Goal: Task Accomplishment & Management: Complete application form

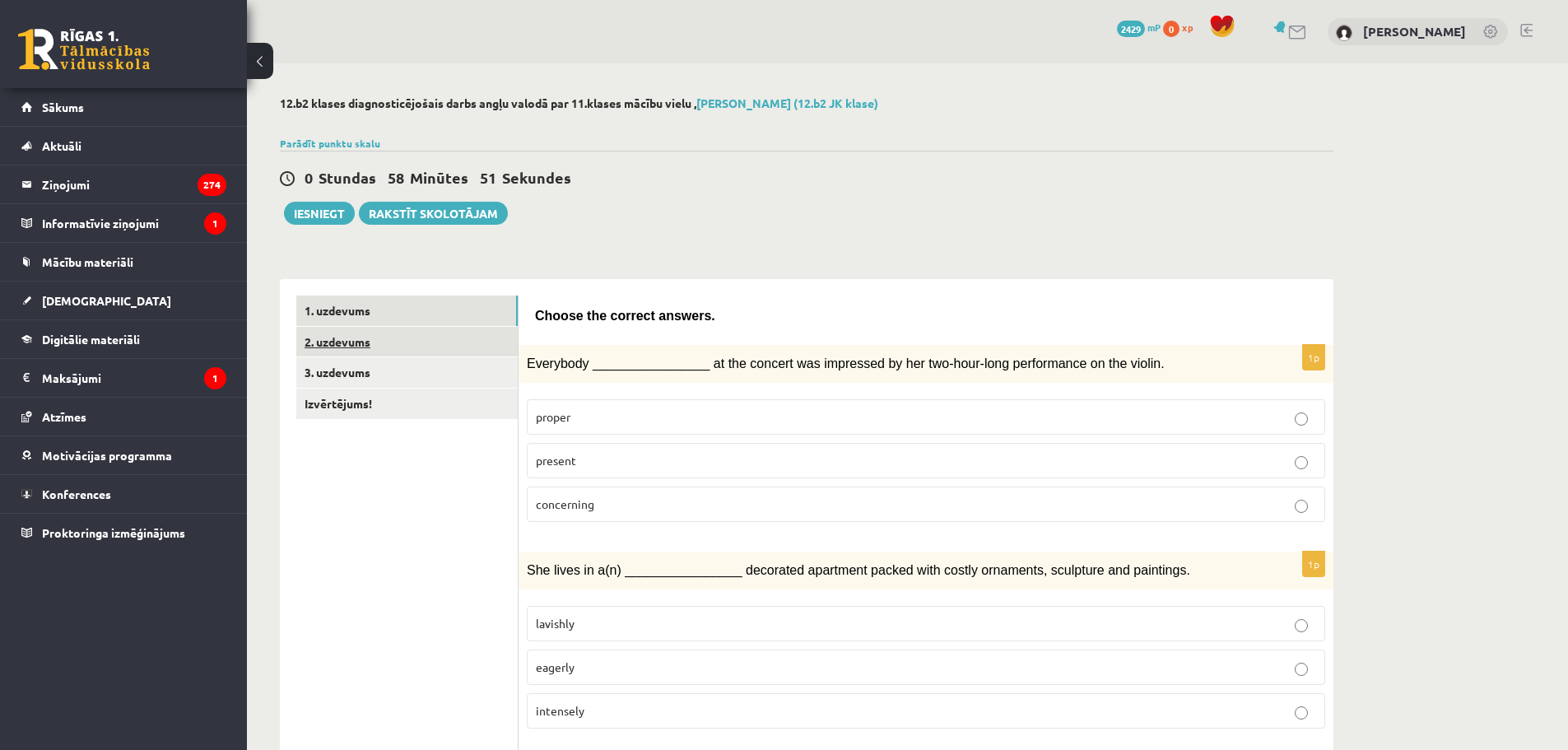
click at [392, 353] on link "2. uzdevums" at bounding box center [407, 341] width 221 height 31
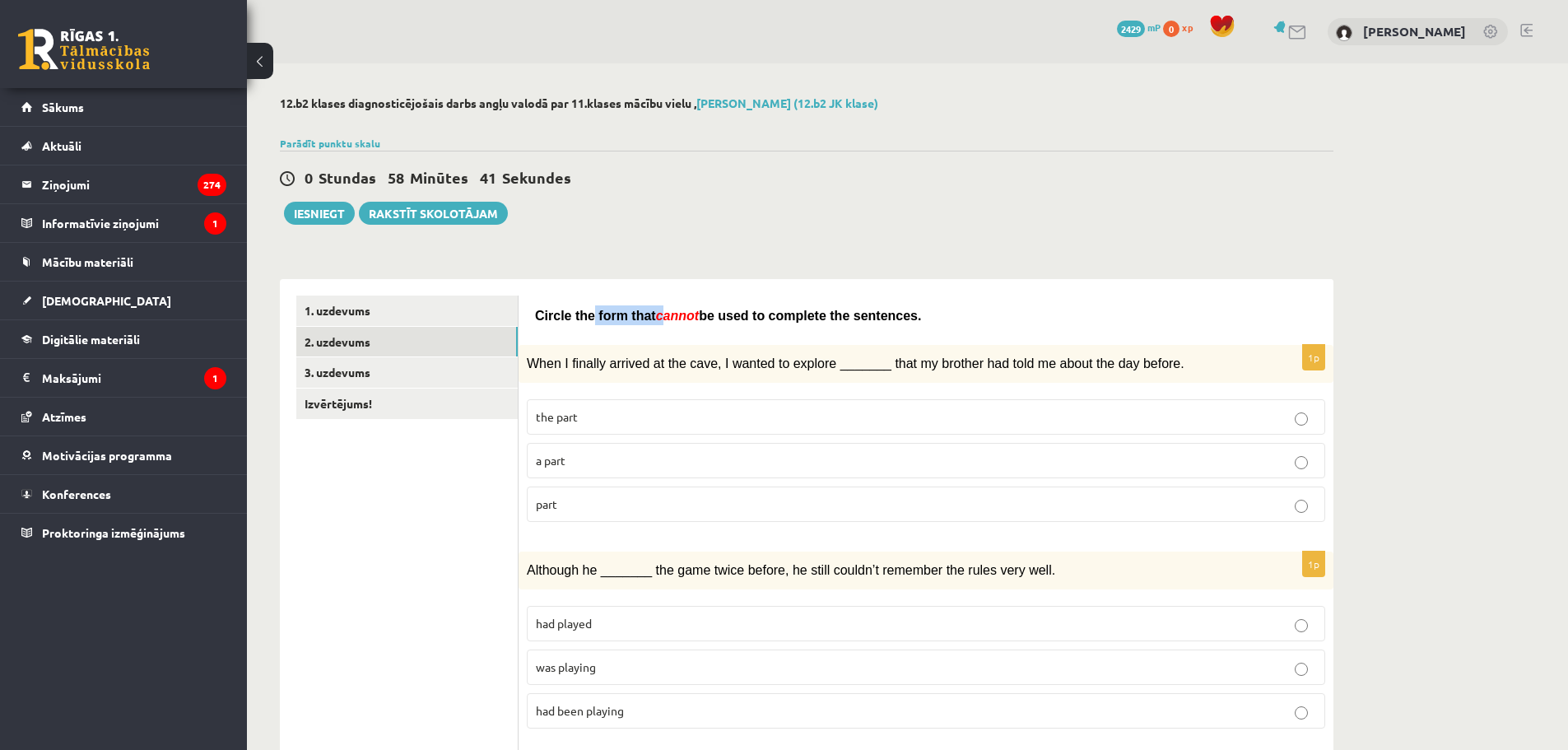
drag, startPoint x: 587, startPoint y: 316, endPoint x: 651, endPoint y: 314, distance: 64.0
click at [651, 314] on span "Circle the form that cannot be used to complete the sentences." at bounding box center [727, 316] width 386 height 14
click at [671, 309] on span "cannot" at bounding box center [677, 316] width 42 height 14
drag, startPoint x: 803, startPoint y: 362, endPoint x: 836, endPoint y: 362, distance: 33.0
click at [833, 362] on span "When I finally arrived at the cave, I wanted to explore _______ that my brother…" at bounding box center [856, 363] width 657 height 14
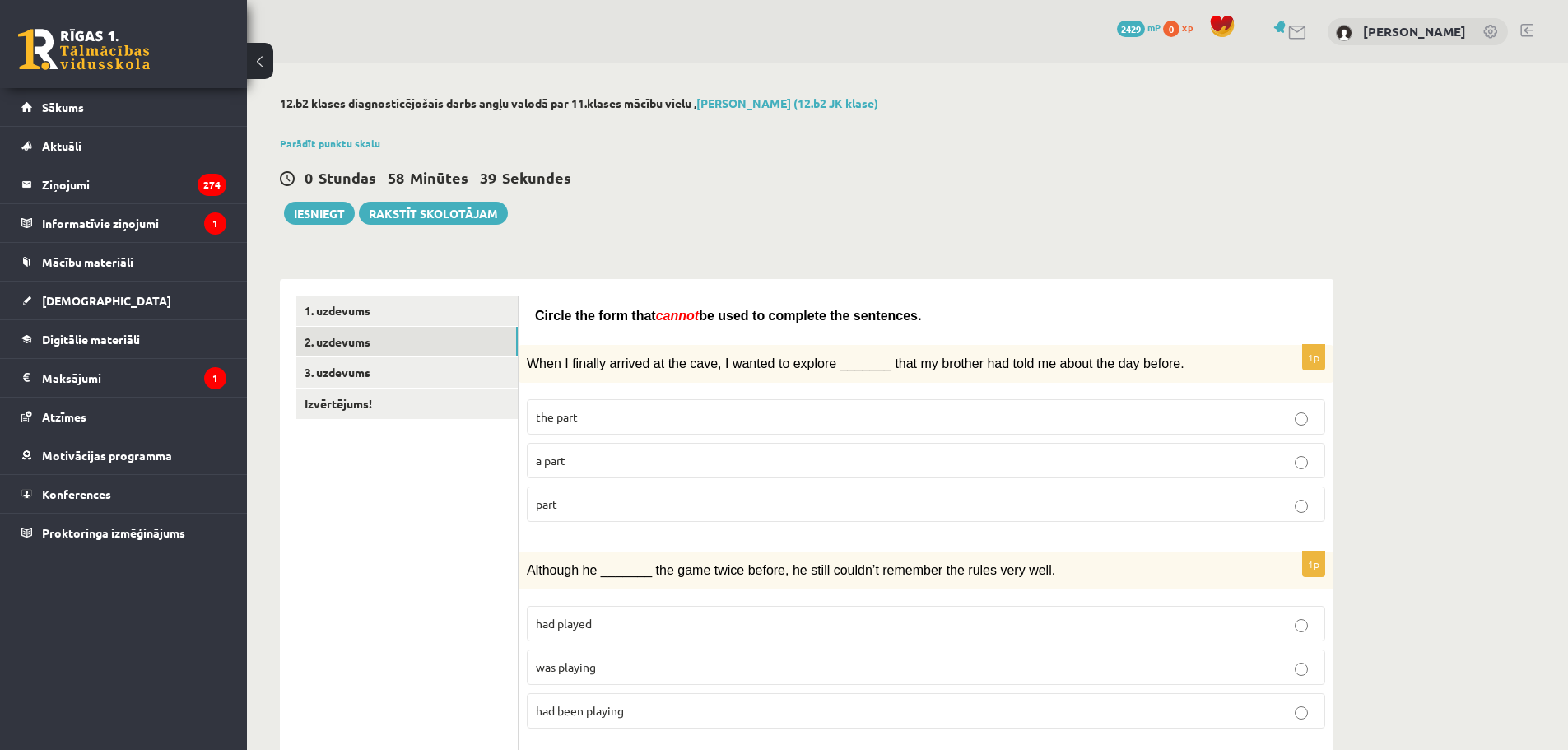
click at [855, 365] on span "When I finally arrived at the cave, I wanted to explore _______ that my brother…" at bounding box center [856, 363] width 657 height 14
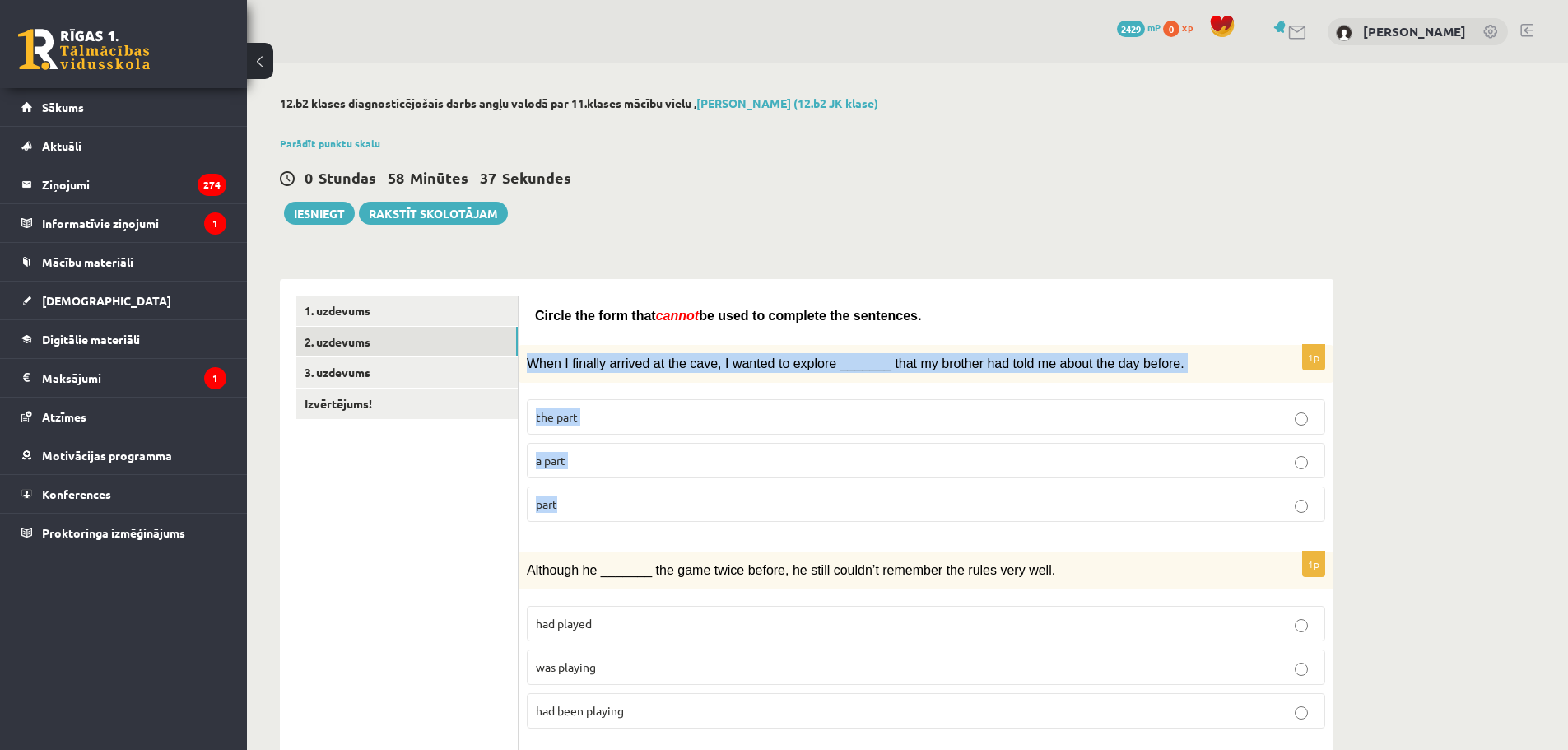
drag, startPoint x: 528, startPoint y: 361, endPoint x: 697, endPoint y: 488, distance: 211.4
click at [697, 488] on div "1p When I finally arrived at the cave, I wanted to explore _______ that my brot…" at bounding box center [926, 439] width 815 height 190
click at [471, 299] on link "1. uzdevums" at bounding box center [407, 310] width 221 height 31
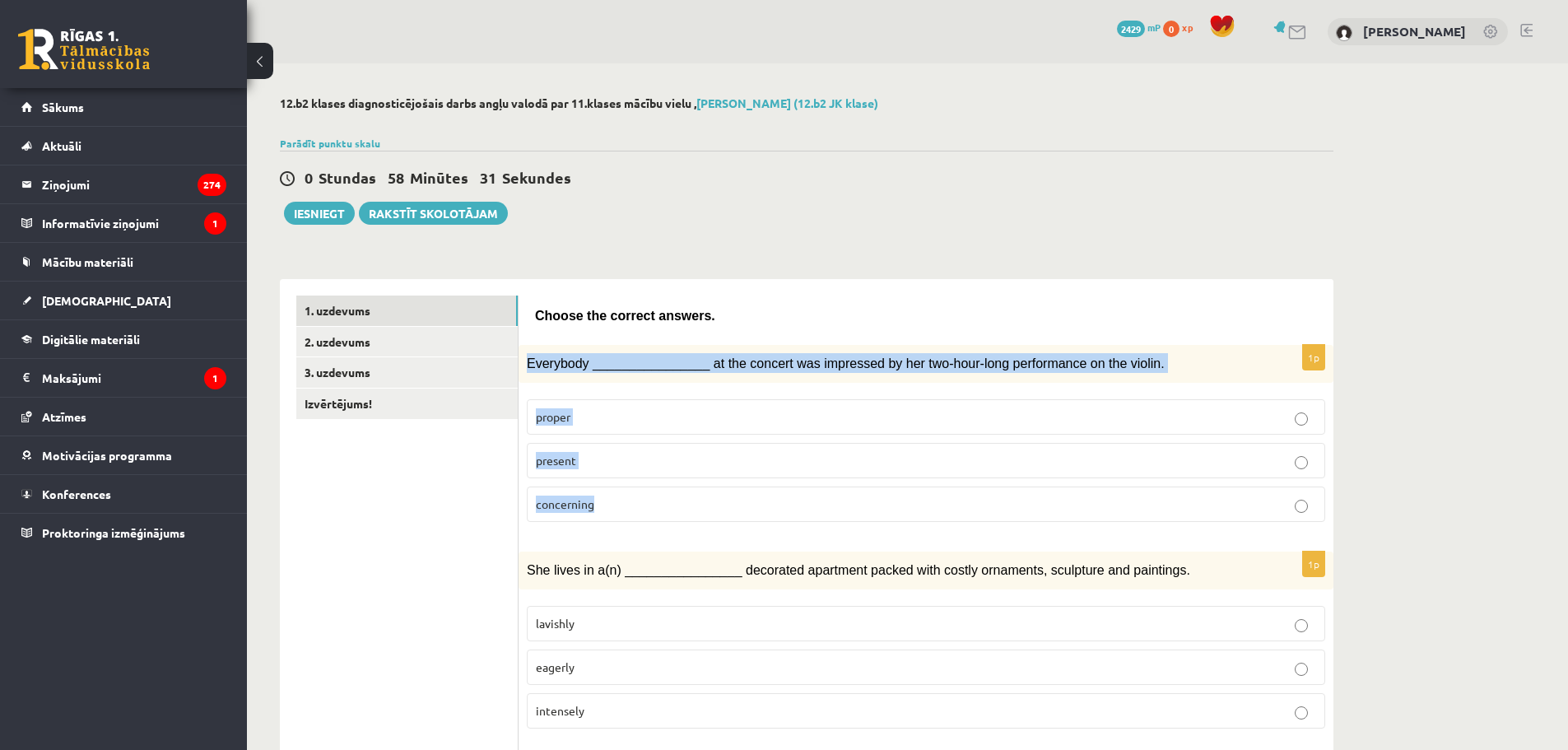
drag, startPoint x: 527, startPoint y: 360, endPoint x: 670, endPoint y: 488, distance: 191.9
click at [670, 488] on div "1p Everybody ________________ at the concert was impressed by her two-hour-long…" at bounding box center [926, 439] width 815 height 190
copy div "Everybody ________________ at the concert was impressed by her two-hour-long pe…"
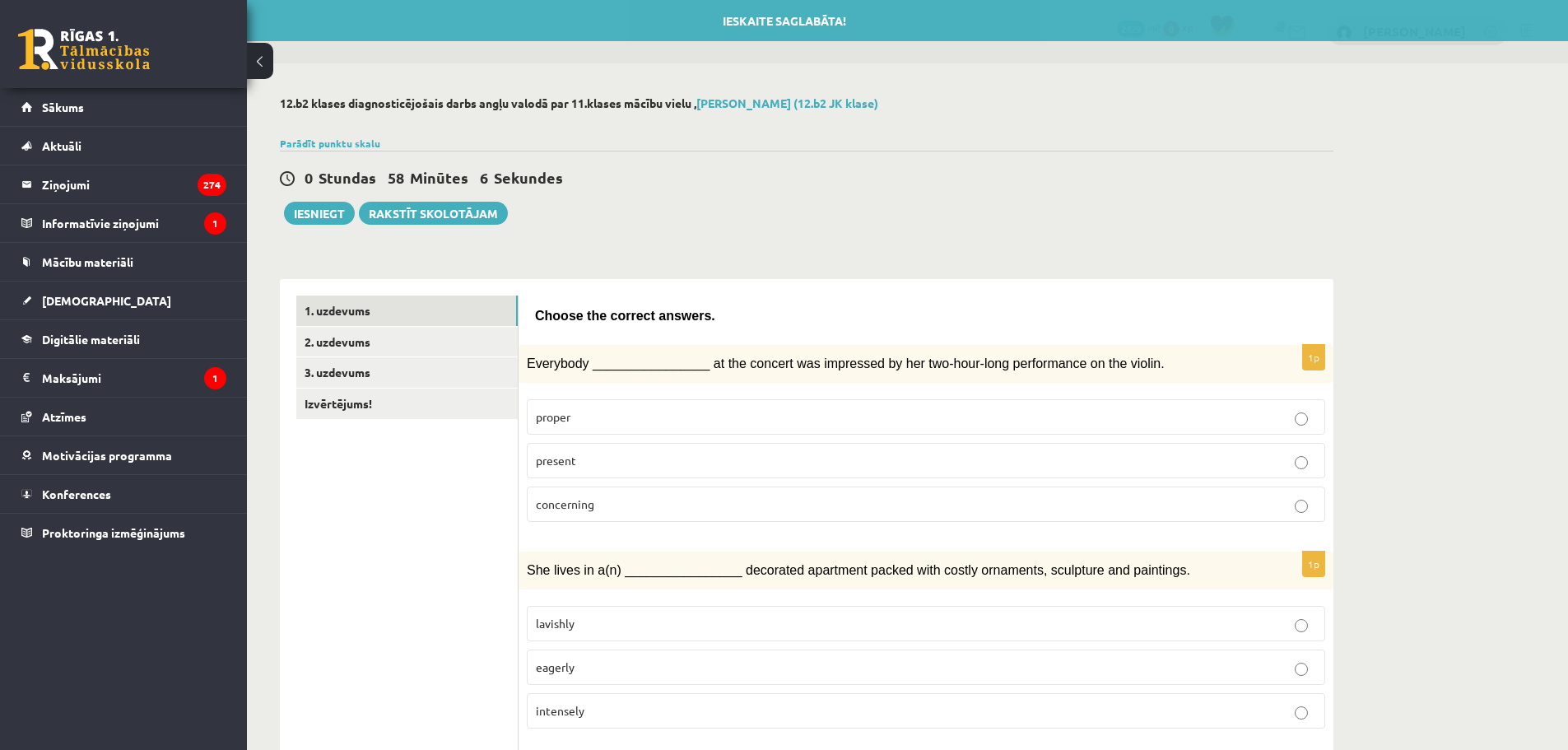
drag, startPoint x: 578, startPoint y: 463, endPoint x: 657, endPoint y: 462, distance: 79.0
click at [579, 462] on p "present" at bounding box center [926, 461] width 781 height 18
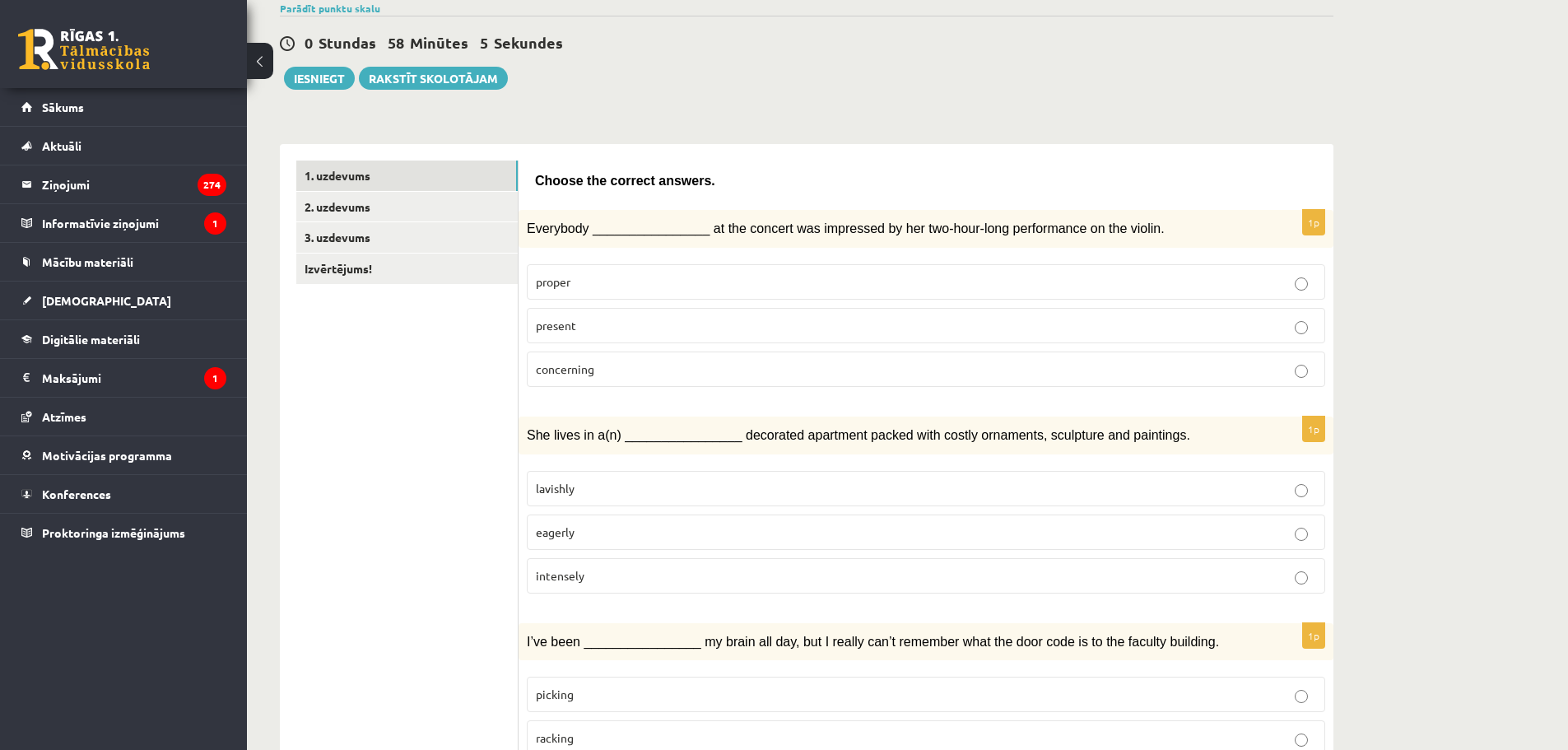
scroll to position [165, 0]
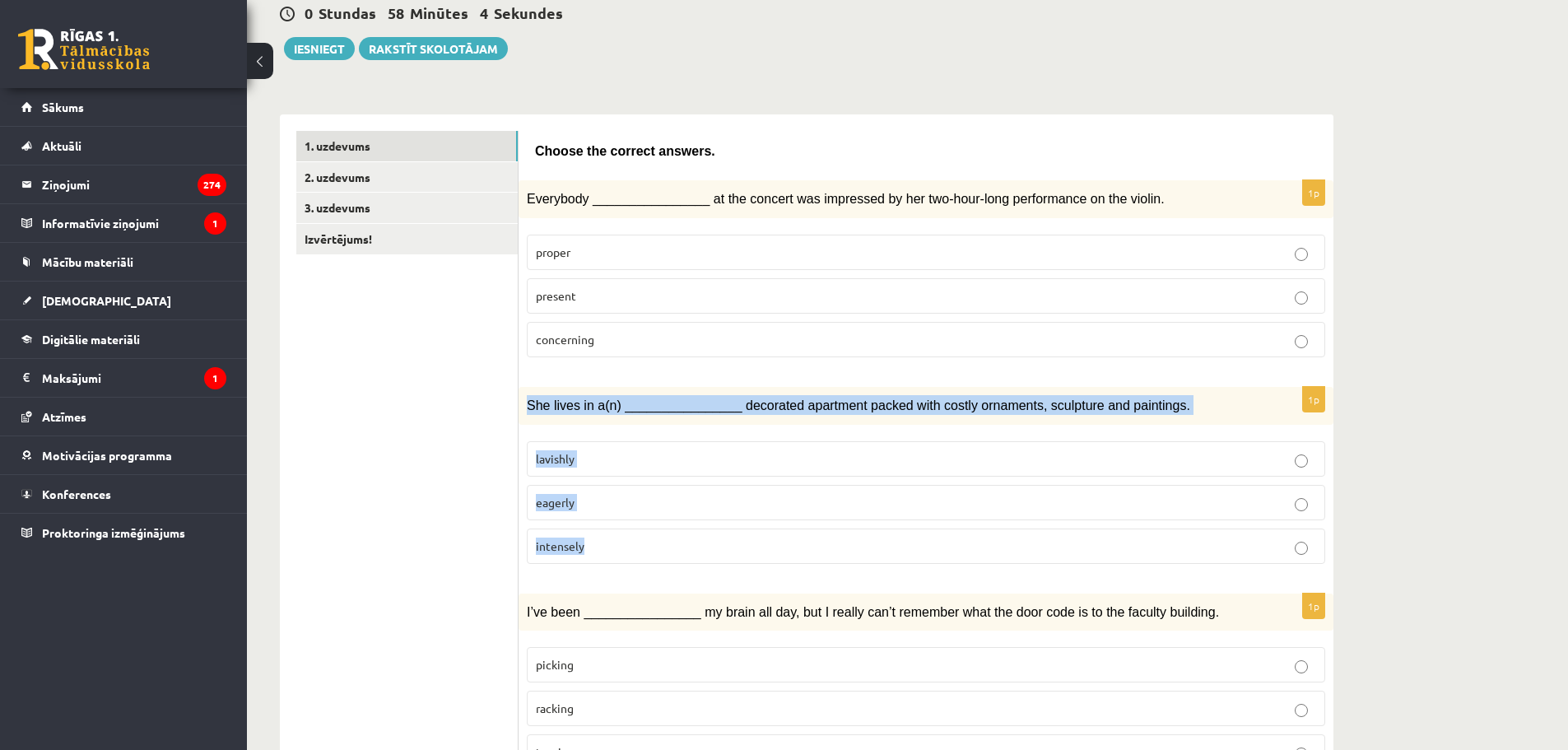
drag, startPoint x: 527, startPoint y: 402, endPoint x: 650, endPoint y: 535, distance: 181.2
click at [647, 539] on div "1p She lives in a(n) ________________ decorated apartment packed with costly or…" at bounding box center [926, 482] width 815 height 190
copy div "She lives in a(n) ________________ decorated apartment packed with costly ornam…"
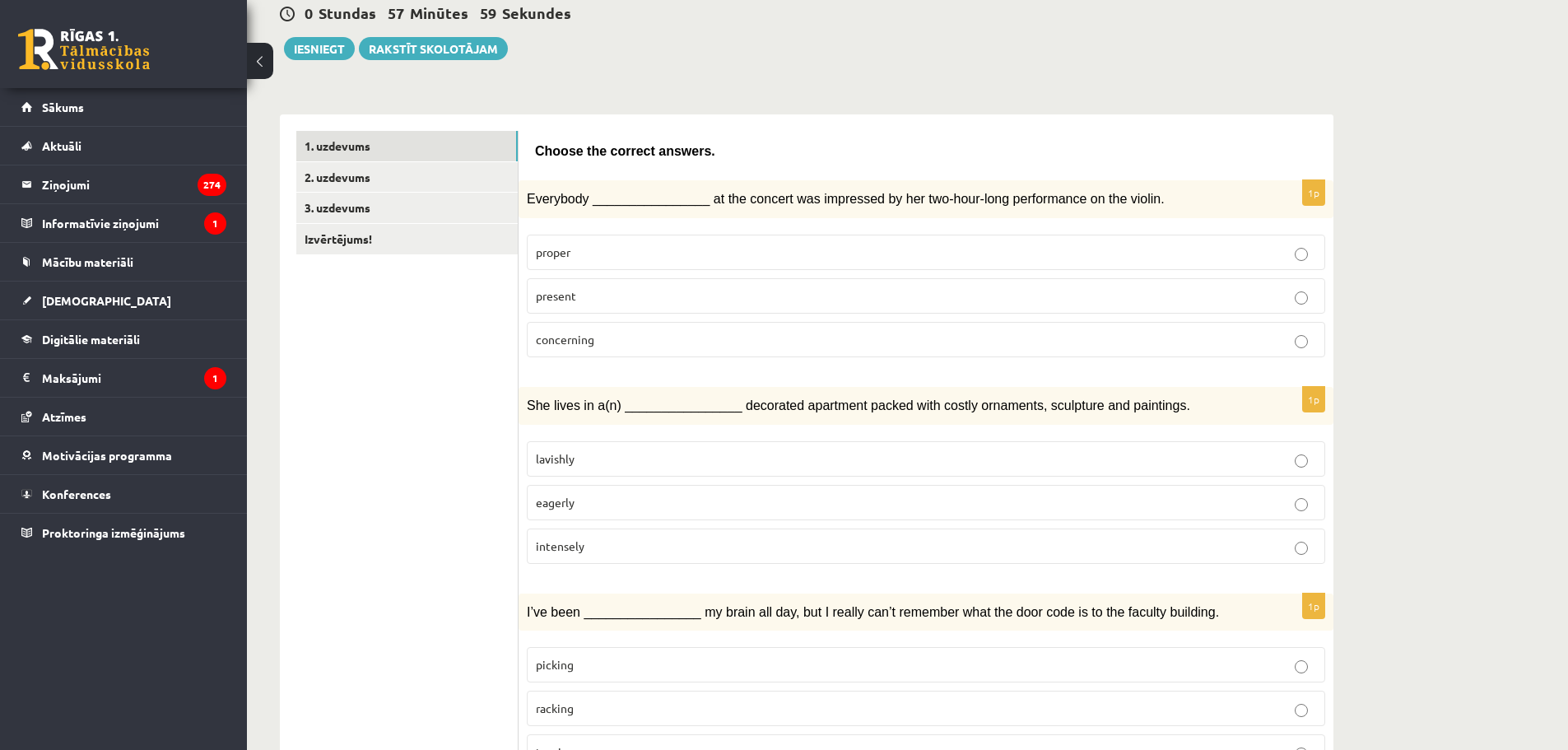
click at [592, 447] on label "lavishly" at bounding box center [926, 459] width 798 height 36
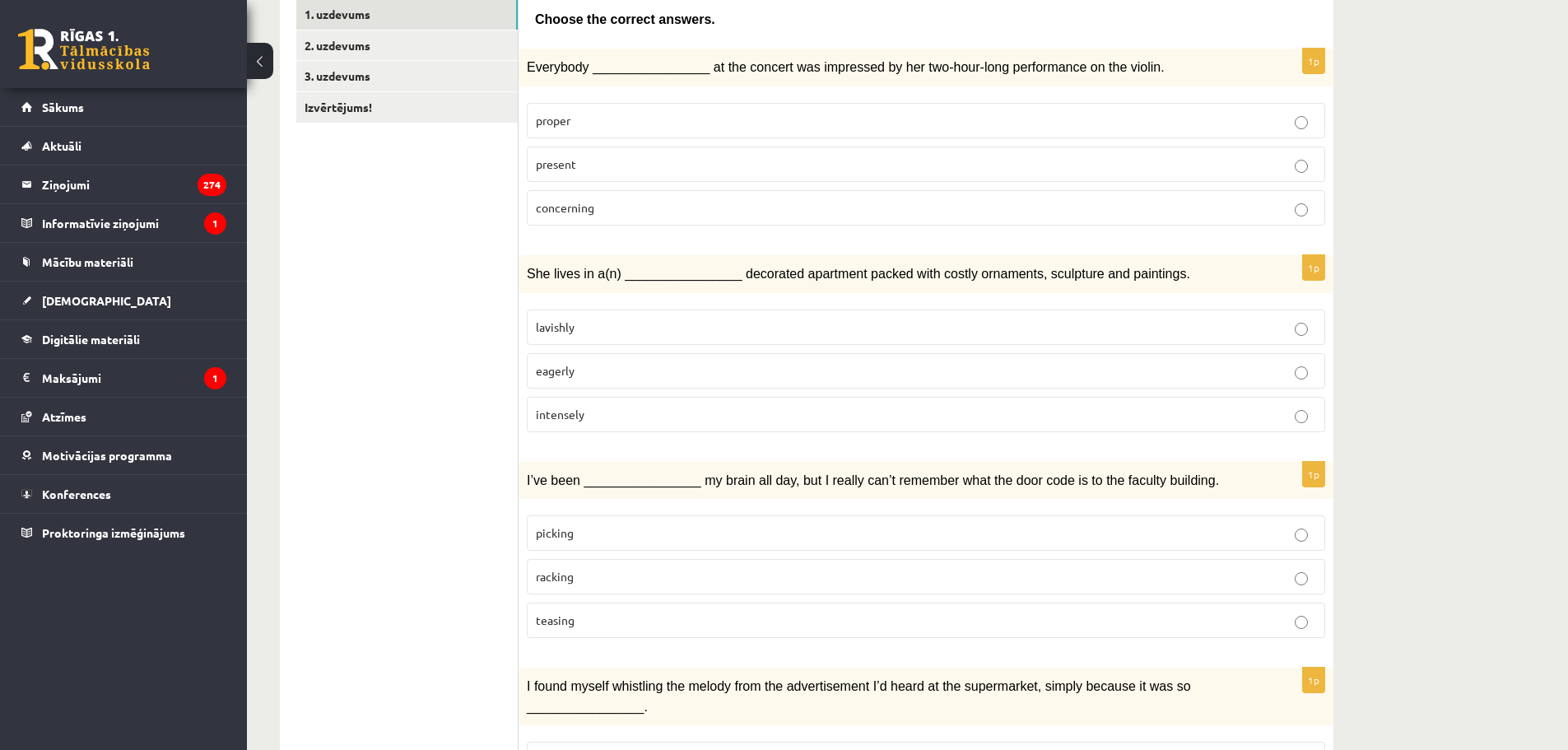
scroll to position [330, 0]
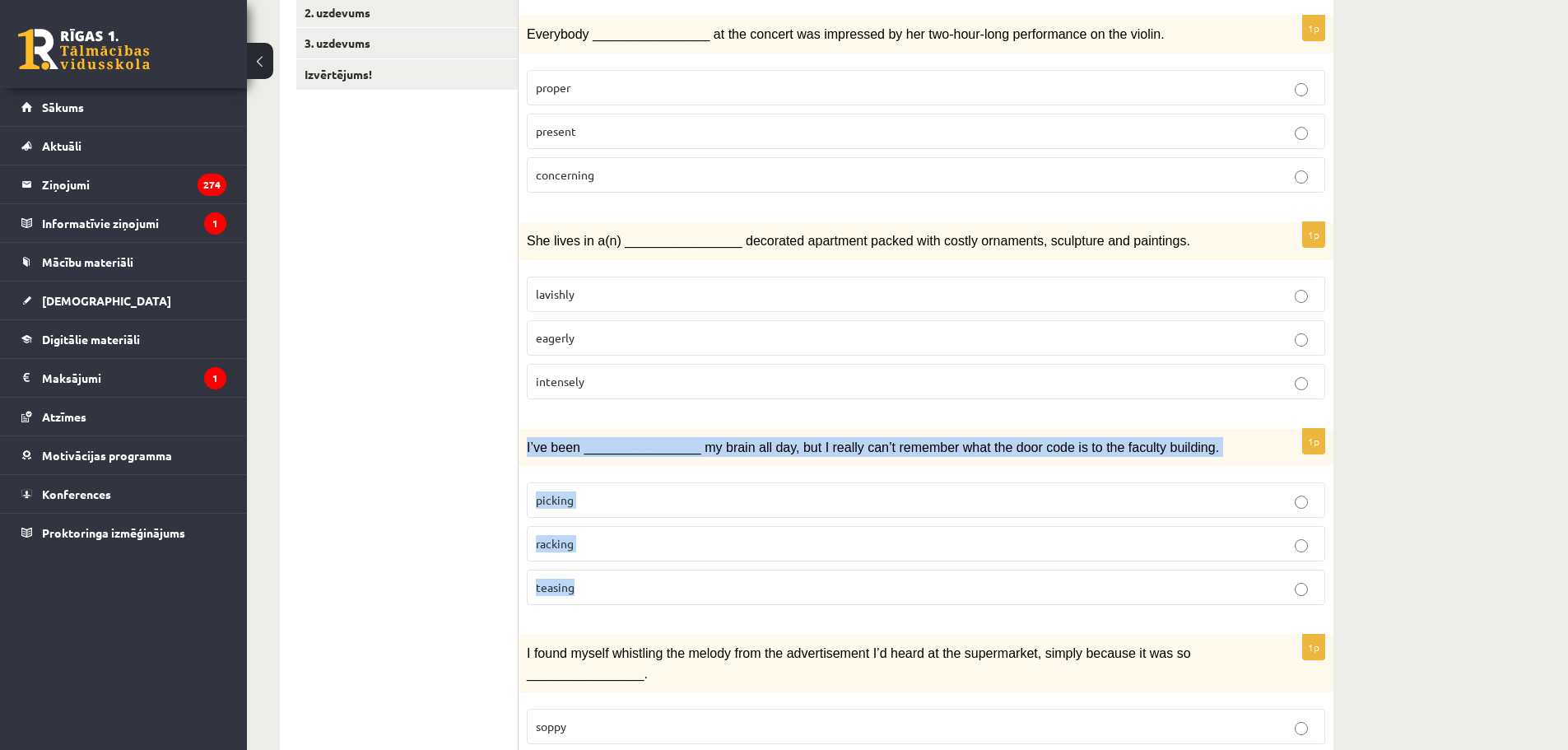
drag, startPoint x: 523, startPoint y: 444, endPoint x: 648, endPoint y: 573, distance: 179.6
click at [648, 573] on div "1p I’ve been ________________ my brain all day, but I really can’t remember wha…" at bounding box center [926, 524] width 815 height 190
copy div "I’ve been ________________ my brain all day, but I really can’t remember what t…"
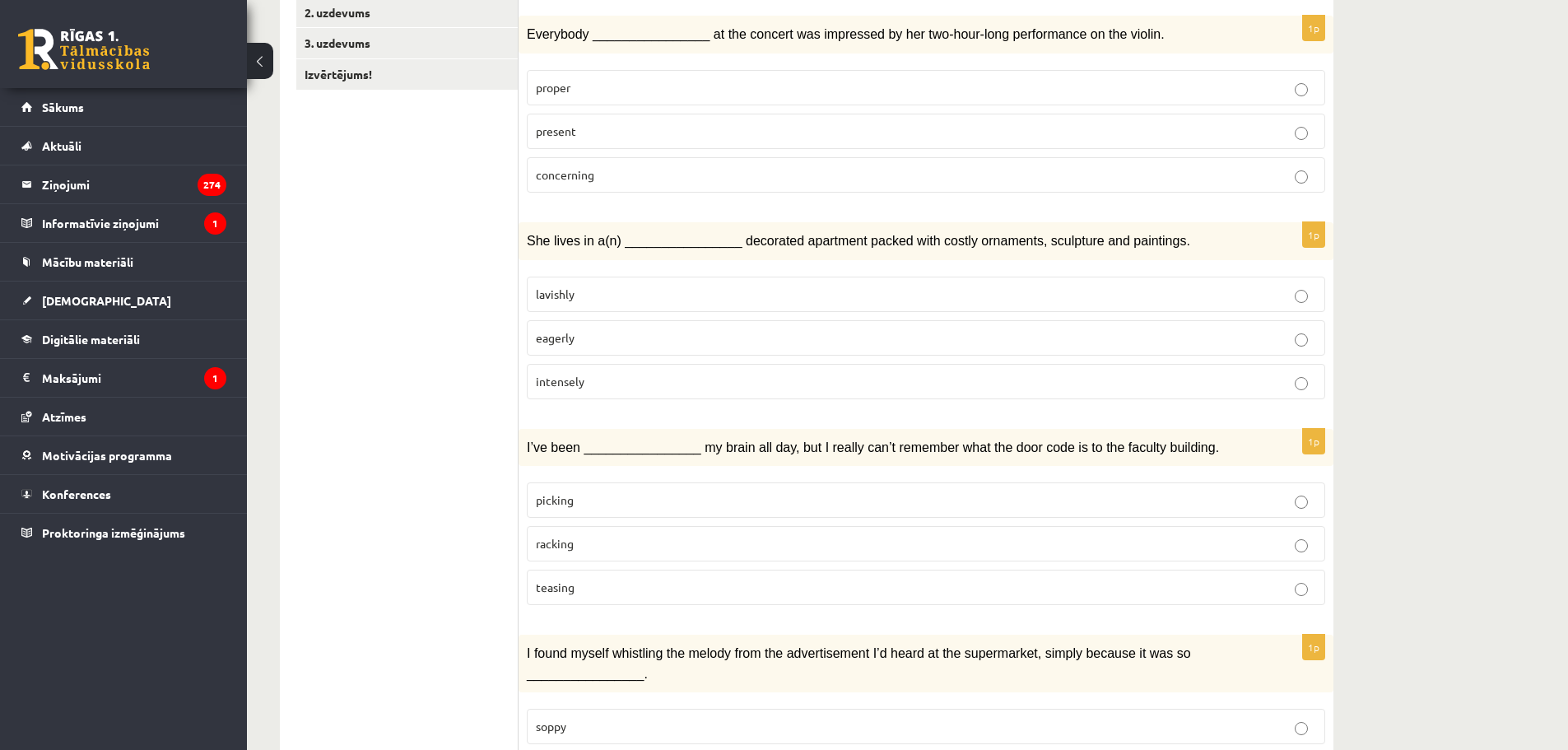
click at [553, 545] on span "racking" at bounding box center [555, 543] width 37 height 15
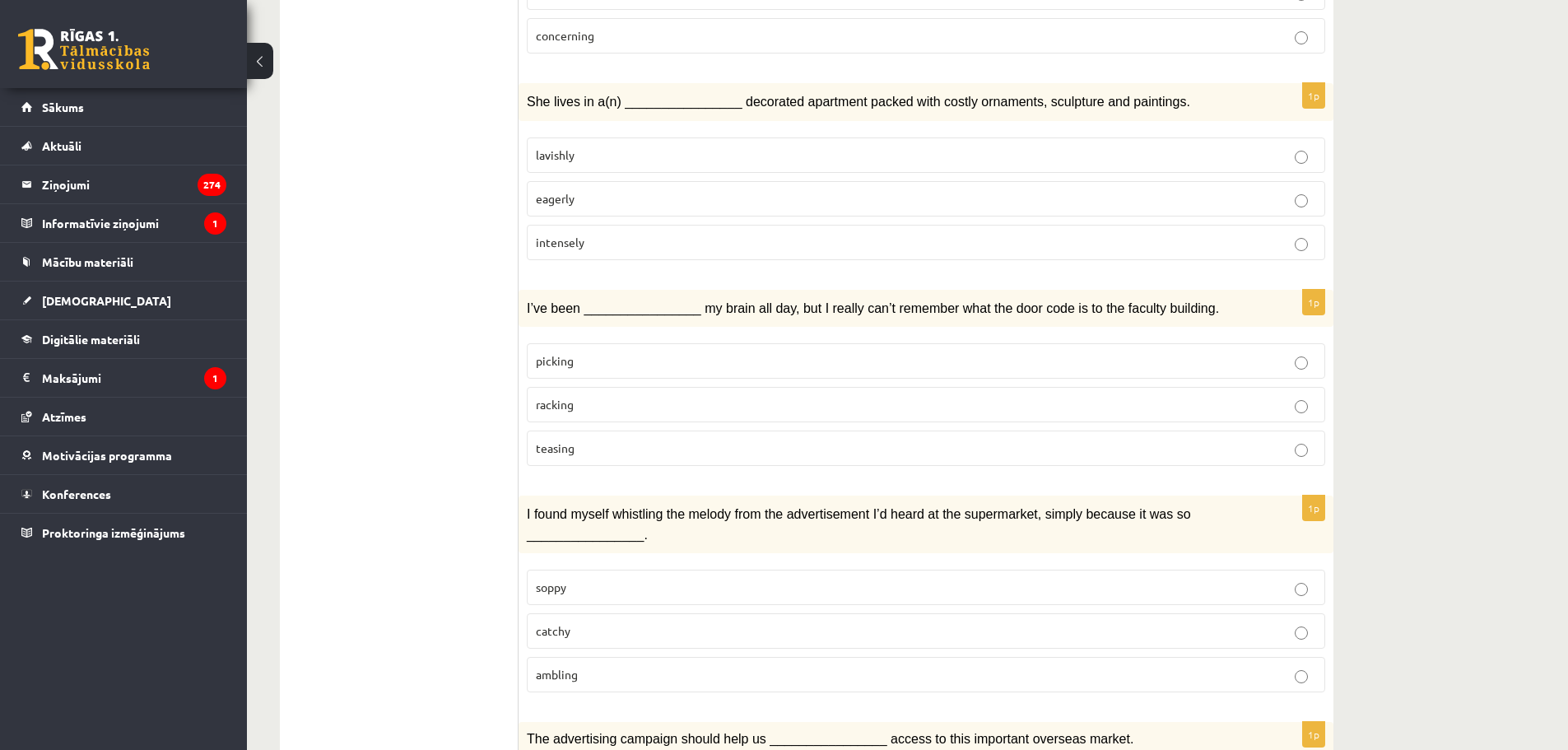
scroll to position [576, 0]
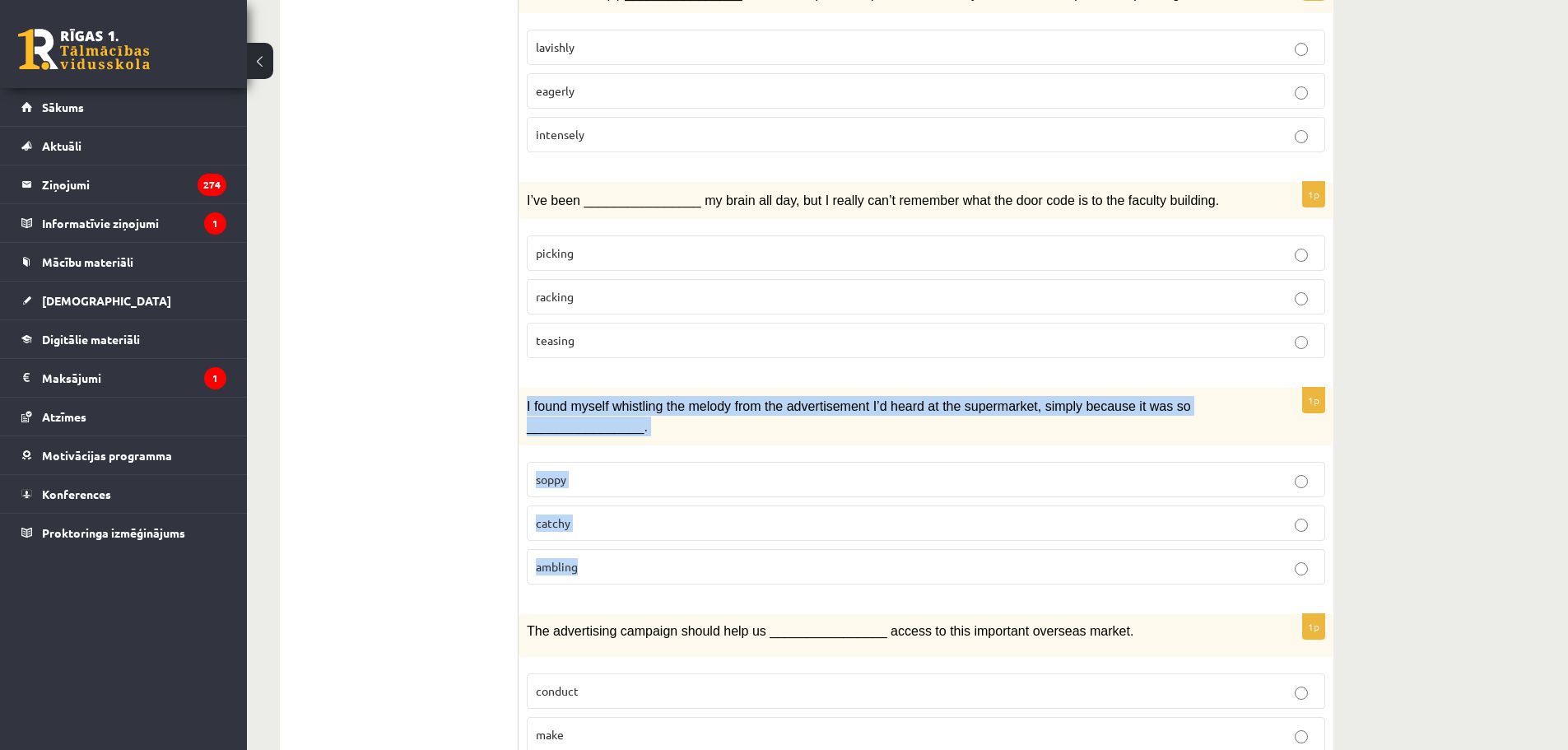
drag, startPoint x: 527, startPoint y: 402, endPoint x: 697, endPoint y: 549, distance: 224.7
click at [697, 549] on div "1p I found myself whistling the melody from the advertisement I’d heard at the …" at bounding box center [926, 492] width 815 height 210
copy div "I found myself whistling the melody from the advertisement I’d heard at the sup…"
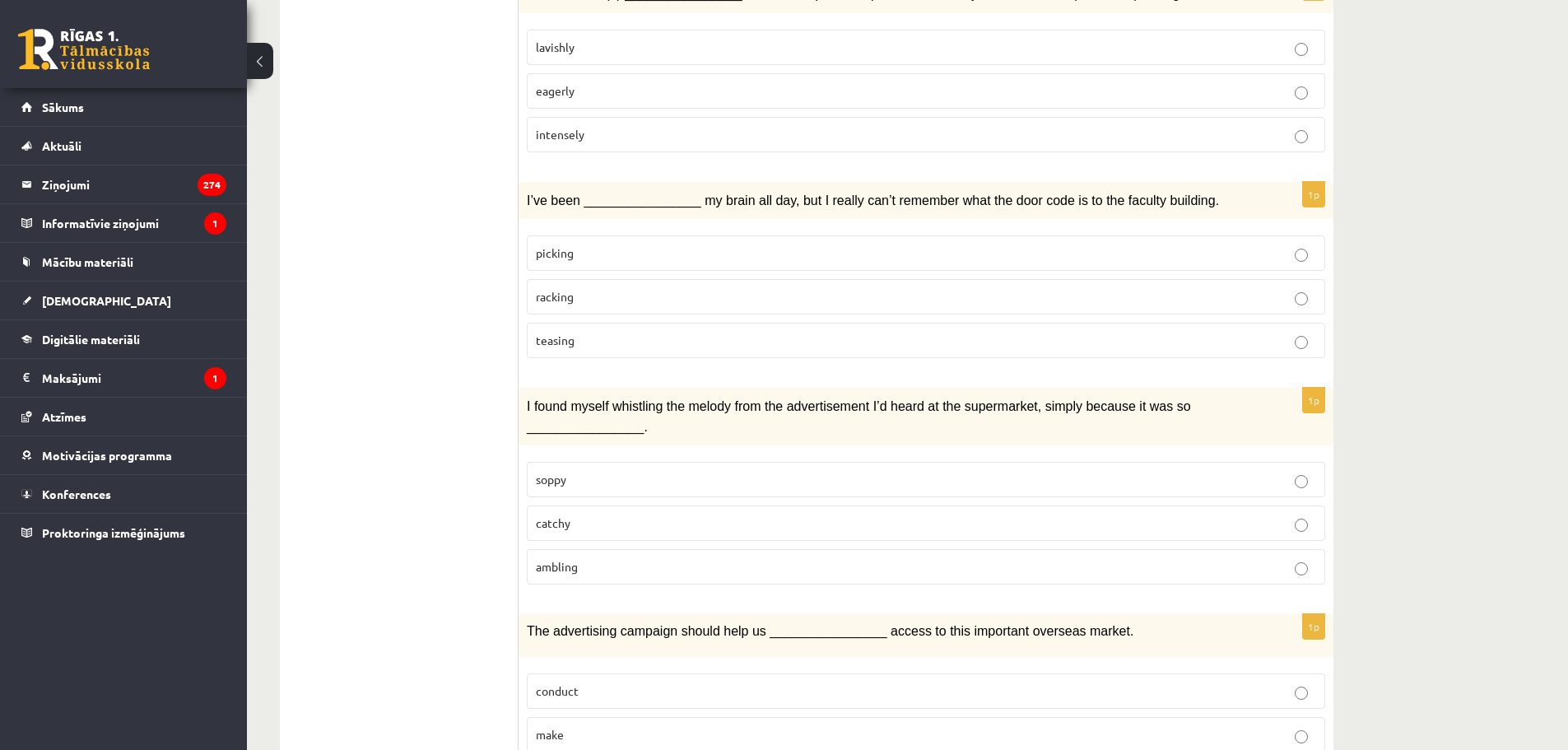
click at [600, 514] on p "catchy" at bounding box center [926, 523] width 781 height 18
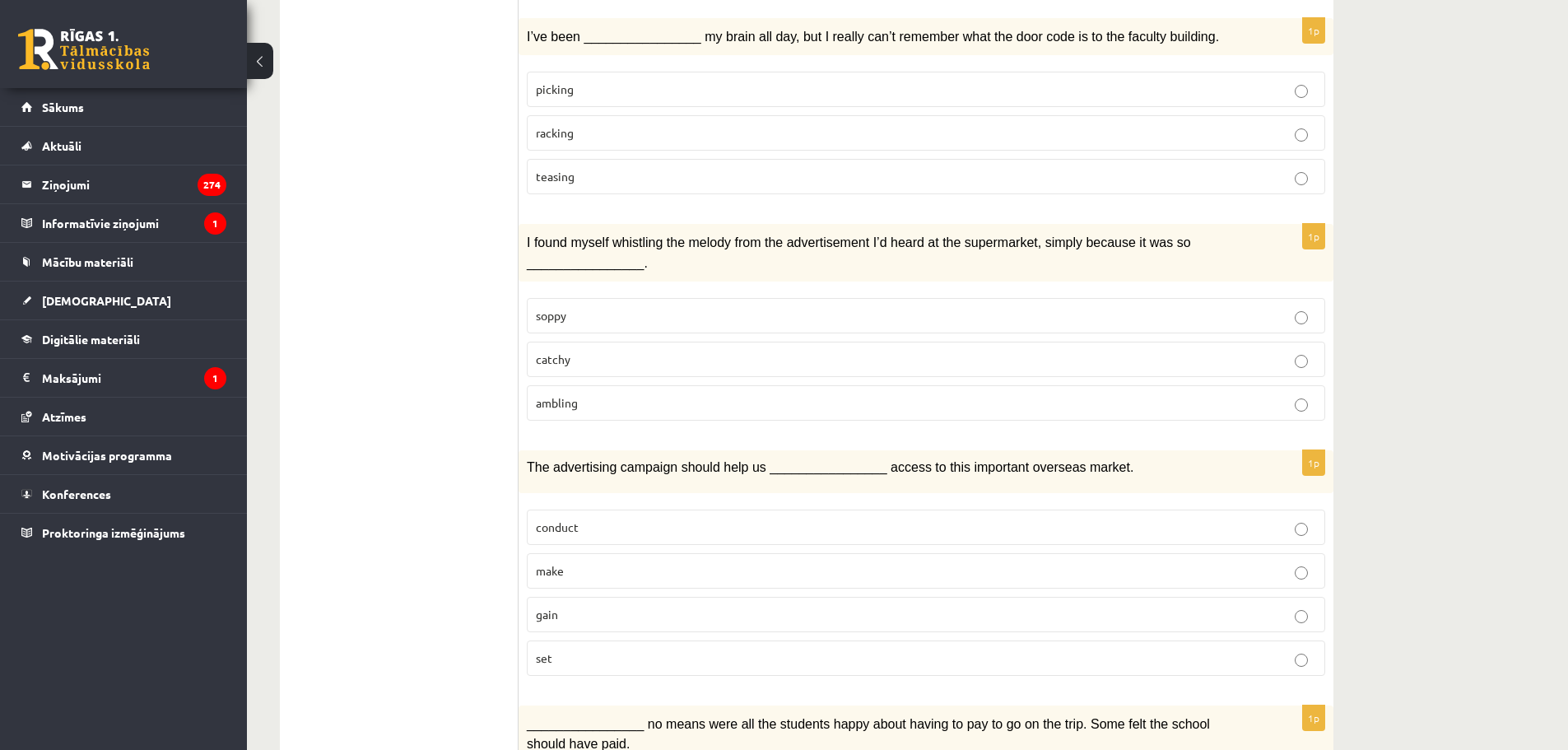
scroll to position [741, 0]
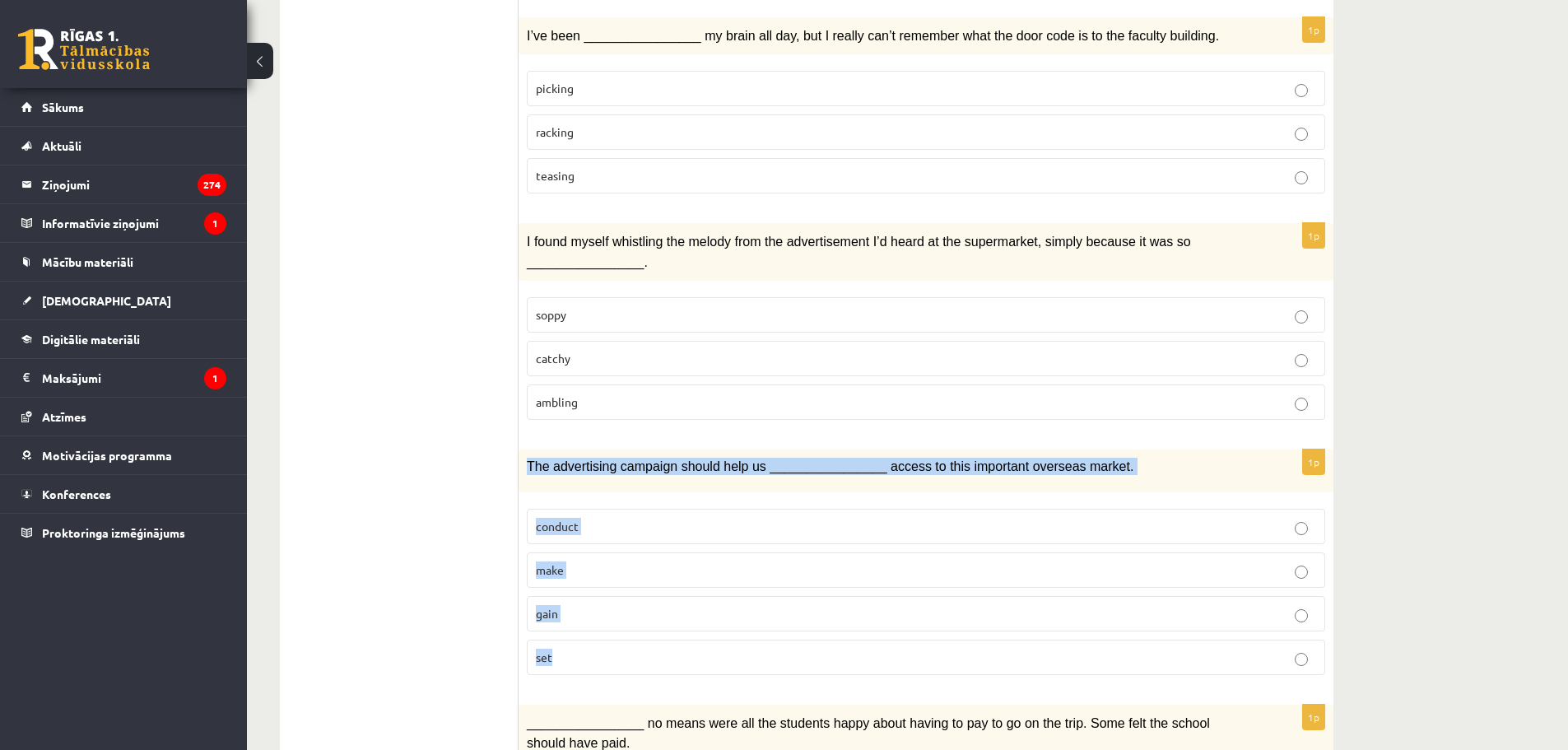
drag, startPoint x: 522, startPoint y: 458, endPoint x: 594, endPoint y: 640, distance: 195.7
click at [596, 638] on div "1p The advertising campaign should help us ________________ access to this impo…" at bounding box center [926, 567] width 815 height 238
copy div "The advertising campaign should help us ________________ access to this importa…"
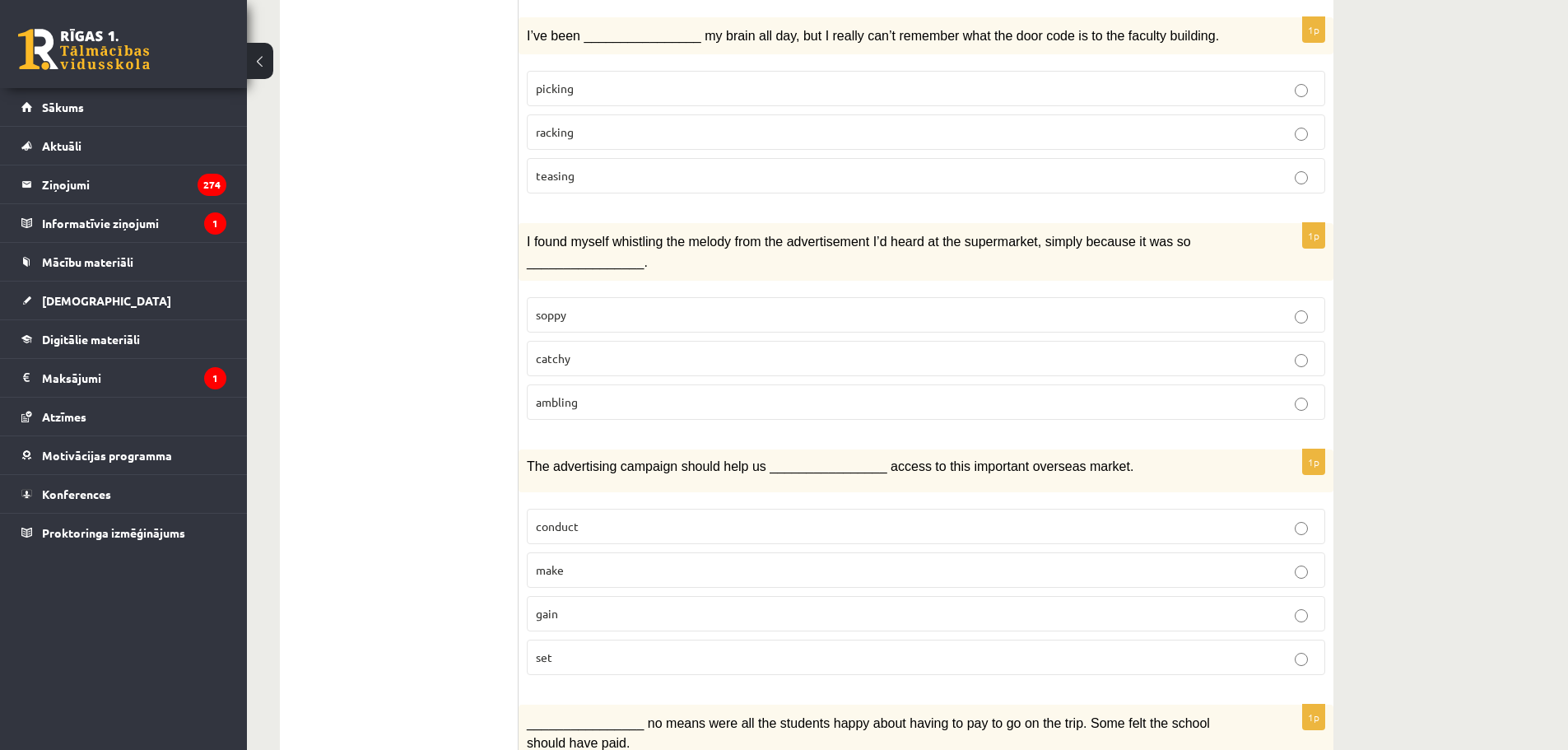
click at [568, 608] on p "gain" at bounding box center [926, 614] width 781 height 18
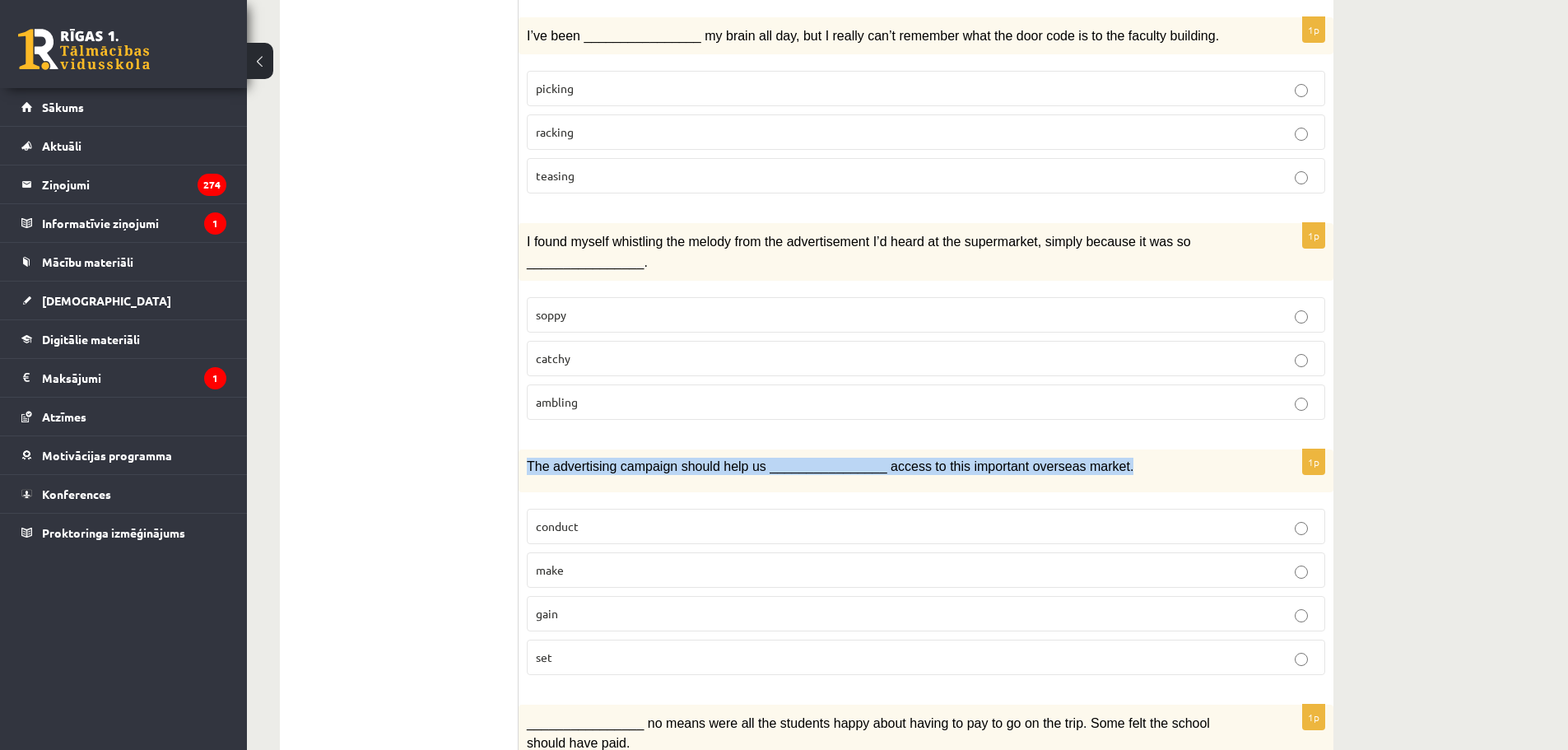
drag, startPoint x: 526, startPoint y: 460, endPoint x: 1080, endPoint y: 453, distance: 554.0
click at [1080, 453] on div "The advertising campaign should help us ________________ access to this importa…" at bounding box center [926, 470] width 815 height 42
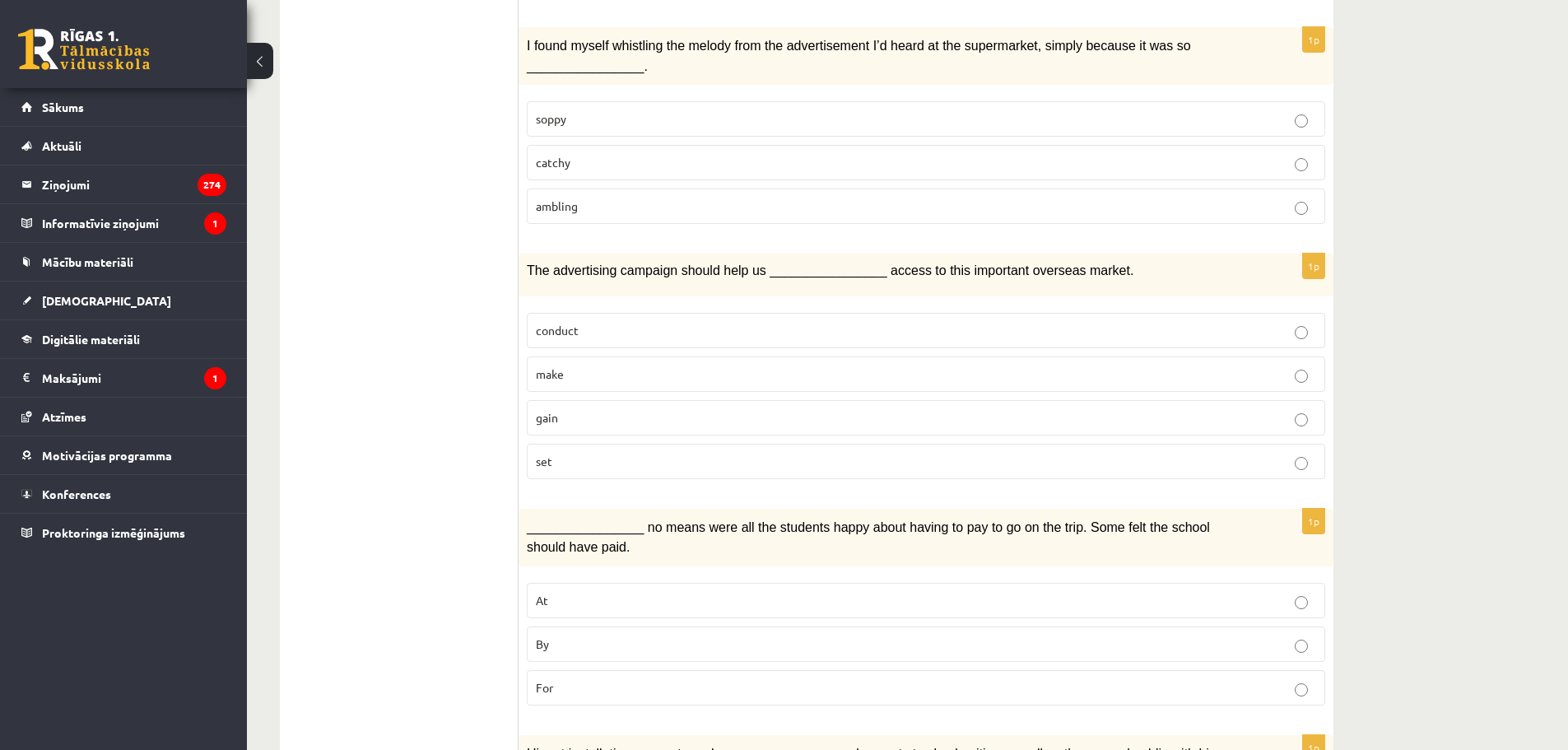
scroll to position [988, 0]
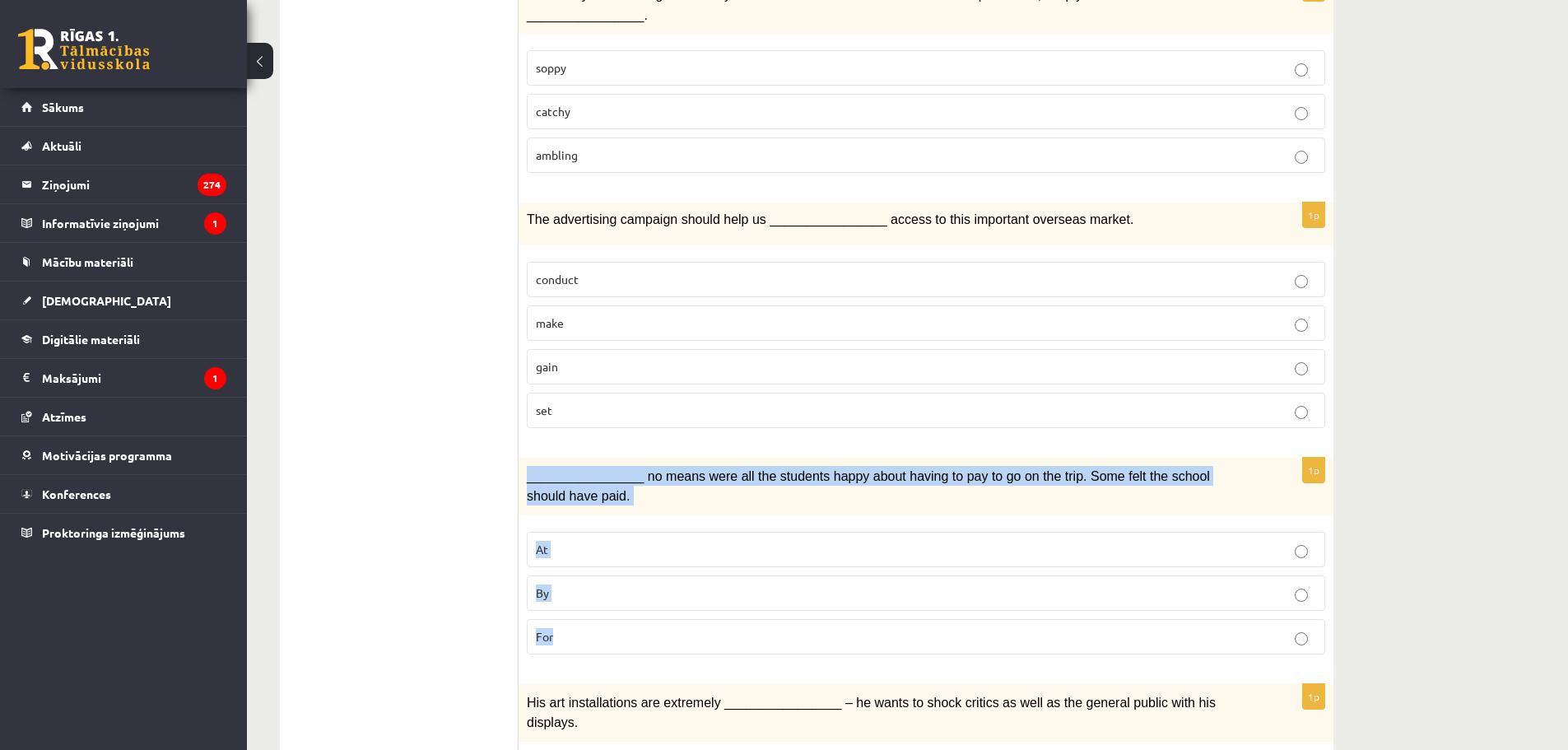
drag, startPoint x: 525, startPoint y: 474, endPoint x: 585, endPoint y: 626, distance: 163.4
click at [585, 626] on div "1p ________________ no means were all the students happy about having to pay to…" at bounding box center [926, 562] width 815 height 210
copy div "________________ no means were all the students happy about having to pay to go…"
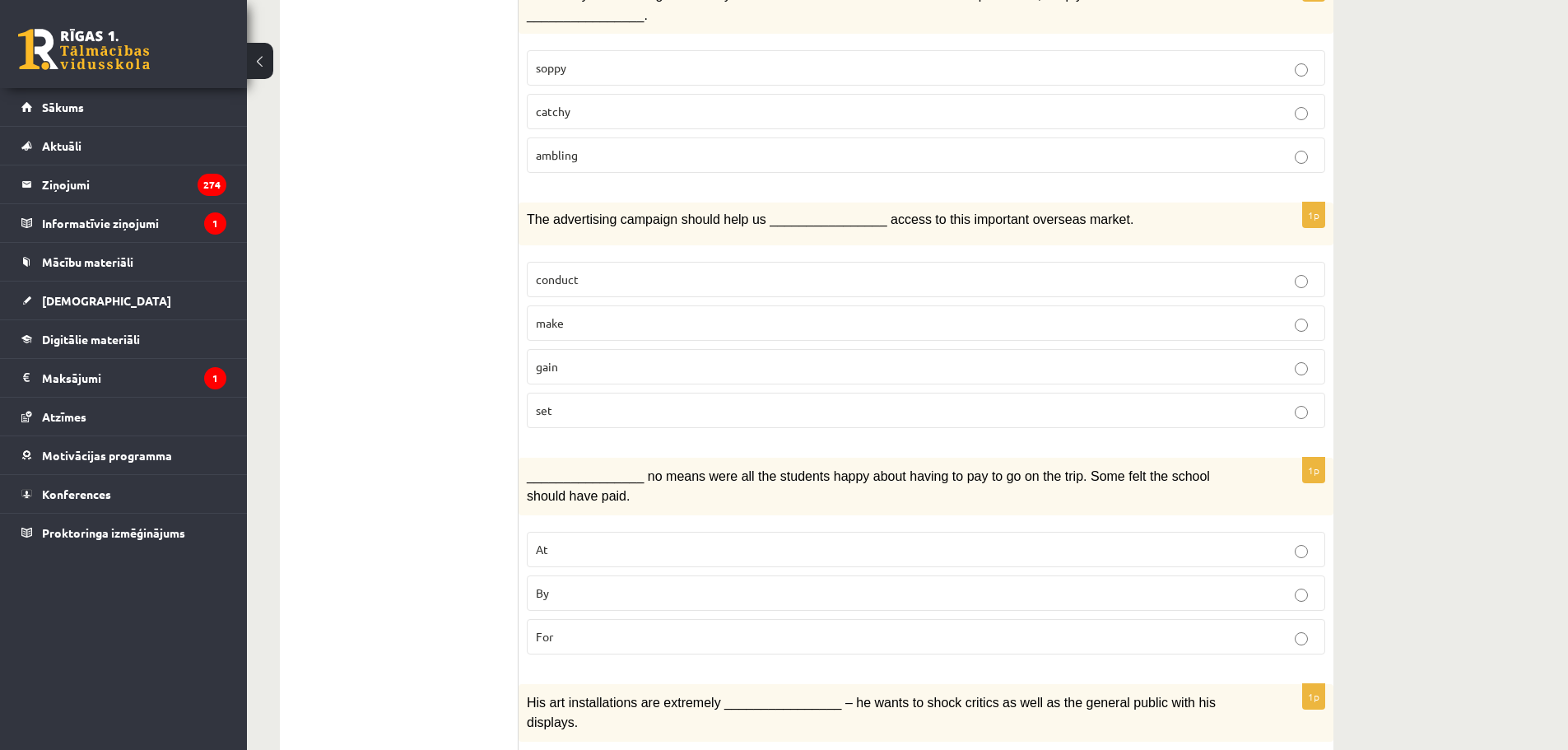
click at [395, 555] on ul "1. uzdevums 2. uzdevums 3. uzdevums Izvērtējums!" at bounding box center [407, 674] width 222 height 2733
click at [602, 596] on label "By" at bounding box center [926, 593] width 798 height 36
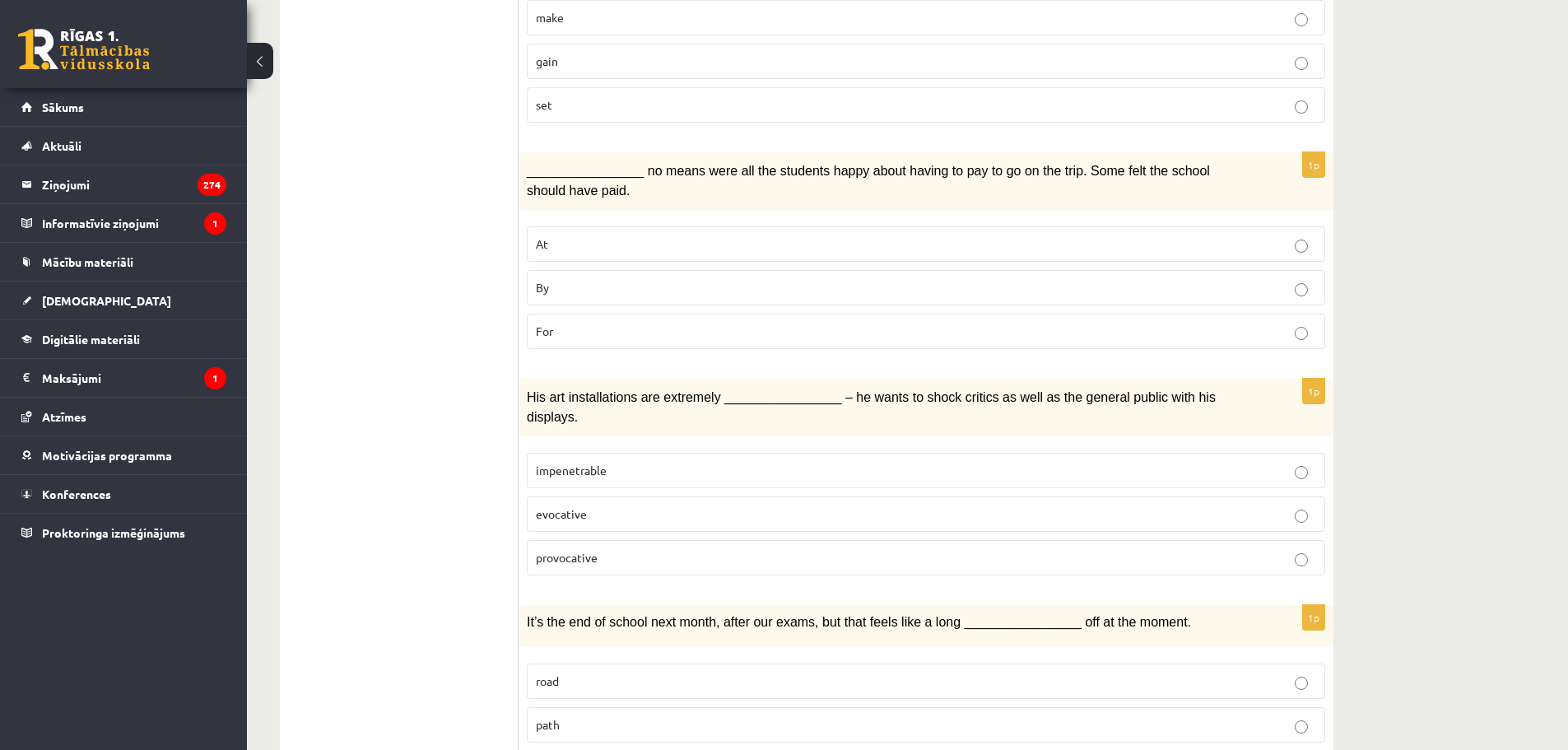
scroll to position [1317, 0]
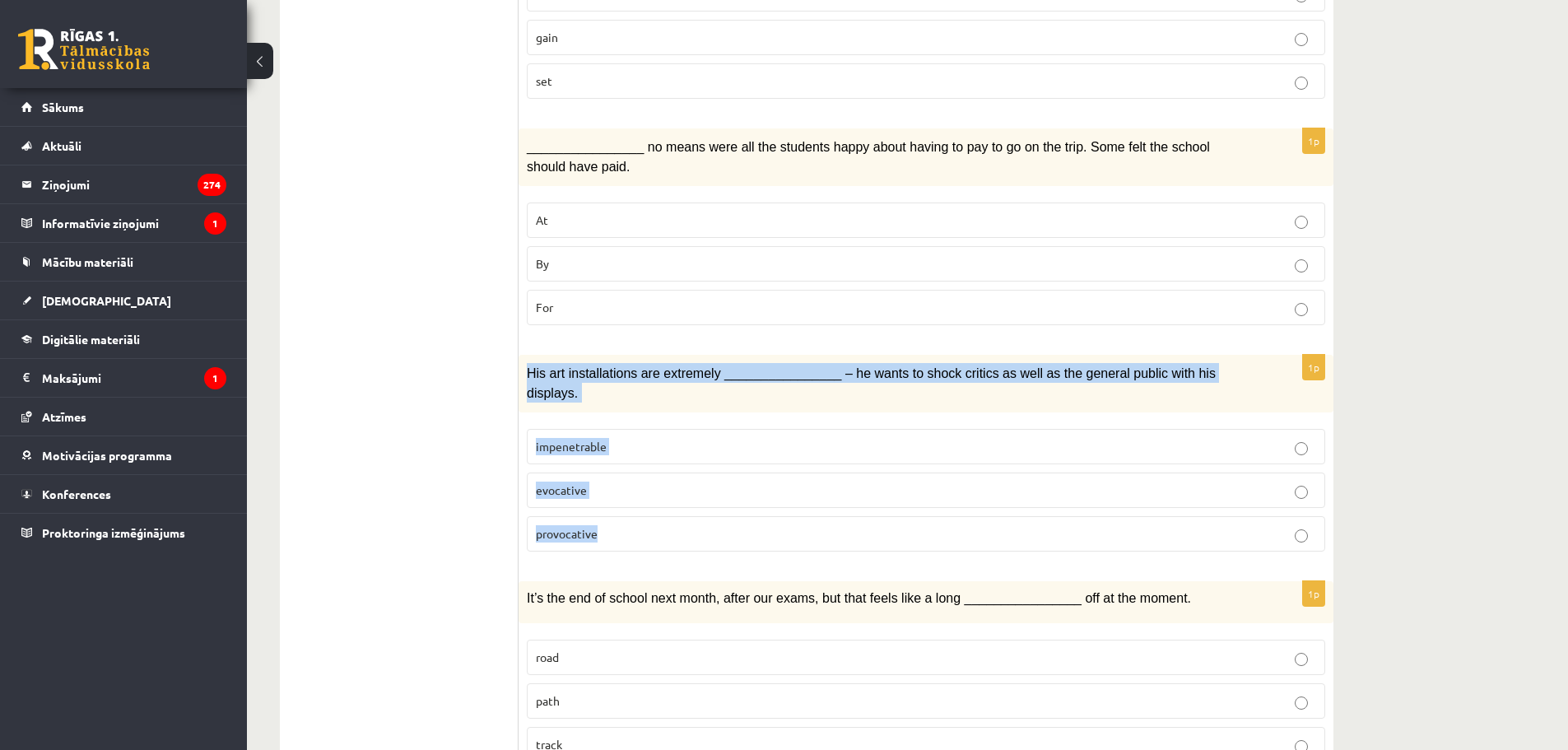
drag, startPoint x: 522, startPoint y: 364, endPoint x: 645, endPoint y: 503, distance: 185.6
click at [645, 503] on div "1p His art installations are extremely ________________ – he wants to shock cri…" at bounding box center [926, 459] width 815 height 210
copy div "His art installations are extremely ________________ – he wants to shock critic…"
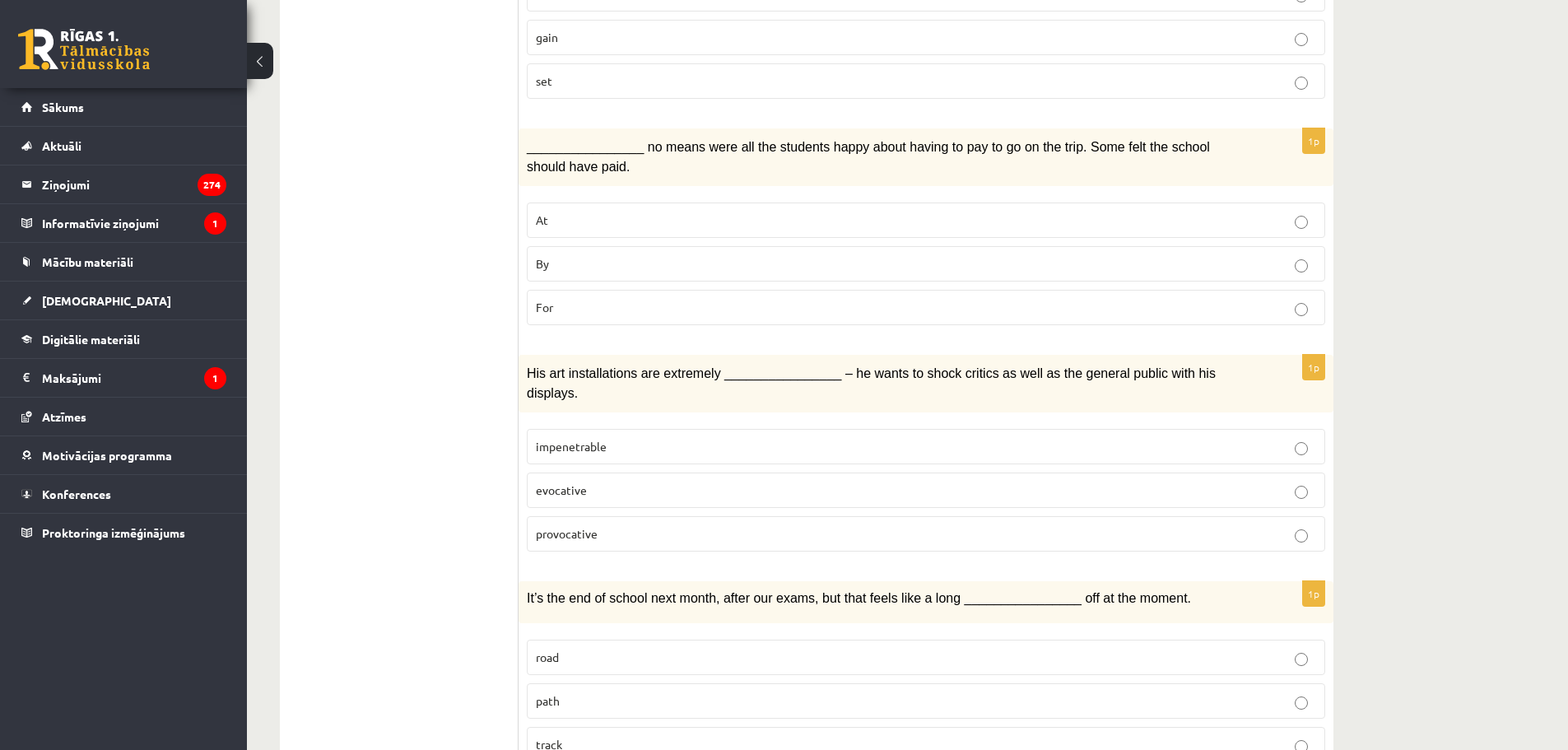
drag, startPoint x: 429, startPoint y: 469, endPoint x: 451, endPoint y: 479, distance: 24.2
click at [429, 469] on ul "1. uzdevums 2. uzdevums 3. uzdevums Izvērtējums!" at bounding box center [407, 344] width 222 height 2733
click at [595, 526] on span "provocative" at bounding box center [566, 533] width 62 height 15
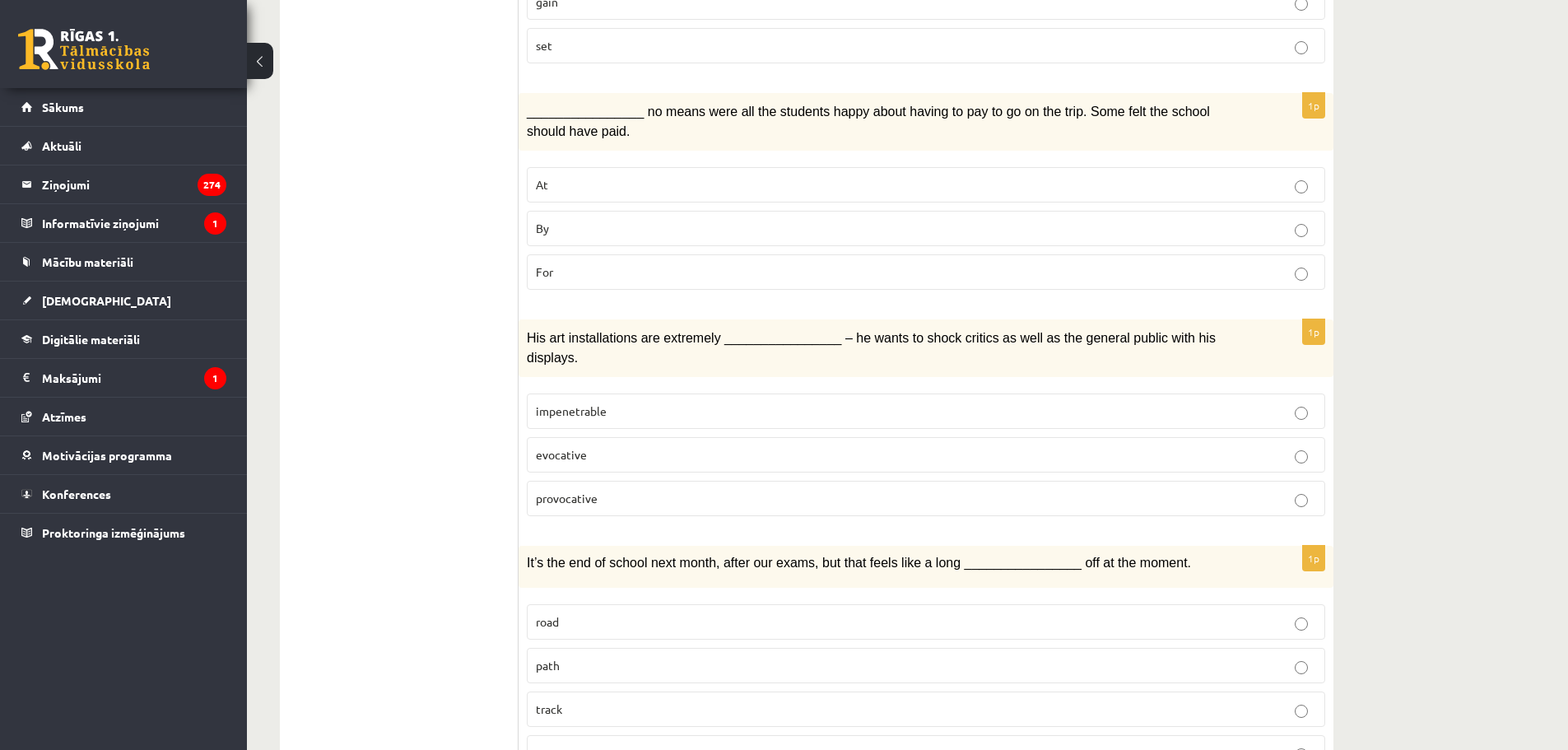
scroll to position [1481, 0]
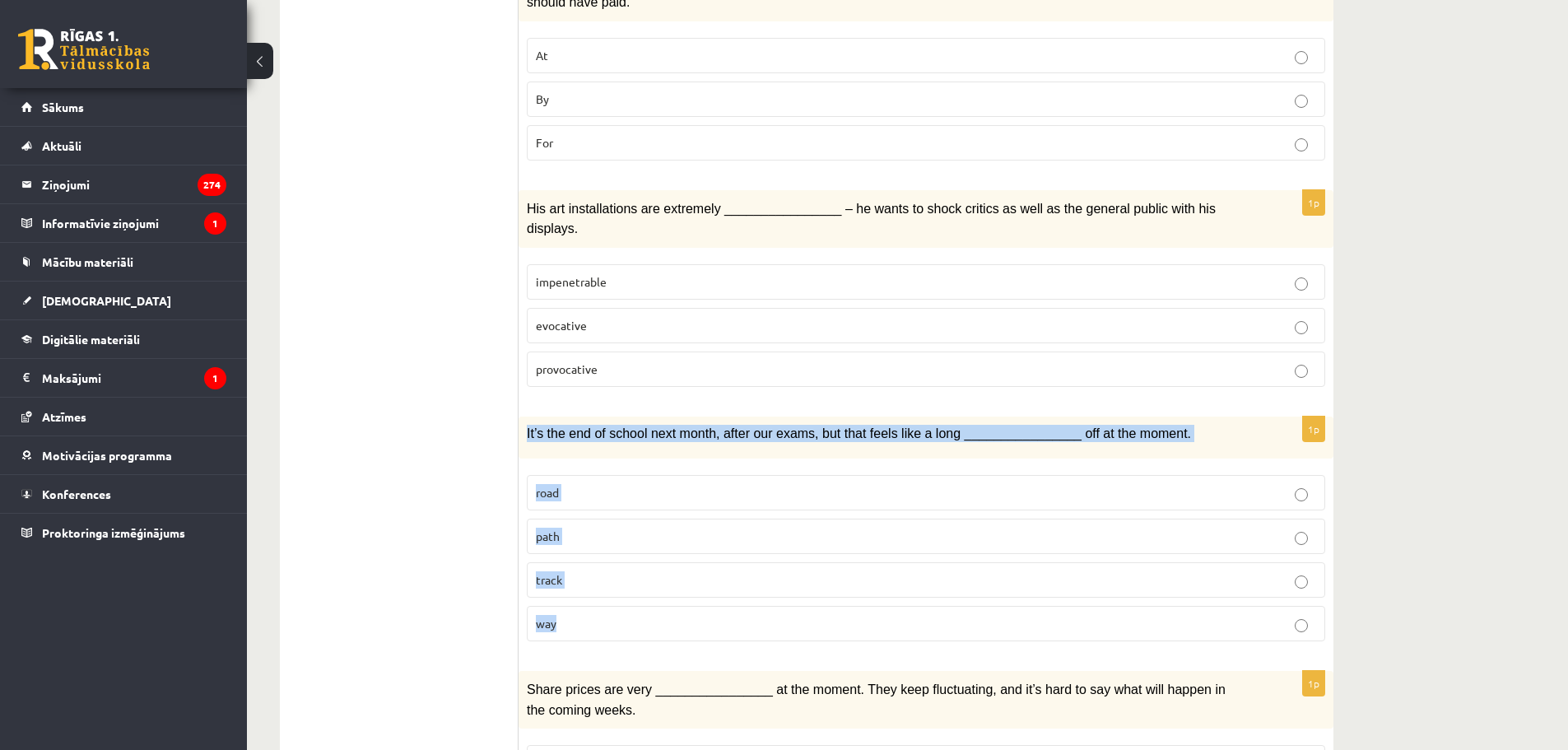
drag, startPoint x: 523, startPoint y: 405, endPoint x: 625, endPoint y: 595, distance: 215.6
click at [625, 595] on div "1p It’s the end of school next month, after our exams, but that feels like a lo…" at bounding box center [926, 535] width 815 height 238
copy div "It’s the end of school next month, after our exams, but that feels like a long …"
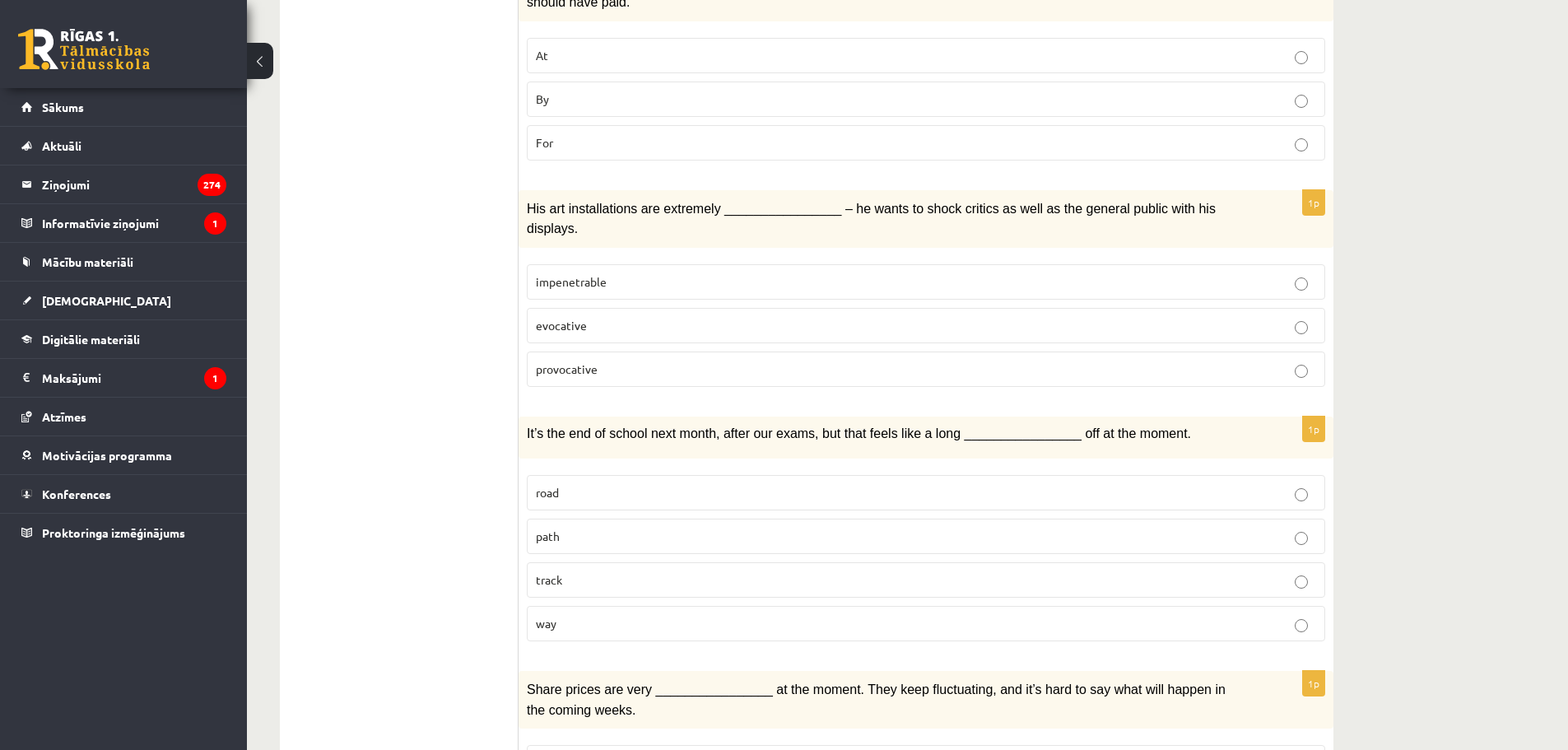
drag, startPoint x: 318, startPoint y: 493, endPoint x: 365, endPoint y: 503, distance: 48.1
click at [318, 493] on ul "1. uzdevums 2. uzdevums 3. uzdevums Izvērtējums!" at bounding box center [407, 180] width 222 height 2733
click at [574, 615] on p "way" at bounding box center [926, 624] width 781 height 18
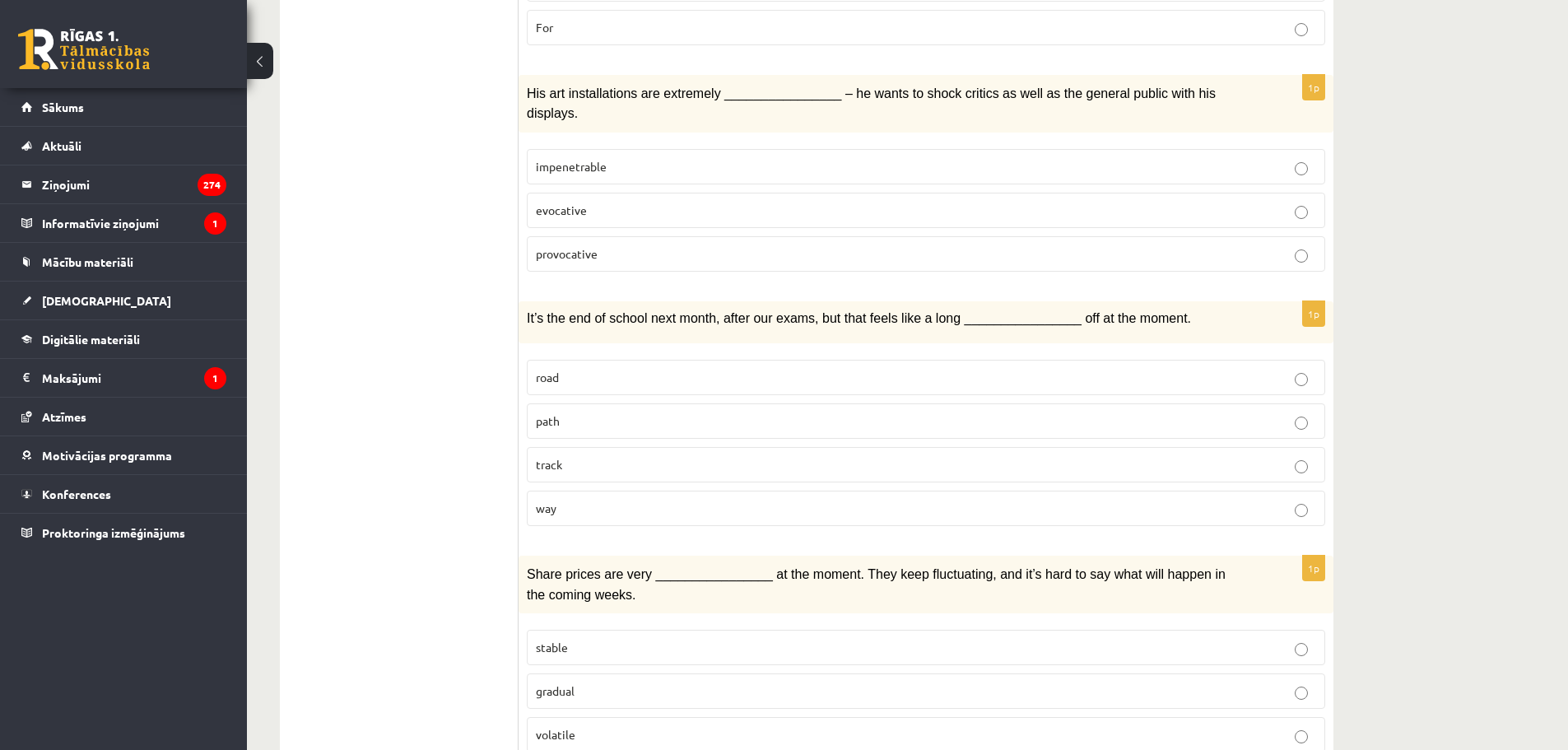
scroll to position [1646, 0]
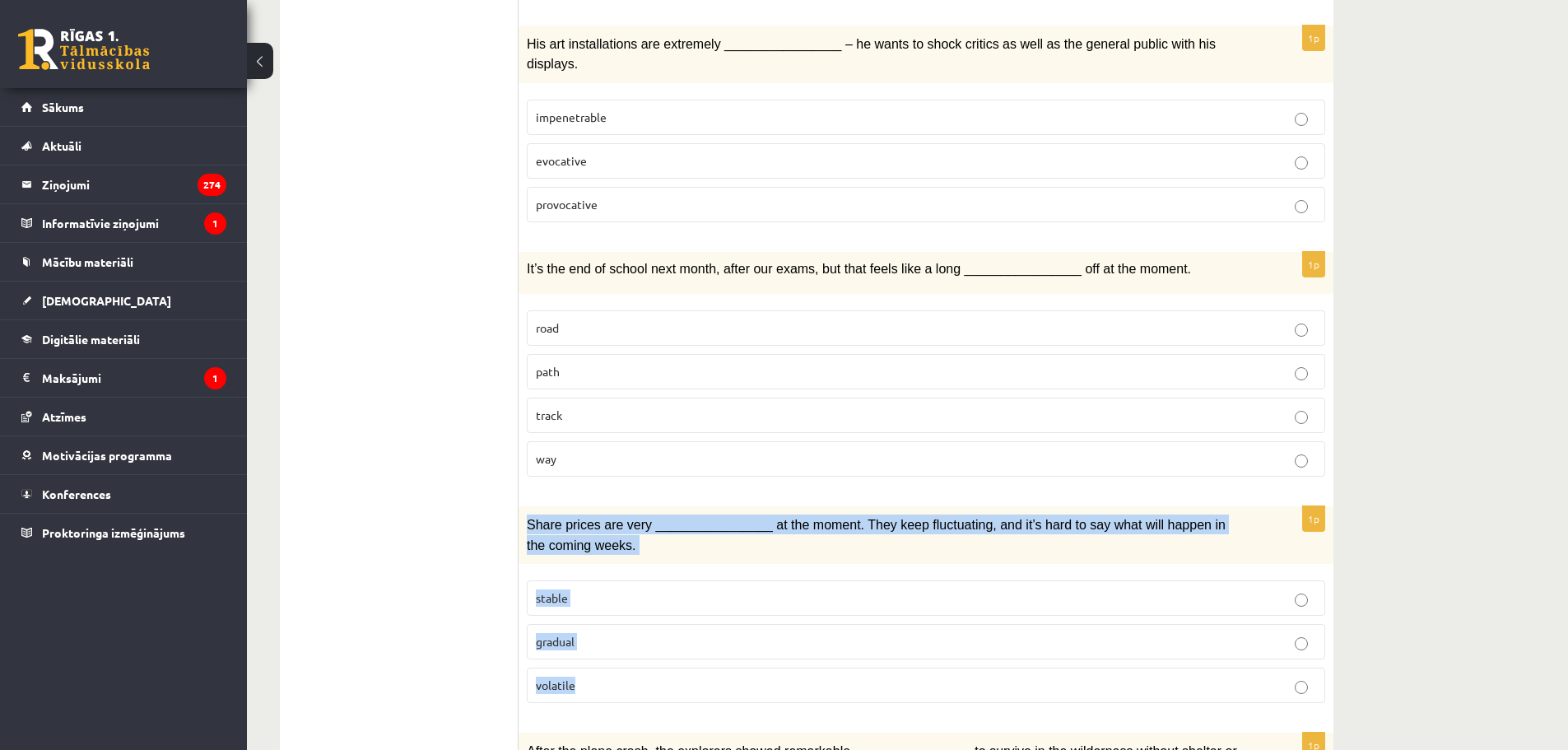
drag, startPoint x: 528, startPoint y: 493, endPoint x: 638, endPoint y: 649, distance: 190.9
click at [638, 649] on div "1p Share prices are very ________________ at the moment. They keep fluctuating,…" at bounding box center [926, 611] width 815 height 210
copy div "Share prices are very ________________ at the moment. They keep fluctuating, an…"
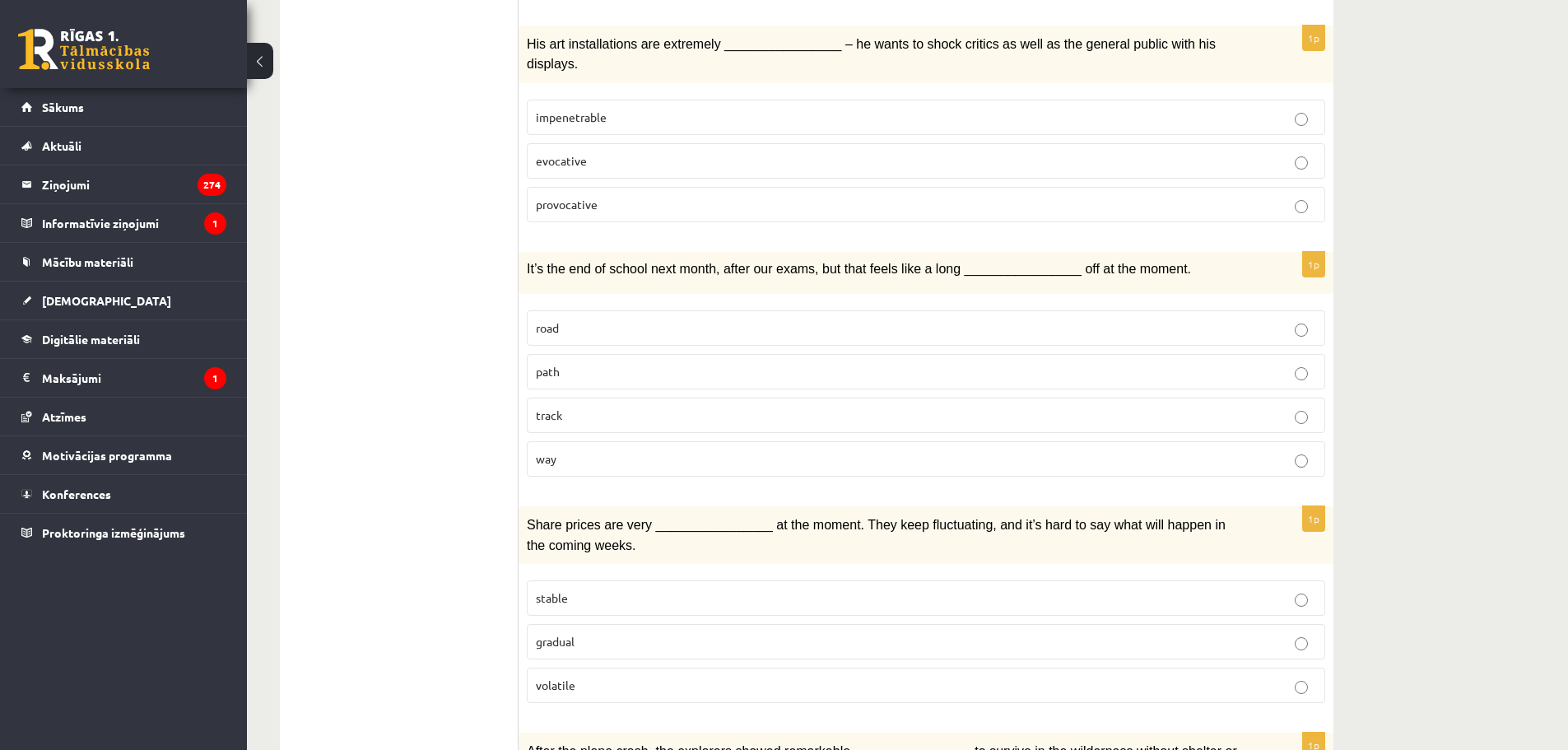
click at [410, 554] on ul "1. uzdevums 2. uzdevums 3. uzdevums Izvērtējums!" at bounding box center [407, 15] width 222 height 2733
click at [559, 667] on label "volatile" at bounding box center [926, 685] width 798 height 36
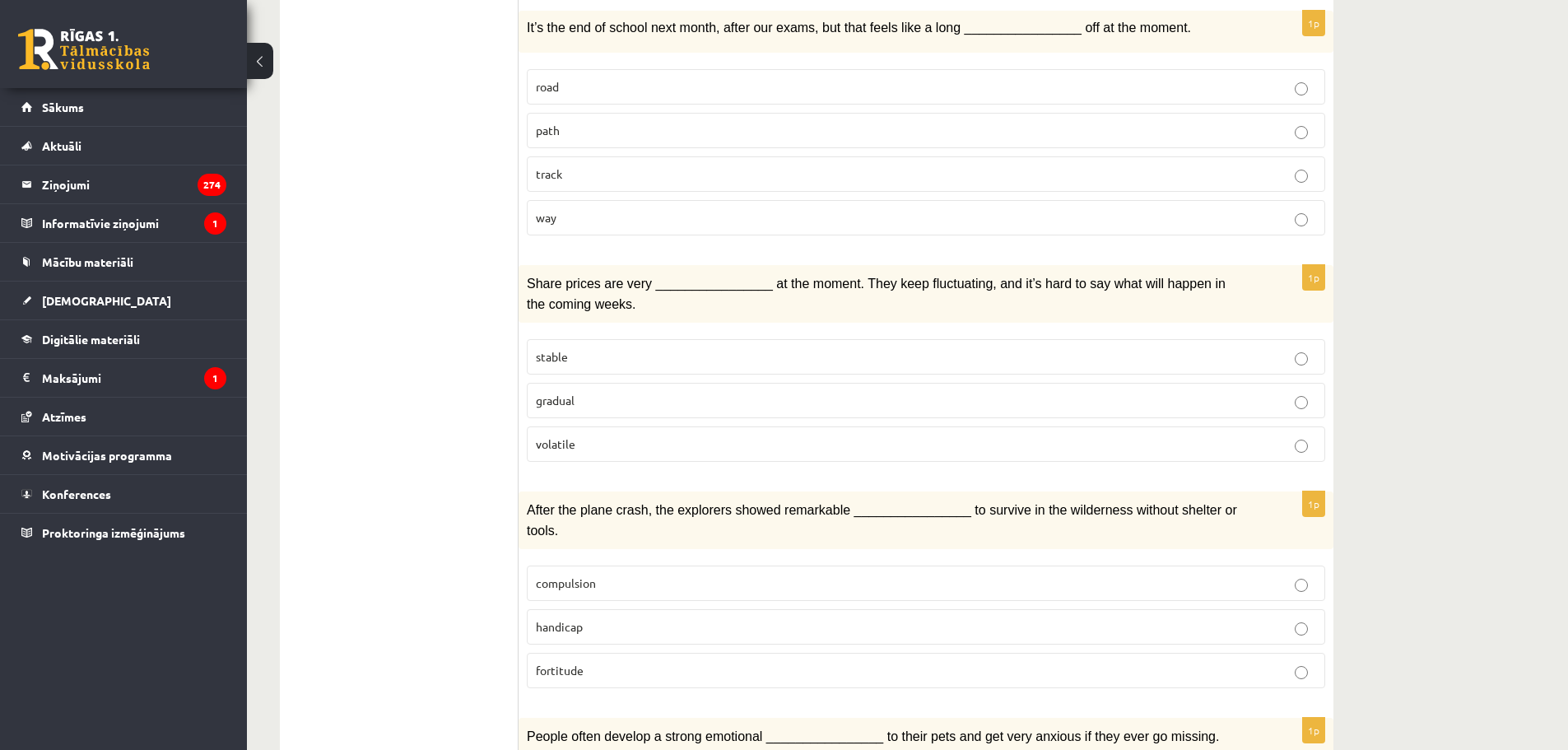
scroll to position [1893, 0]
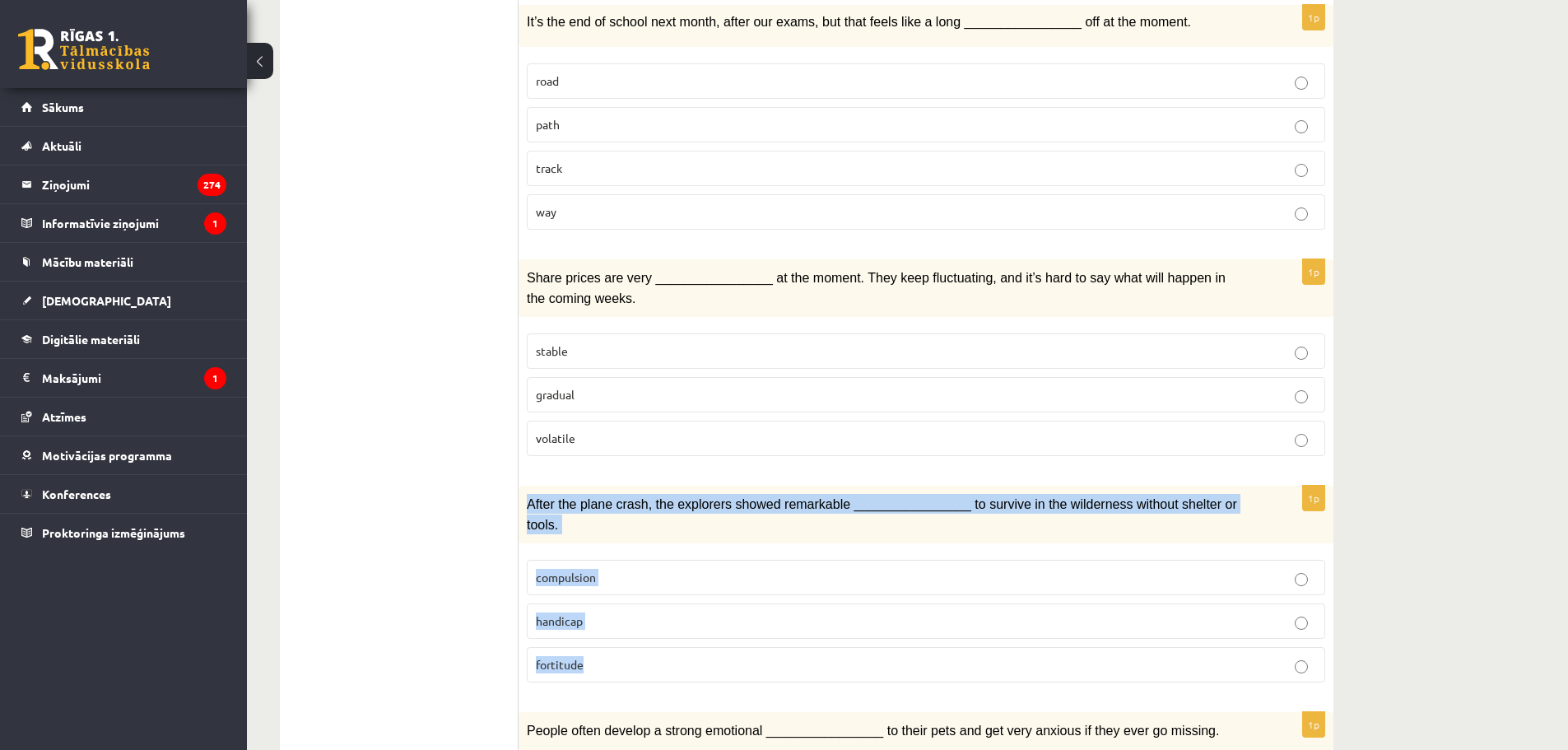
drag, startPoint x: 523, startPoint y: 473, endPoint x: 611, endPoint y: 609, distance: 162.0
click at [611, 609] on div "1p After the plane crash, the explorers showed remarkable ________________ to s…" at bounding box center [926, 590] width 815 height 210
copy div "After the plane crash, the explorers showed remarkable ________________ to surv…"
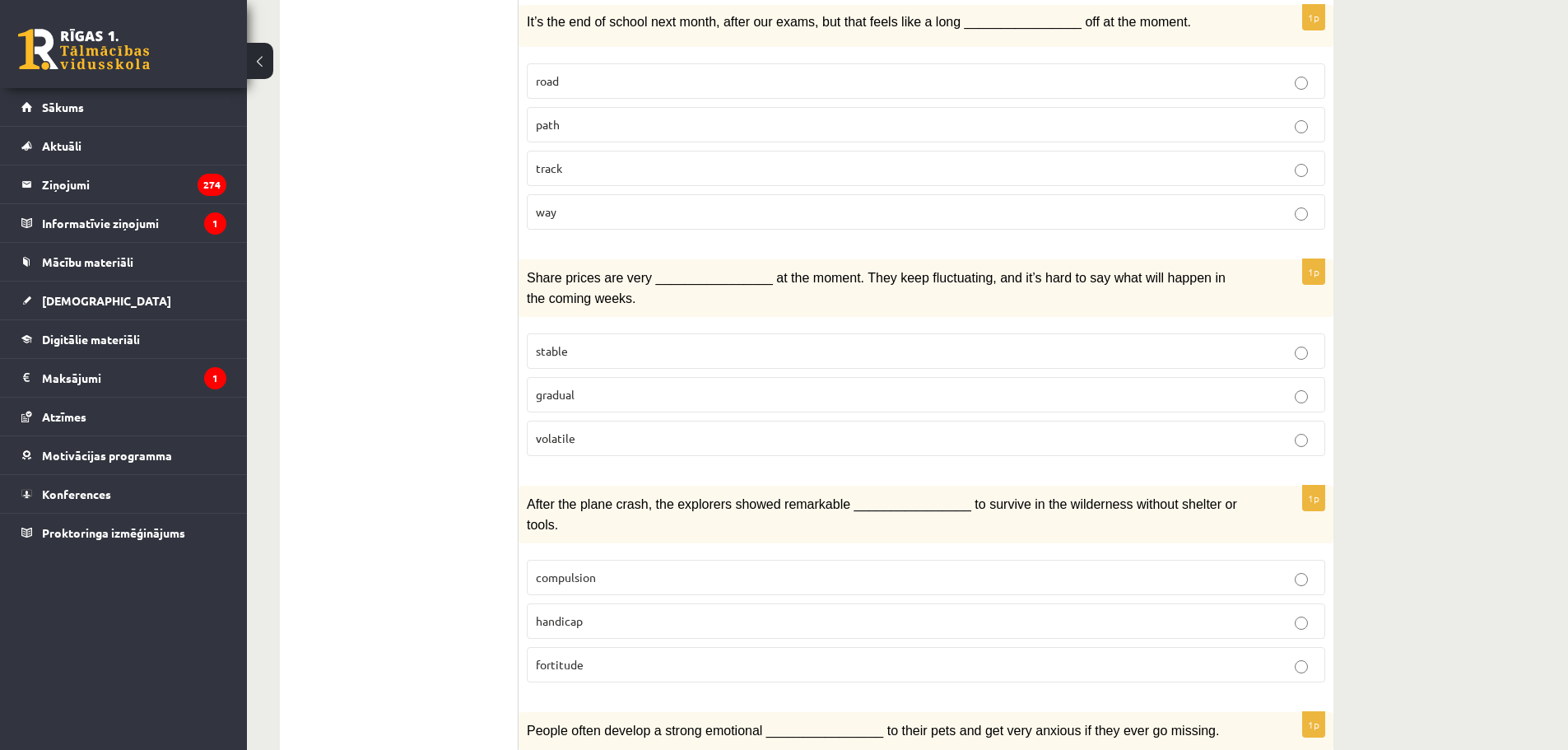
click at [585, 656] on p "fortitude" at bounding box center [926, 665] width 781 height 18
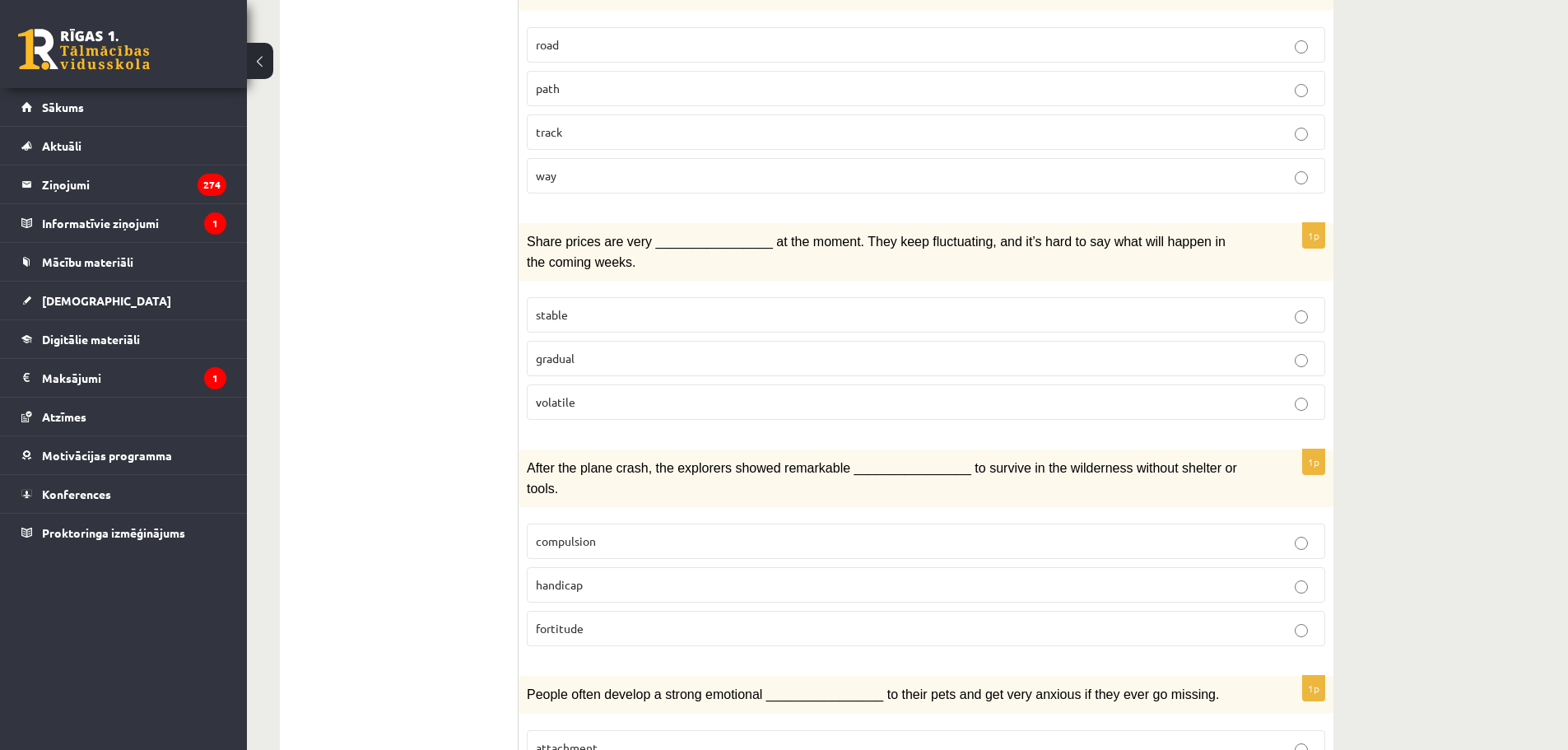
scroll to position [2058, 0]
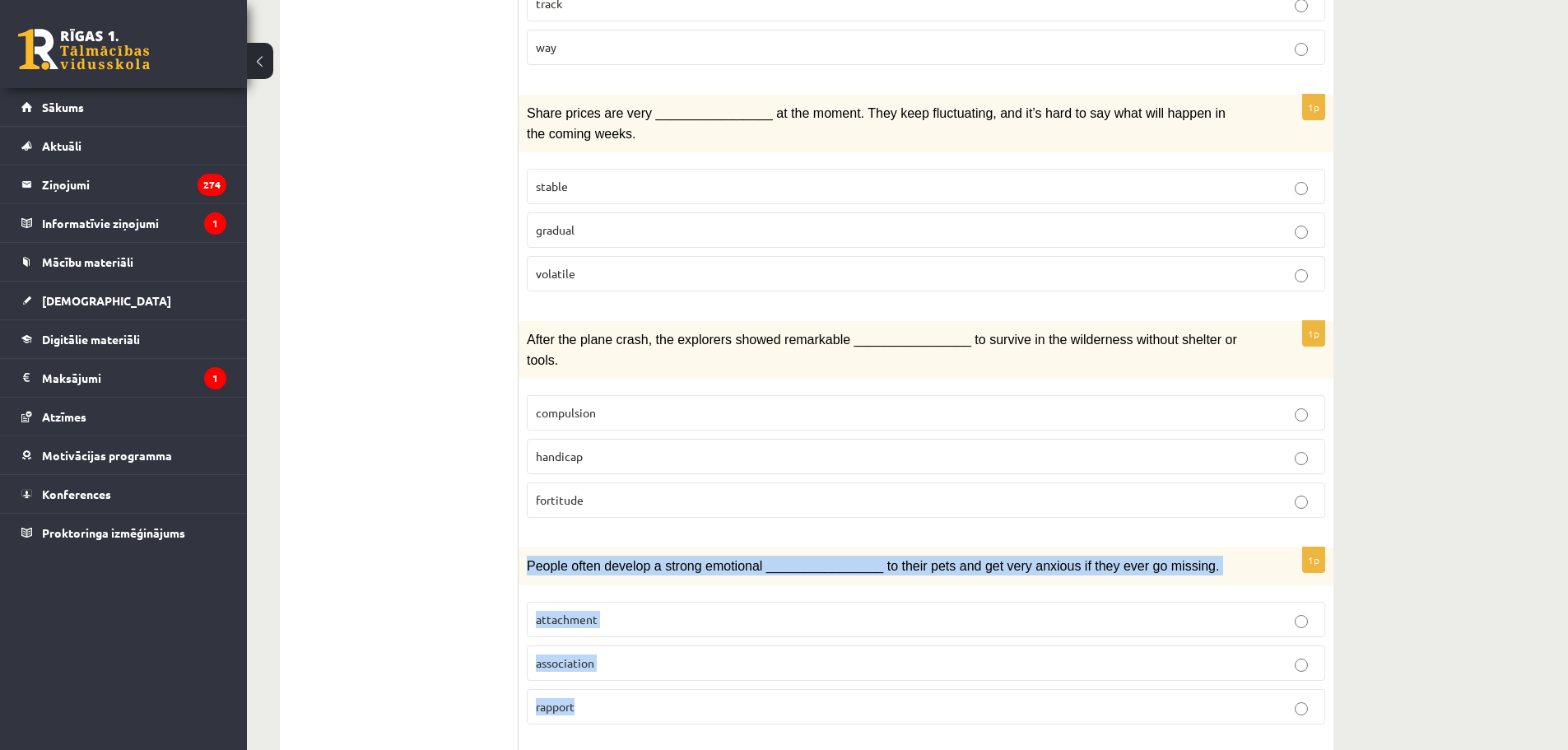
drag, startPoint x: 527, startPoint y: 513, endPoint x: 662, endPoint y: 655, distance: 195.9
click at [662, 655] on div "1p People often develop a strong emotional ________________ to their pets and g…" at bounding box center [926, 642] width 815 height 190
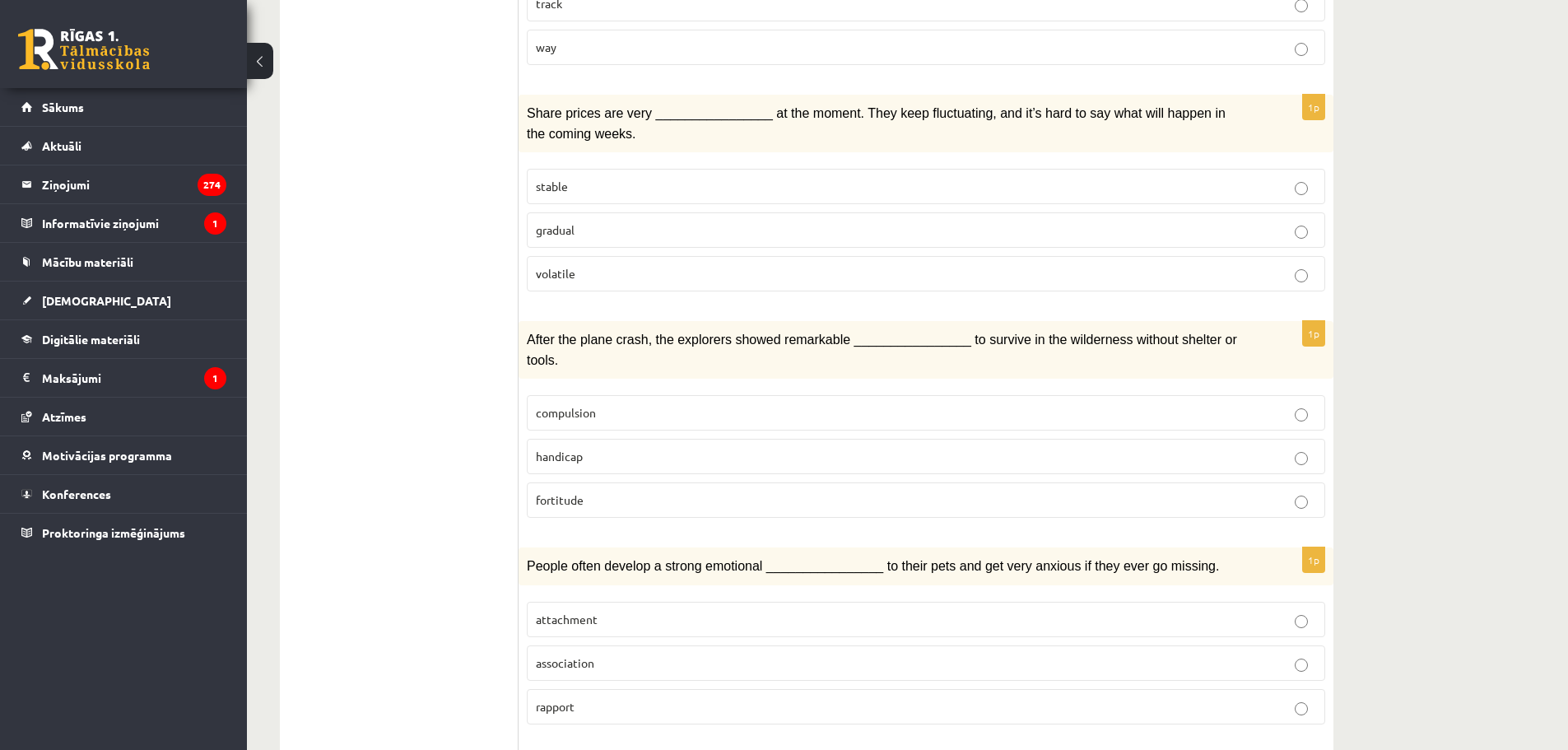
click at [574, 612] on span "attachment" at bounding box center [566, 619] width 62 height 15
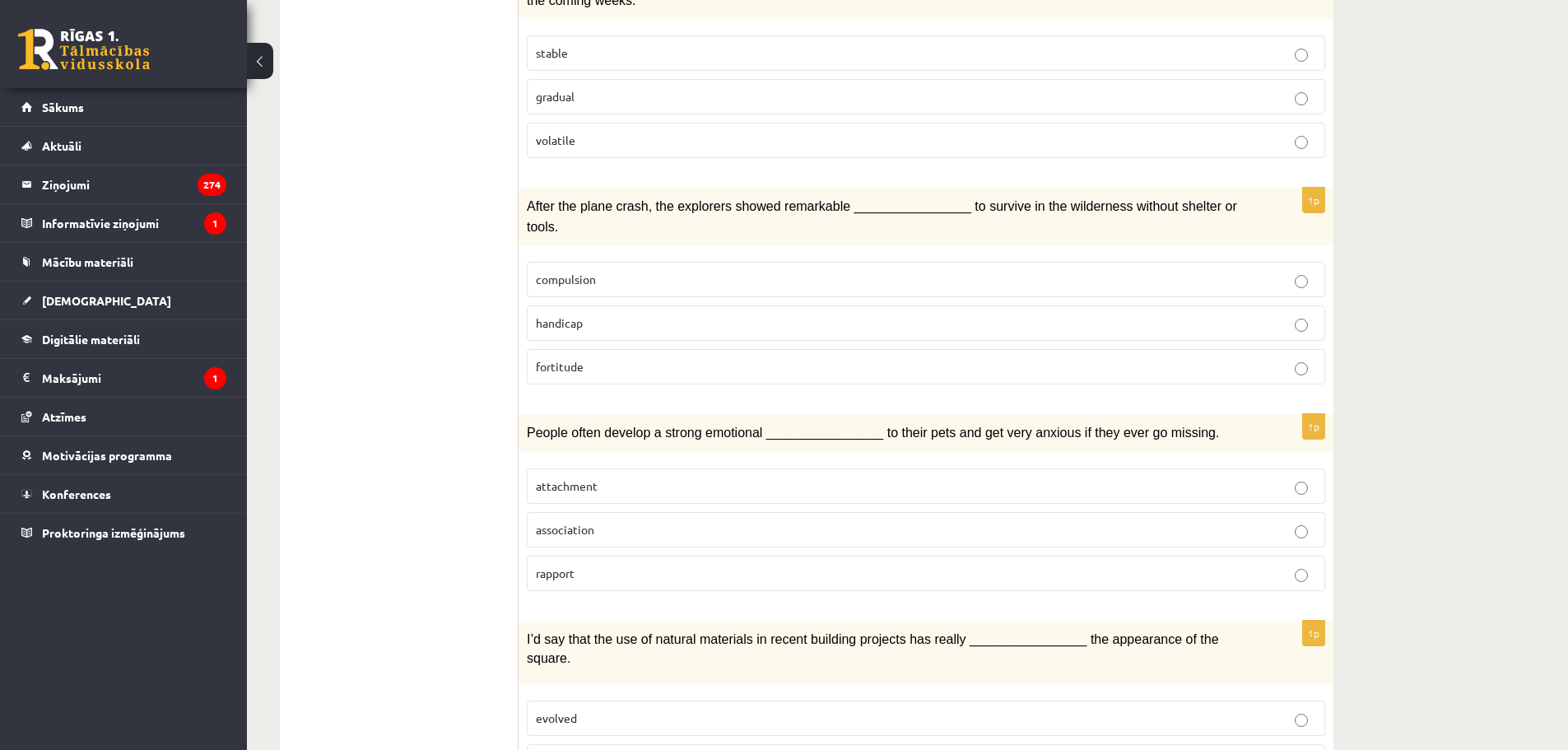
scroll to position [2259, 0]
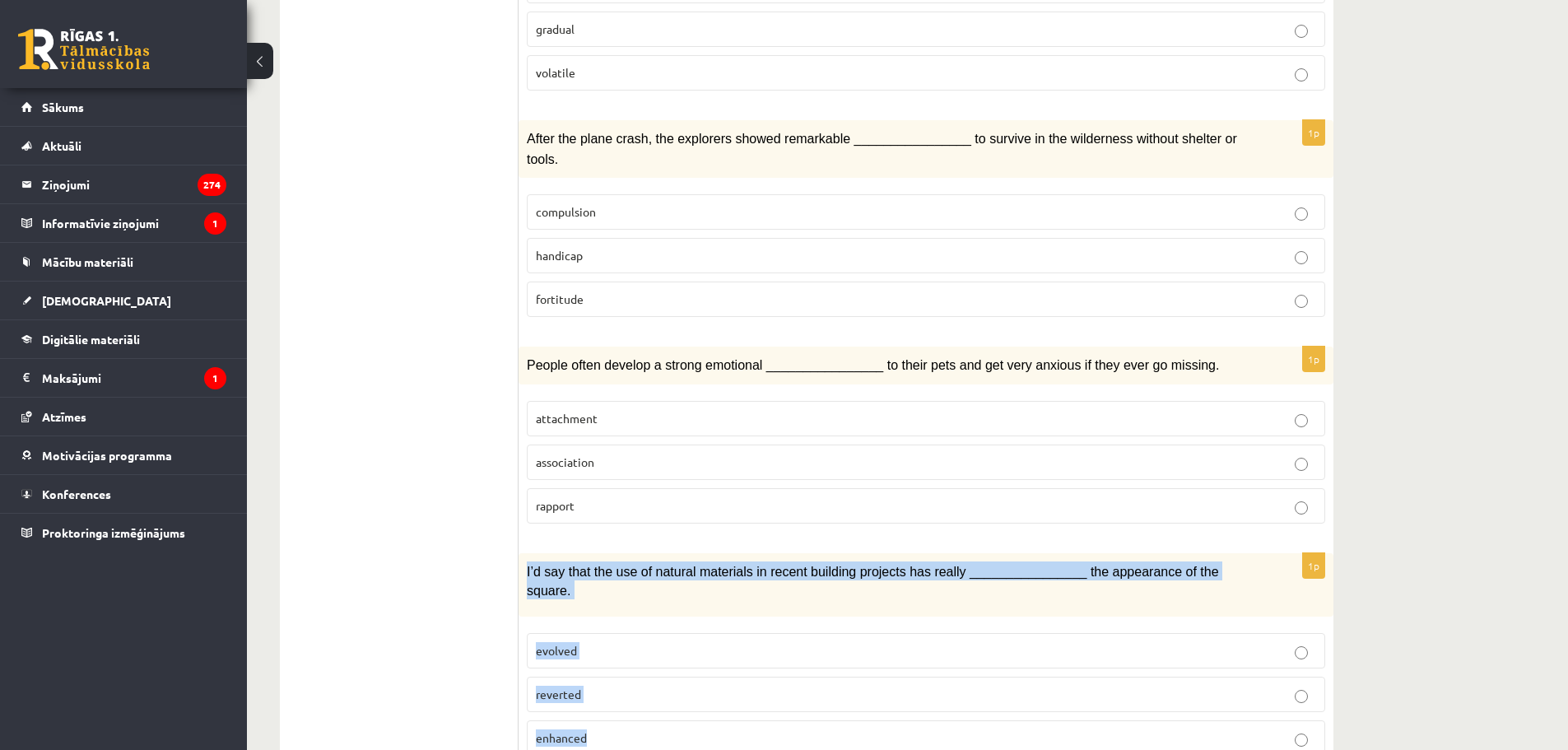
drag, startPoint x: 528, startPoint y: 513, endPoint x: 623, endPoint y: 652, distance: 168.4
click at [623, 652] on div "1p I’d say that the use of natural materials in recent building projects has re…" at bounding box center [926, 661] width 815 height 216
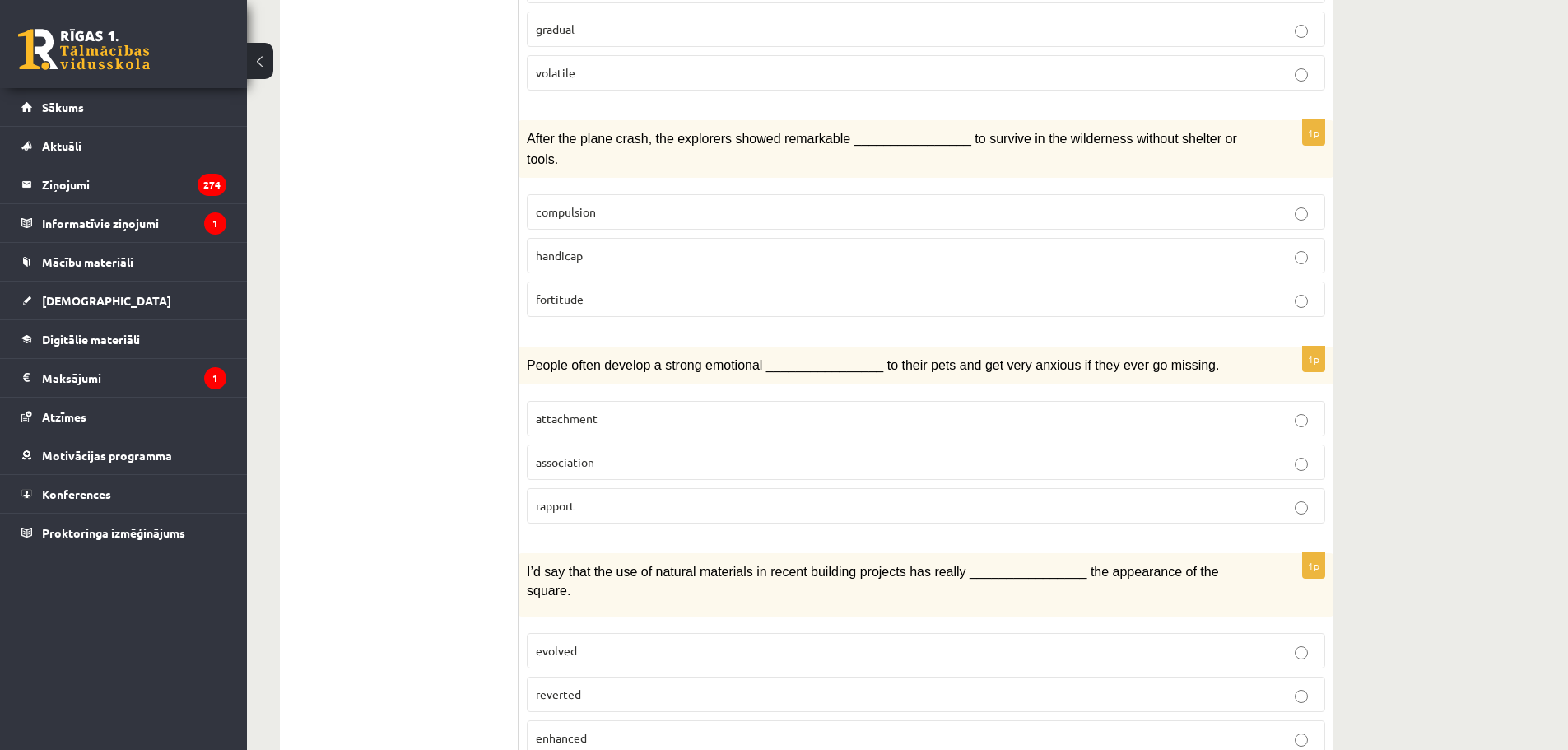
drag, startPoint x: 560, startPoint y: 672, endPoint x: 562, endPoint y: 661, distance: 11.2
click at [561, 730] on span "enhanced" at bounding box center [561, 737] width 51 height 15
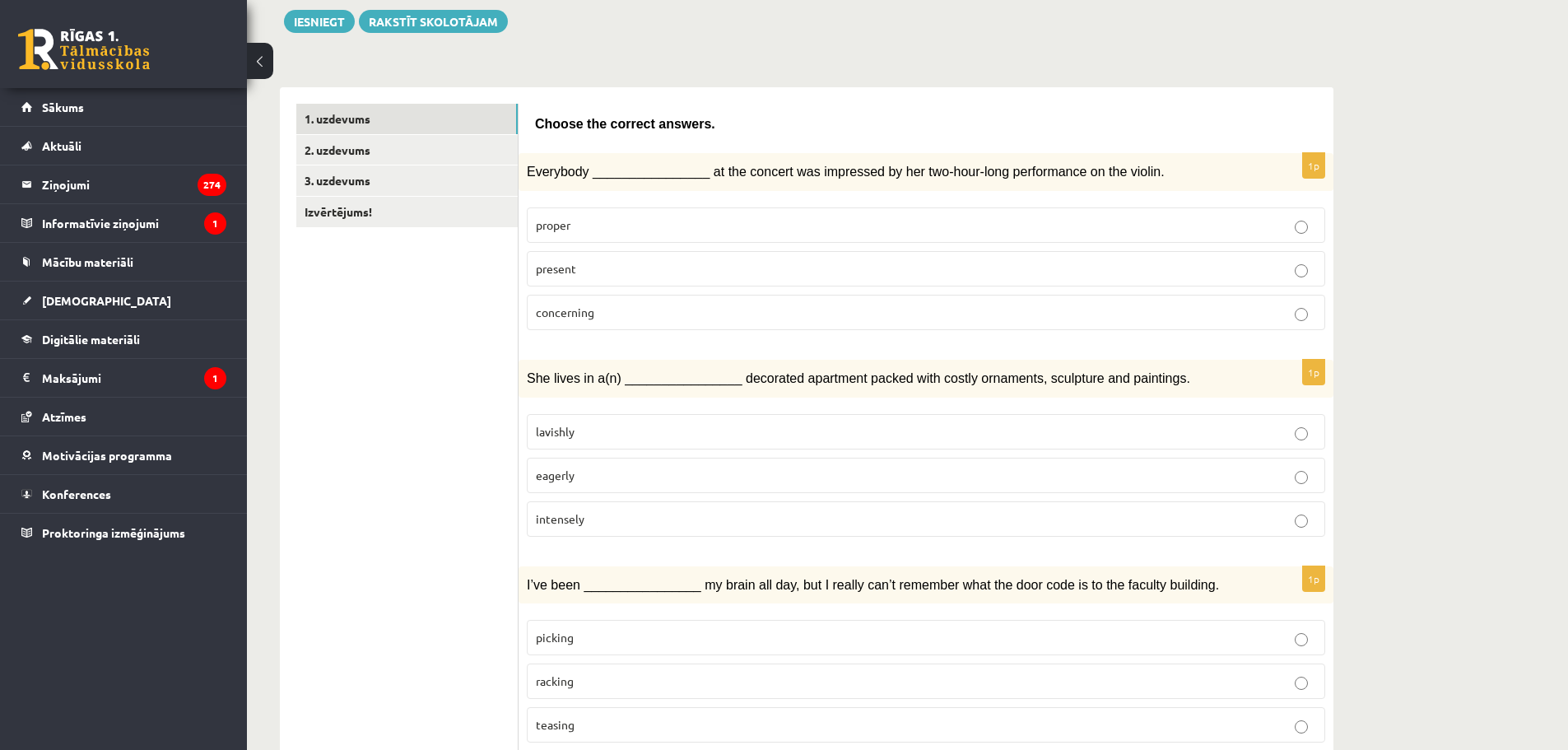
scroll to position [0, 0]
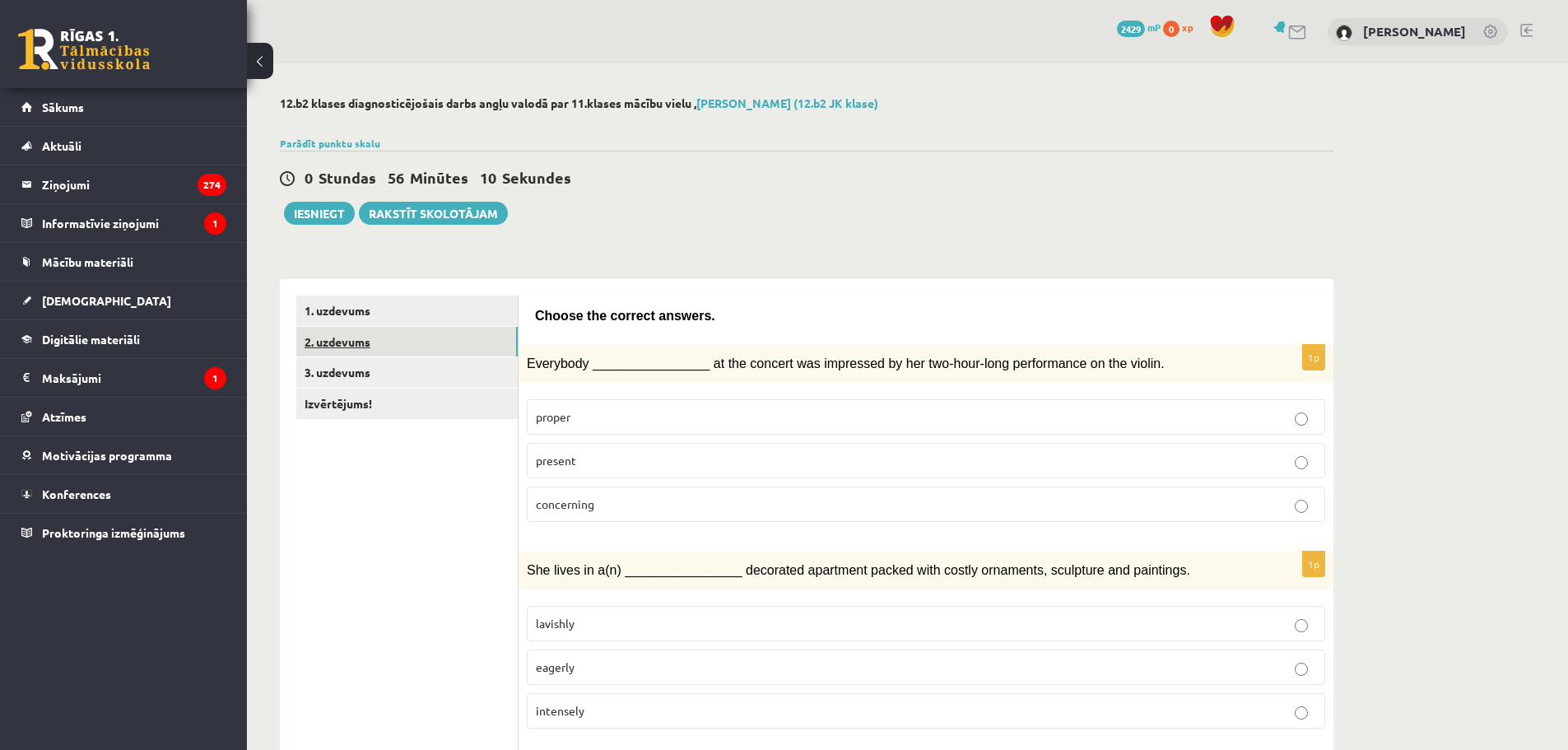
click at [347, 348] on link "2. uzdevums" at bounding box center [407, 341] width 221 height 31
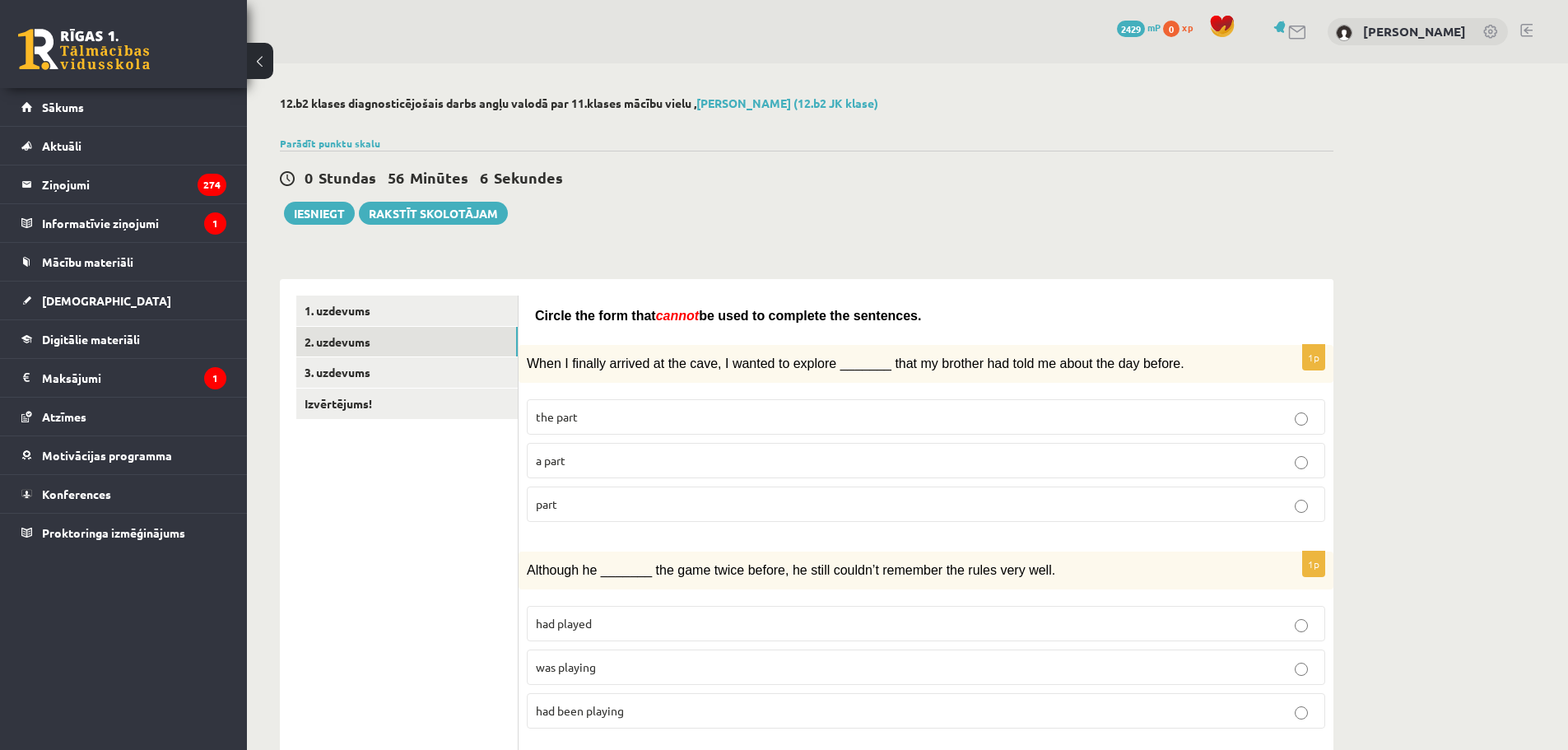
drag, startPoint x: 539, startPoint y: 315, endPoint x: 886, endPoint y: 301, distance: 347.3
click at [886, 301] on div "Circle the form that cannot be used to complete the sentences." at bounding box center [926, 311] width 782 height 33
click at [711, 415] on p "the part" at bounding box center [926, 417] width 781 height 18
click at [714, 414] on p "the part" at bounding box center [926, 417] width 781 height 18
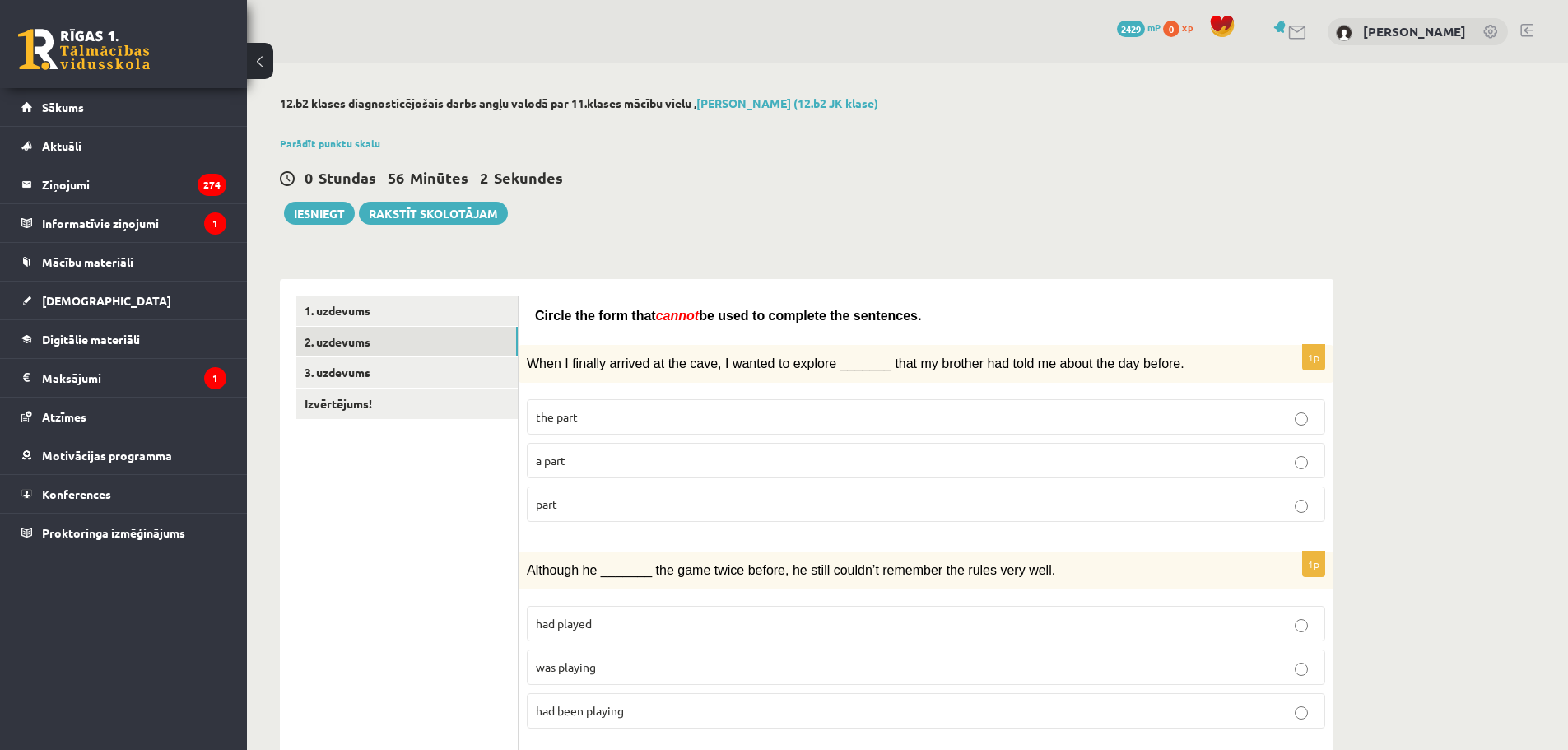
click at [719, 412] on p "the part" at bounding box center [926, 417] width 781 height 18
click at [1319, 371] on div "When I finally arrived at the cave, I wanted to explore _______ that my brother…" at bounding box center [926, 363] width 815 height 38
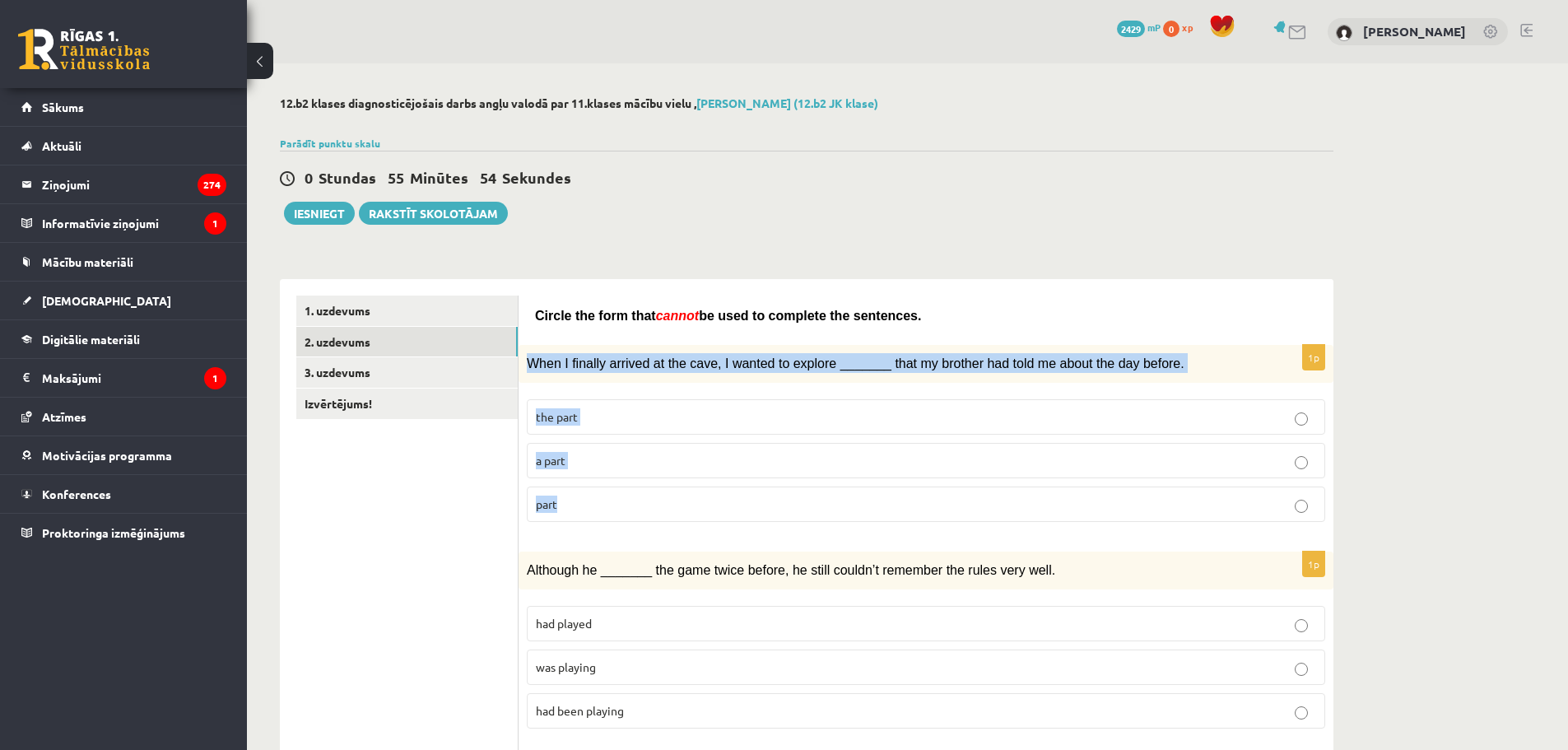
drag, startPoint x: 529, startPoint y: 358, endPoint x: 662, endPoint y: 488, distance: 186.0
click at [662, 488] on div "1p When I finally arrived at the cave, I wanted to explore _______ that my brot…" at bounding box center [926, 439] width 815 height 190
drag, startPoint x: 534, startPoint y: 312, endPoint x: 693, endPoint y: 493, distance: 240.9
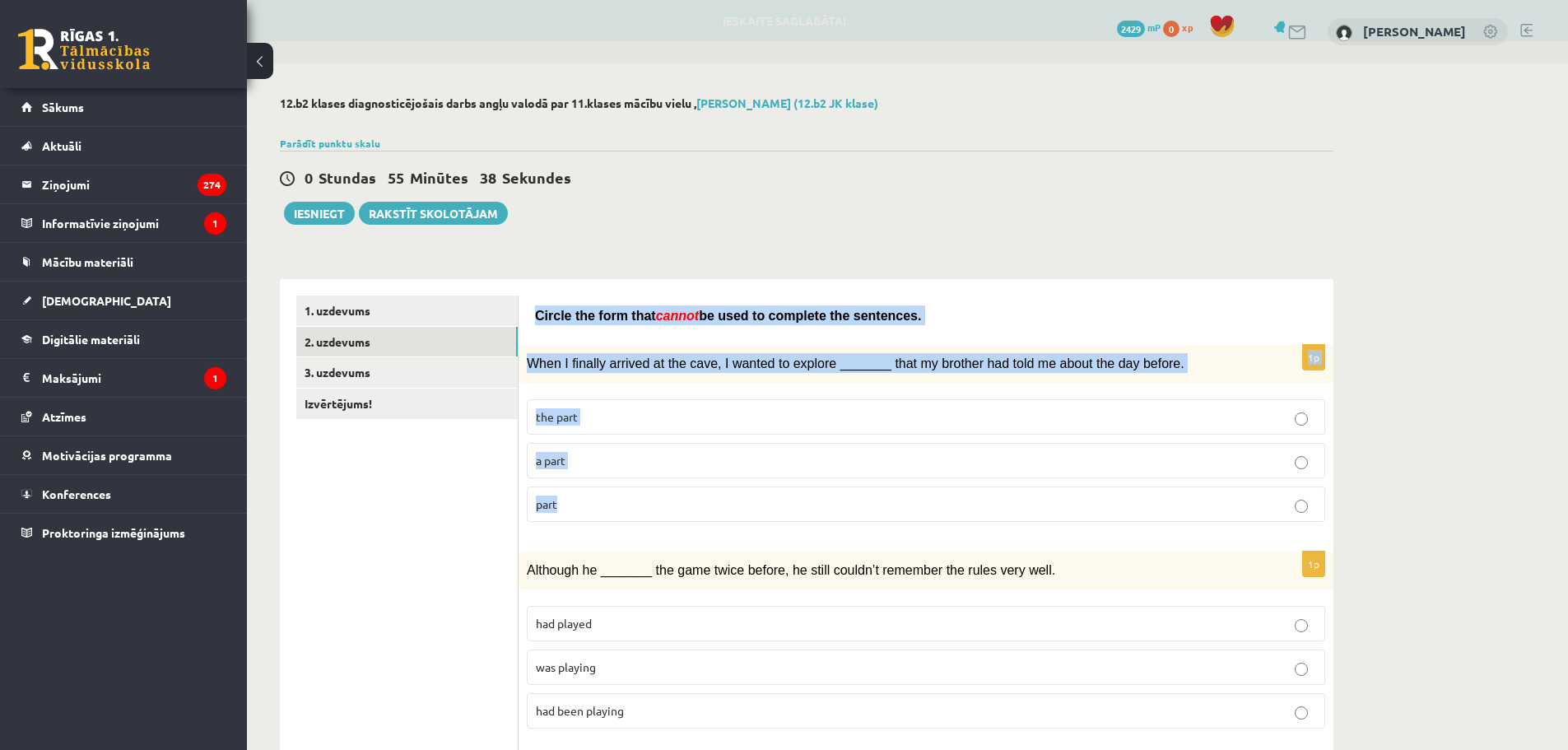
click at [561, 458] on span "a part" at bounding box center [551, 460] width 30 height 15
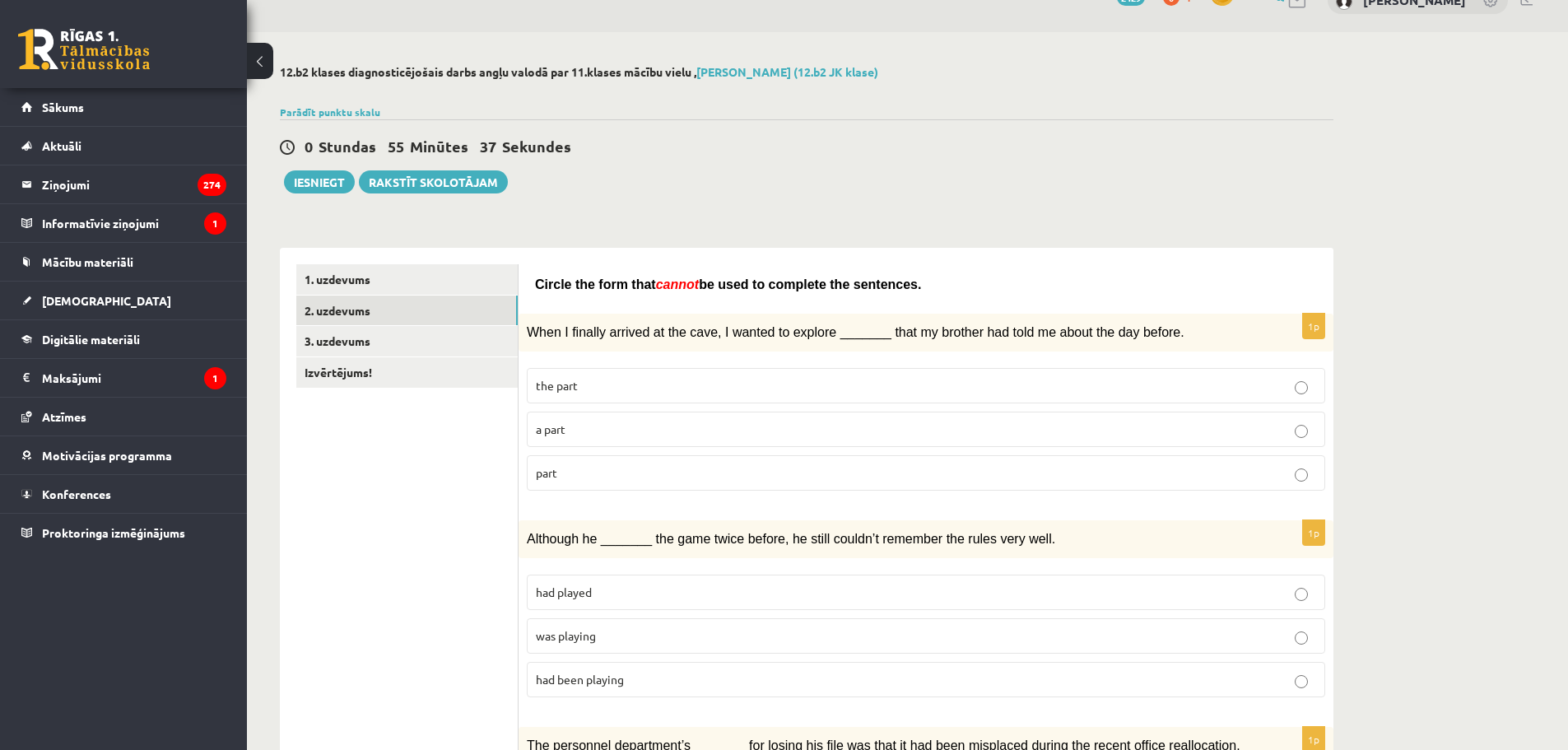
scroll to position [82, 0]
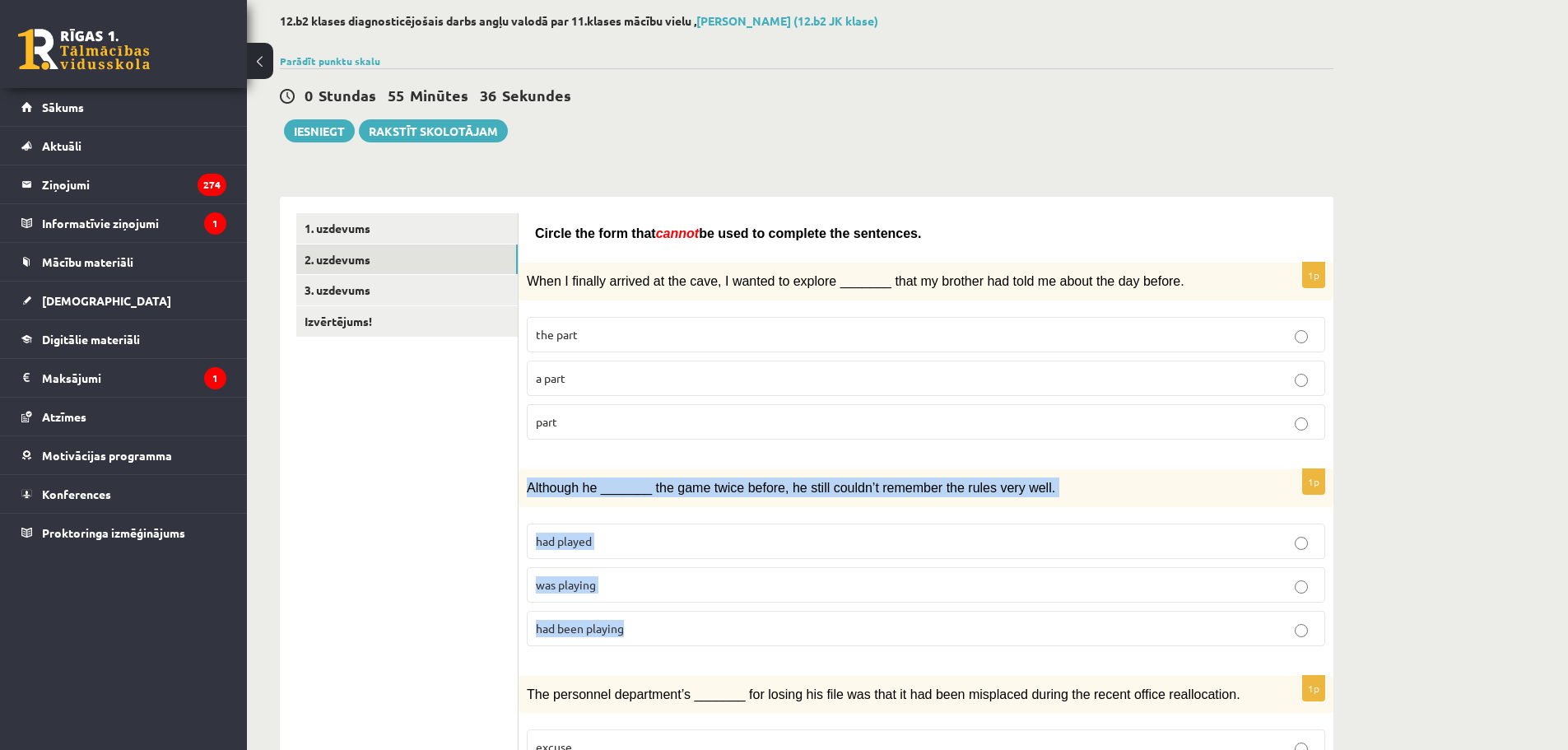
drag, startPoint x: 524, startPoint y: 483, endPoint x: 684, endPoint y: 623, distance: 212.6
click at [684, 623] on div "1p Although he _______ the game twice before, he still couldn’t remember the ru…" at bounding box center [926, 563] width 815 height 190
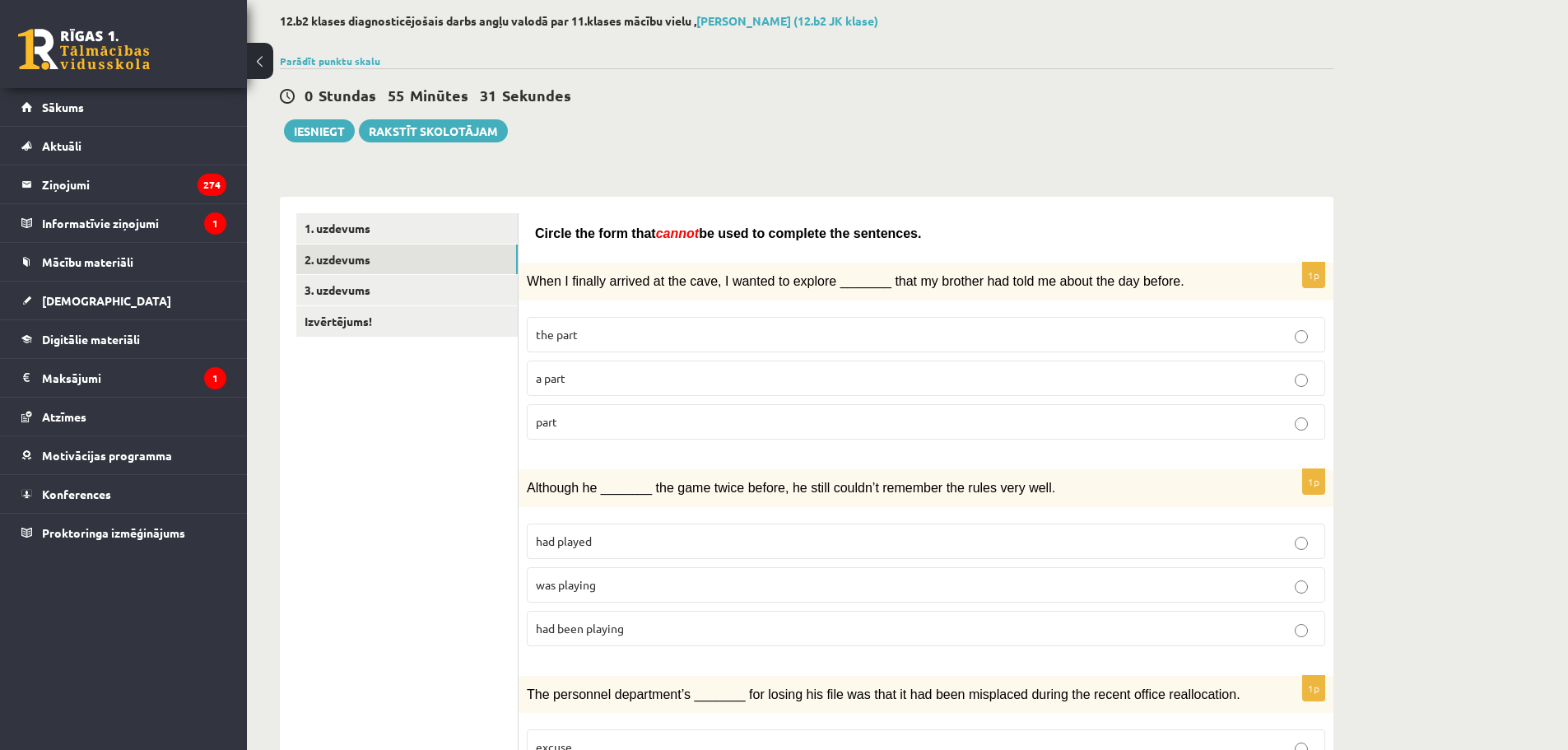
click at [623, 534] on p "had played" at bounding box center [926, 542] width 781 height 18
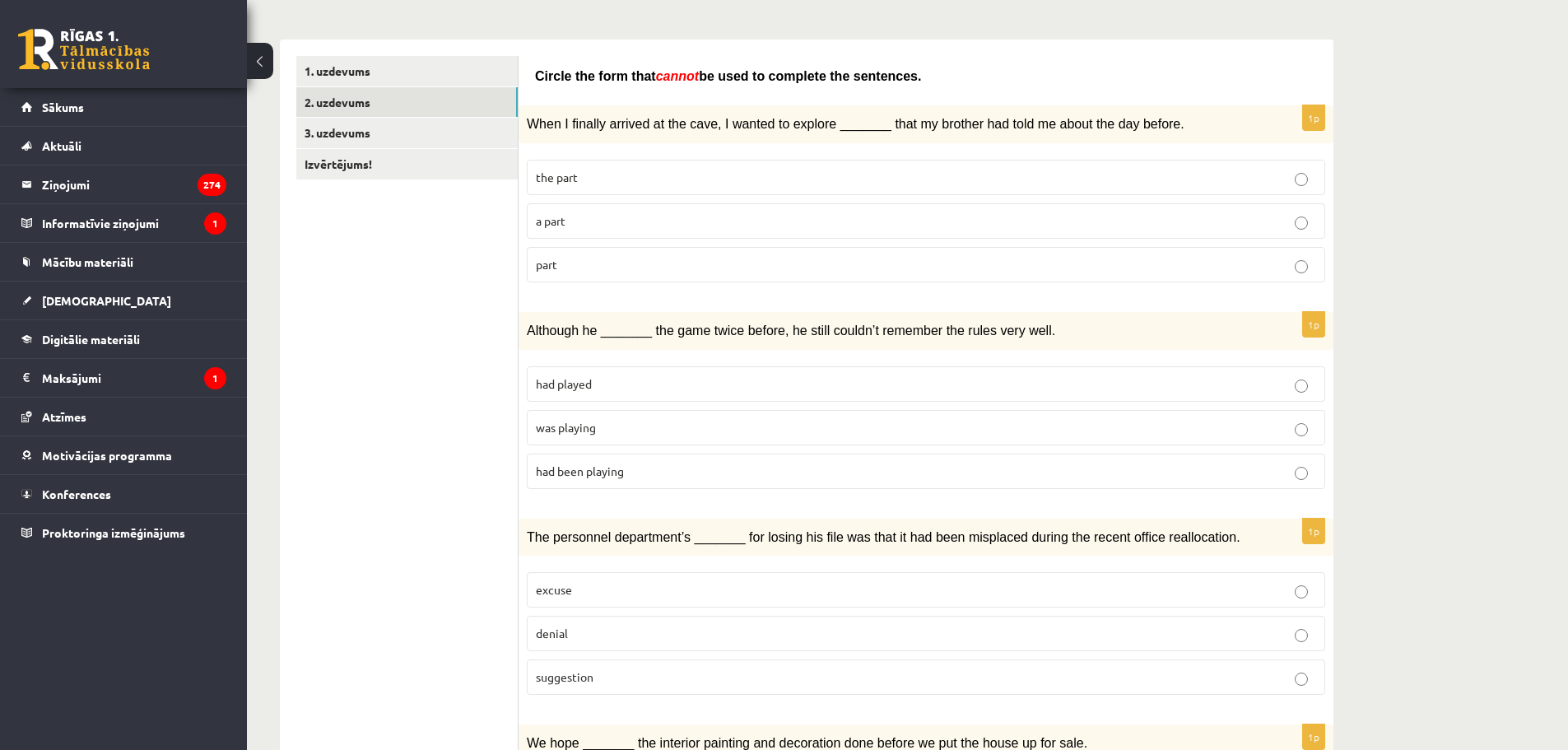
scroll to position [247, 0]
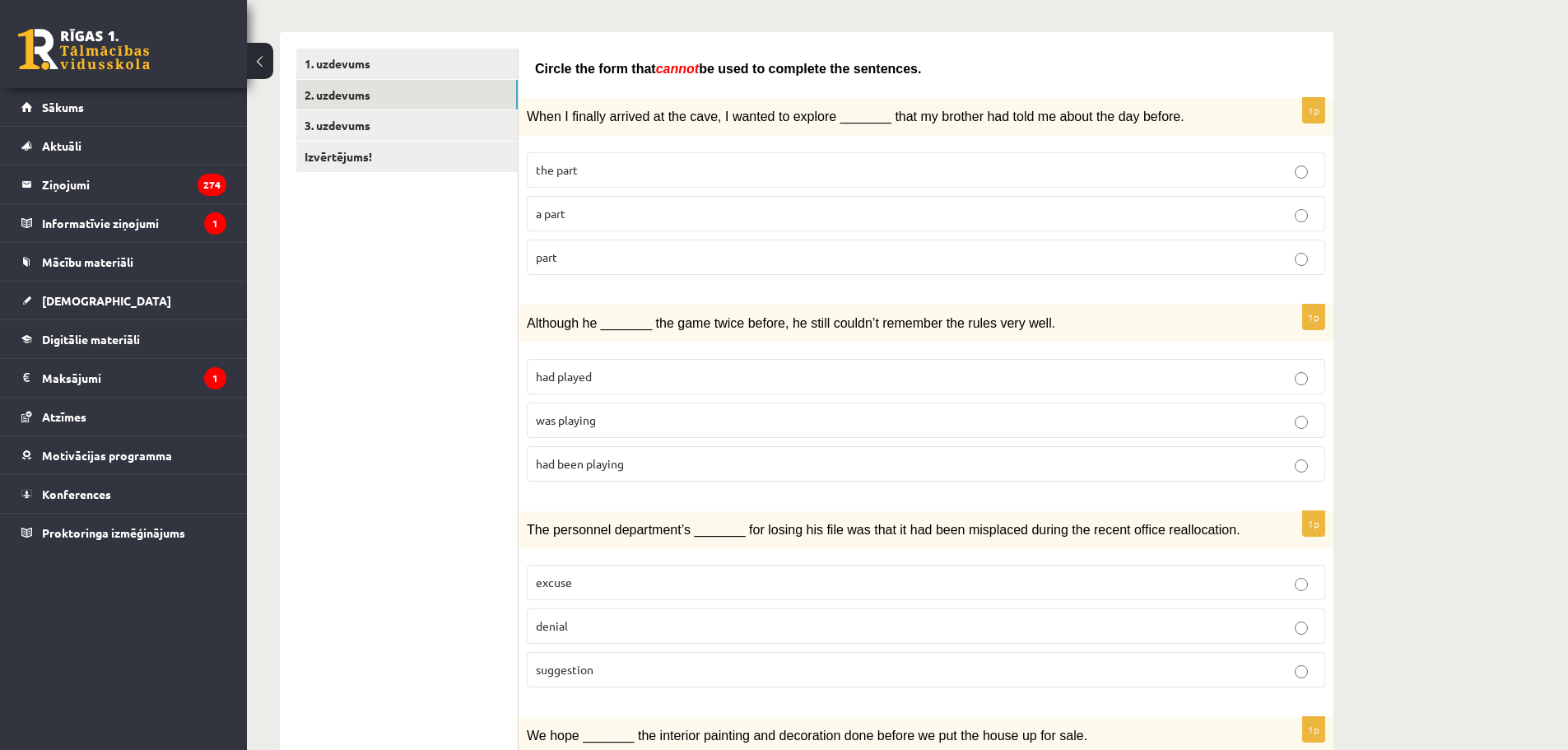
drag, startPoint x: 531, startPoint y: 66, endPoint x: 938, endPoint y: 59, distance: 407.1
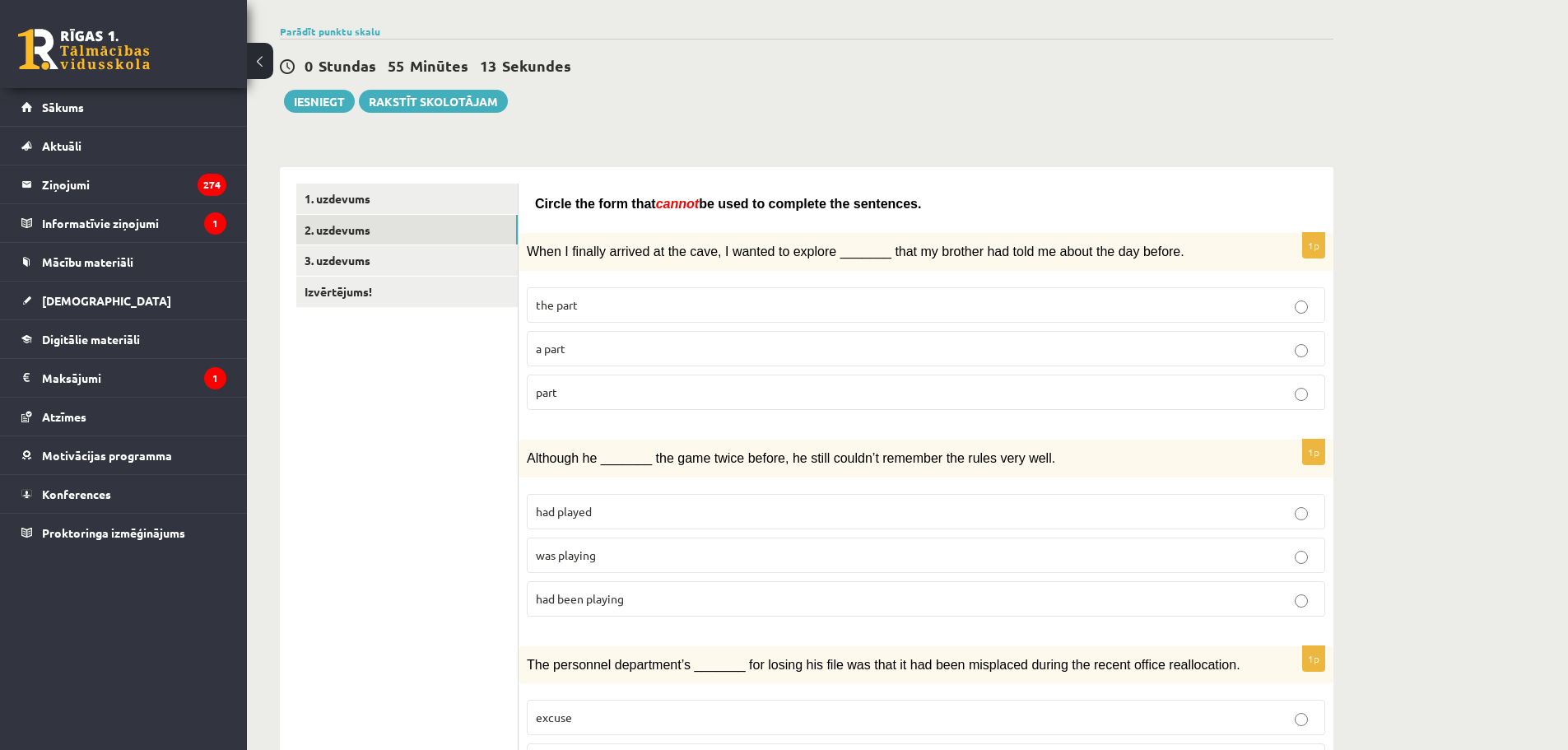
scroll to position [82, 0]
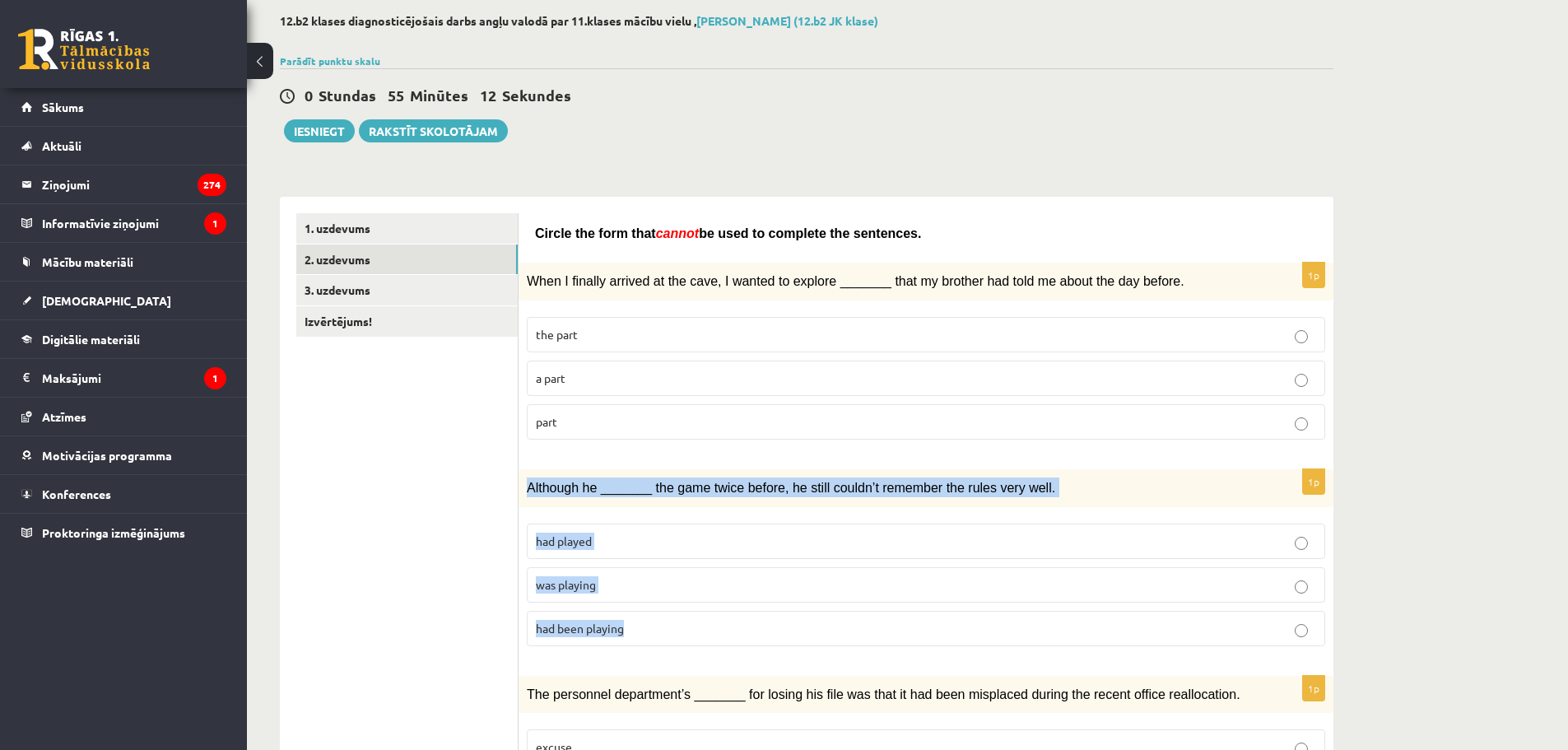
drag, startPoint x: 527, startPoint y: 488, endPoint x: 674, endPoint y: 620, distance: 197.6
click at [674, 620] on div "1p Although he _______ the game twice before, he still couldn’t remember the ru…" at bounding box center [926, 563] width 815 height 190
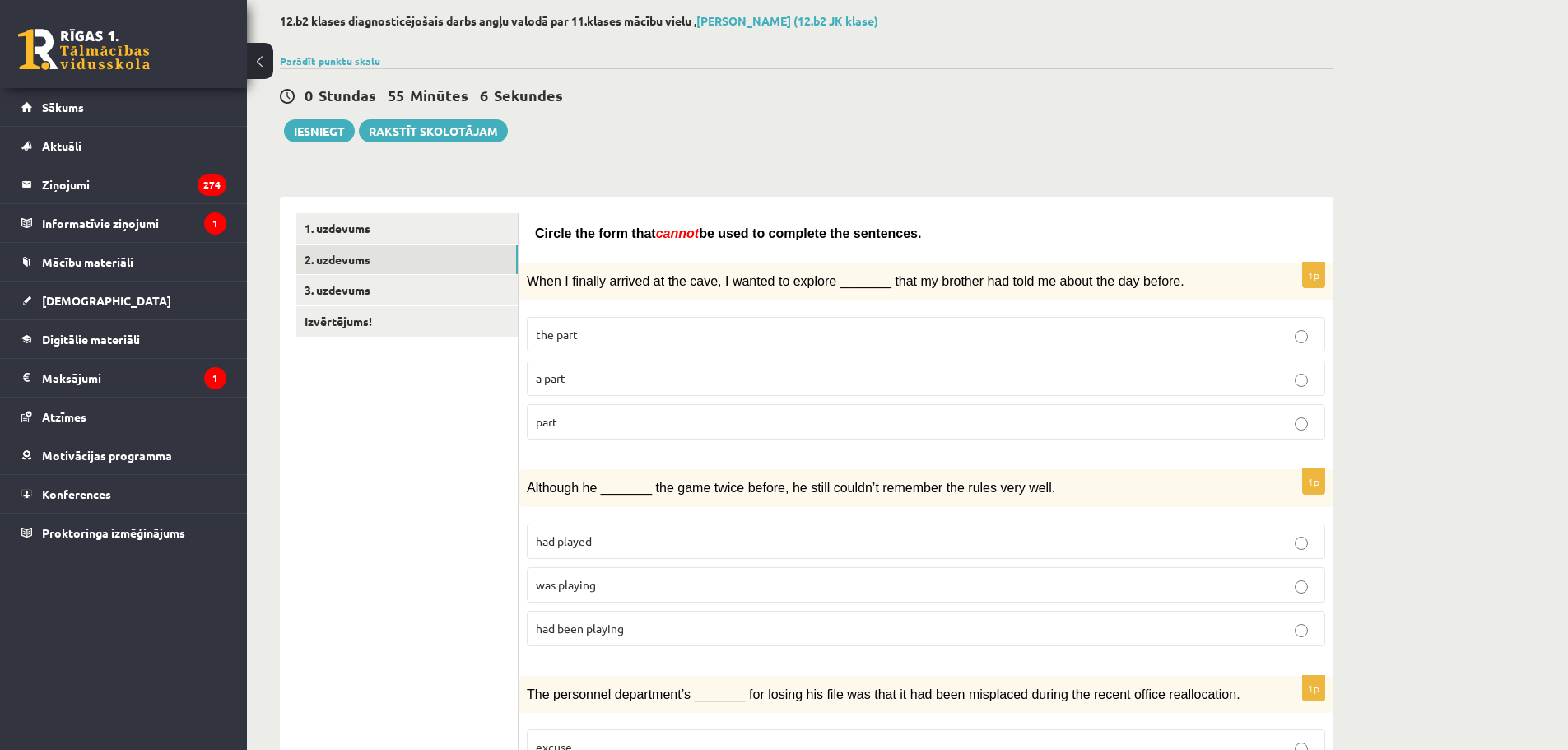
drag, startPoint x: 606, startPoint y: 588, endPoint x: 620, endPoint y: 586, distance: 14.1
click at [608, 588] on p "was playing" at bounding box center [926, 585] width 781 height 18
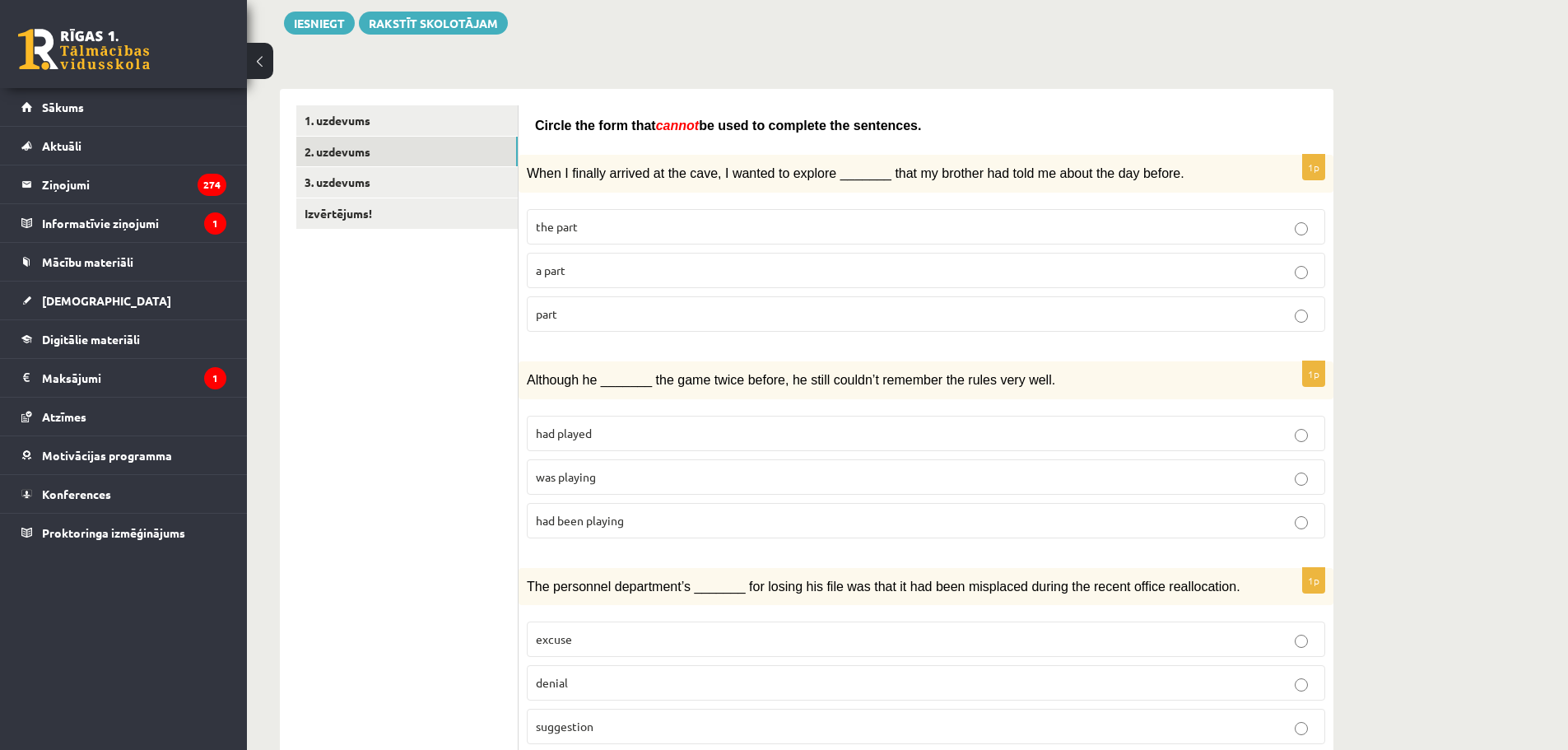
scroll to position [247, 0]
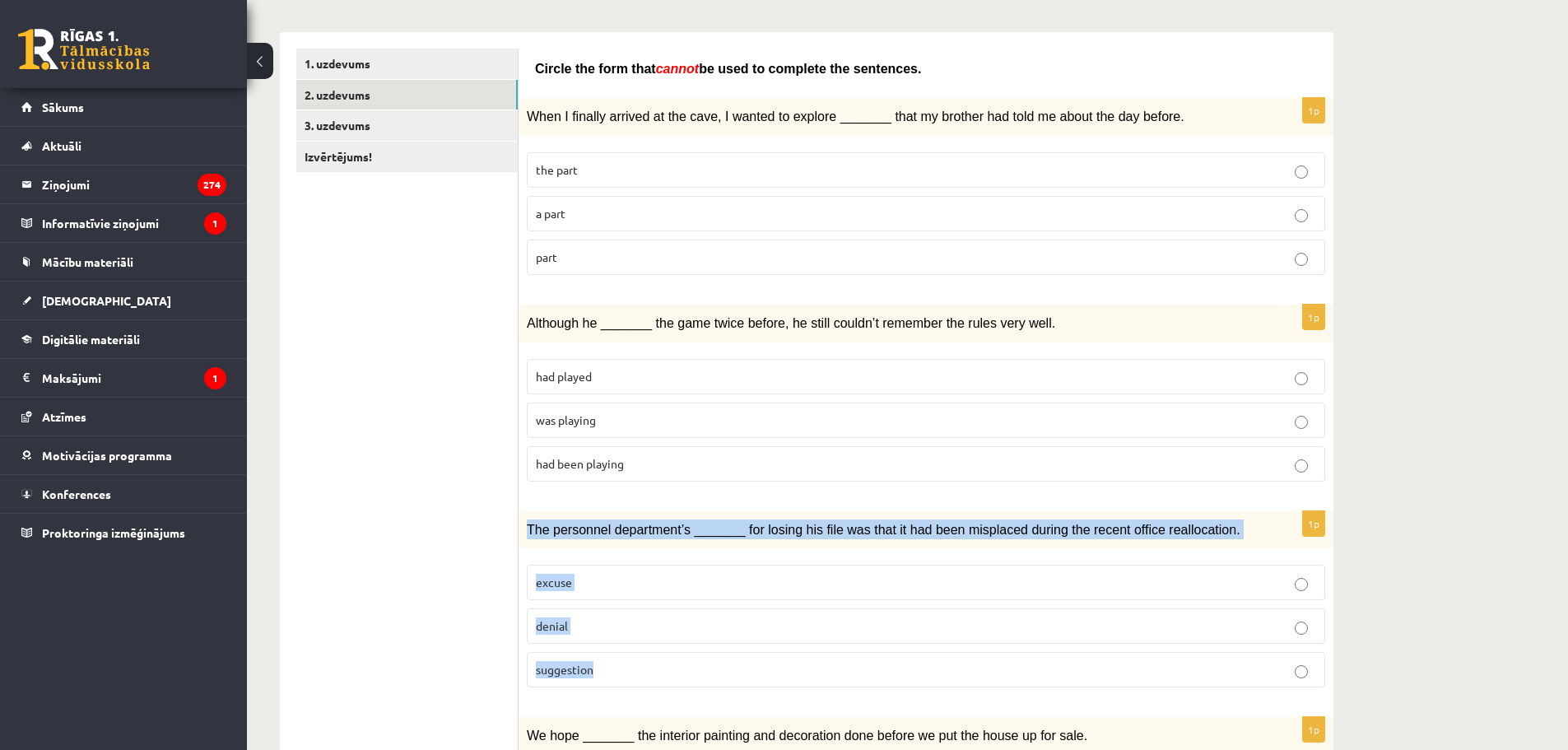
drag, startPoint x: 527, startPoint y: 524, endPoint x: 621, endPoint y: 664, distance: 168.6
click at [621, 664] on div "1p The personnel department’s _______ for losing his file was that it had been …" at bounding box center [926, 606] width 815 height 190
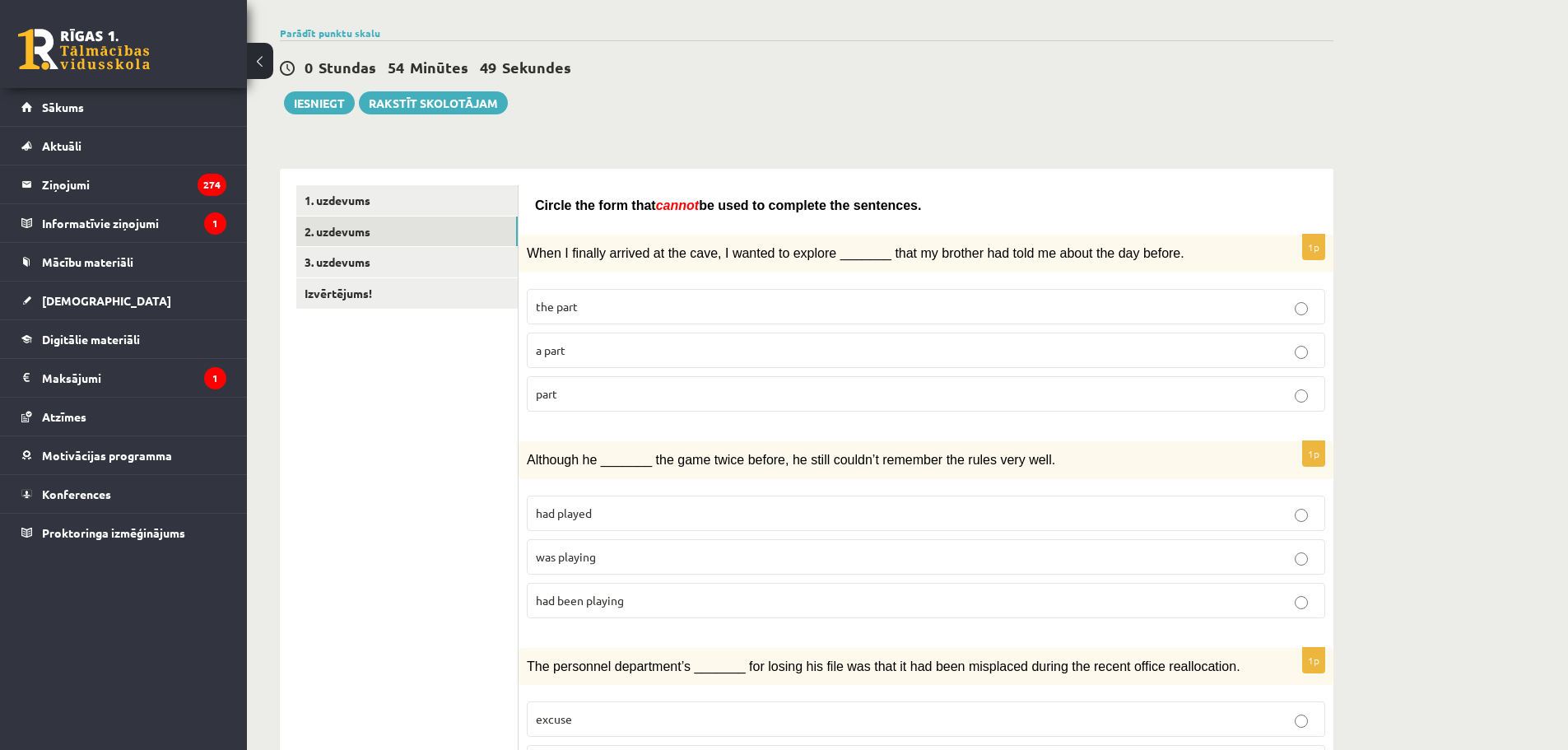
scroll to position [0, 0]
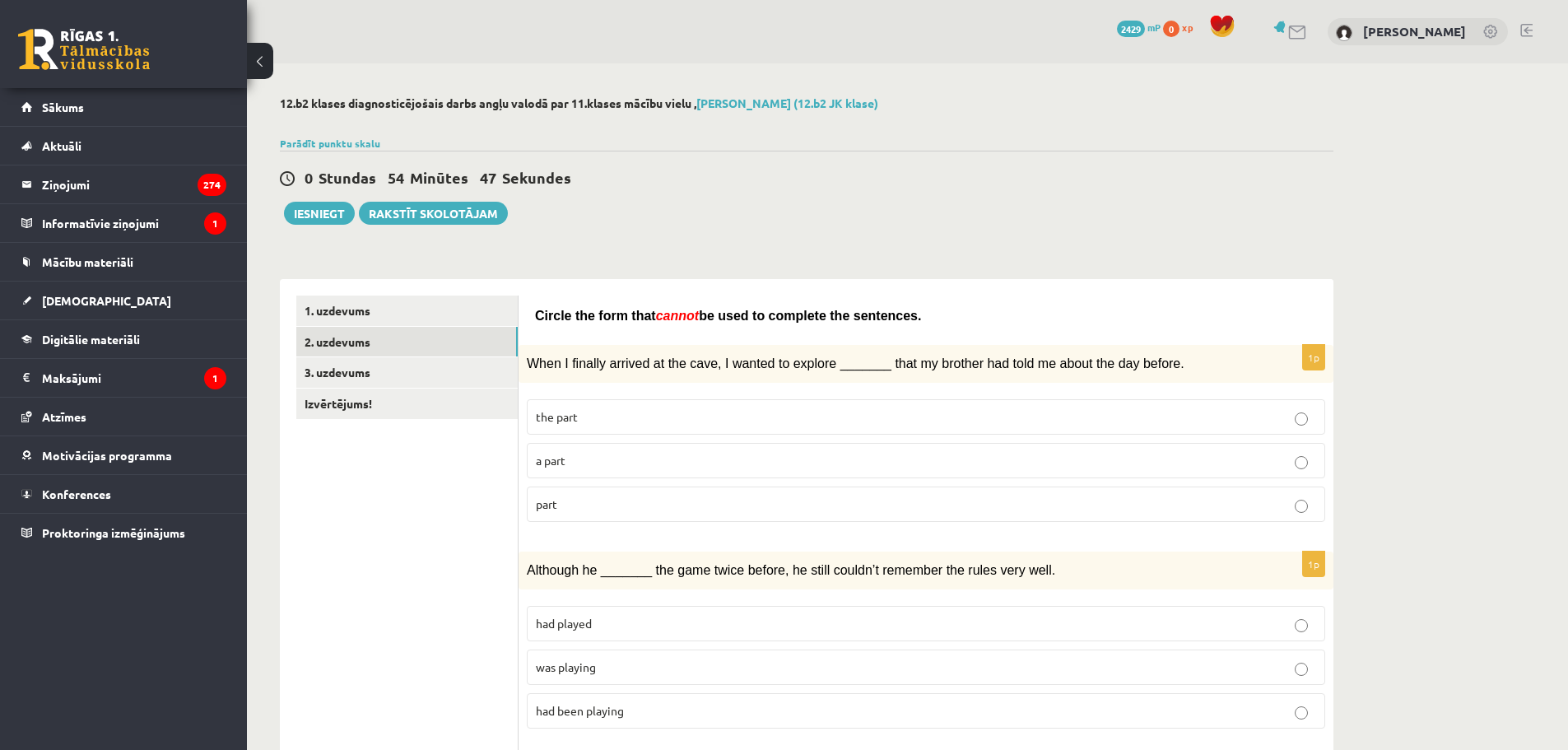
drag, startPoint x: 534, startPoint y: 316, endPoint x: 976, endPoint y: 307, distance: 442.1
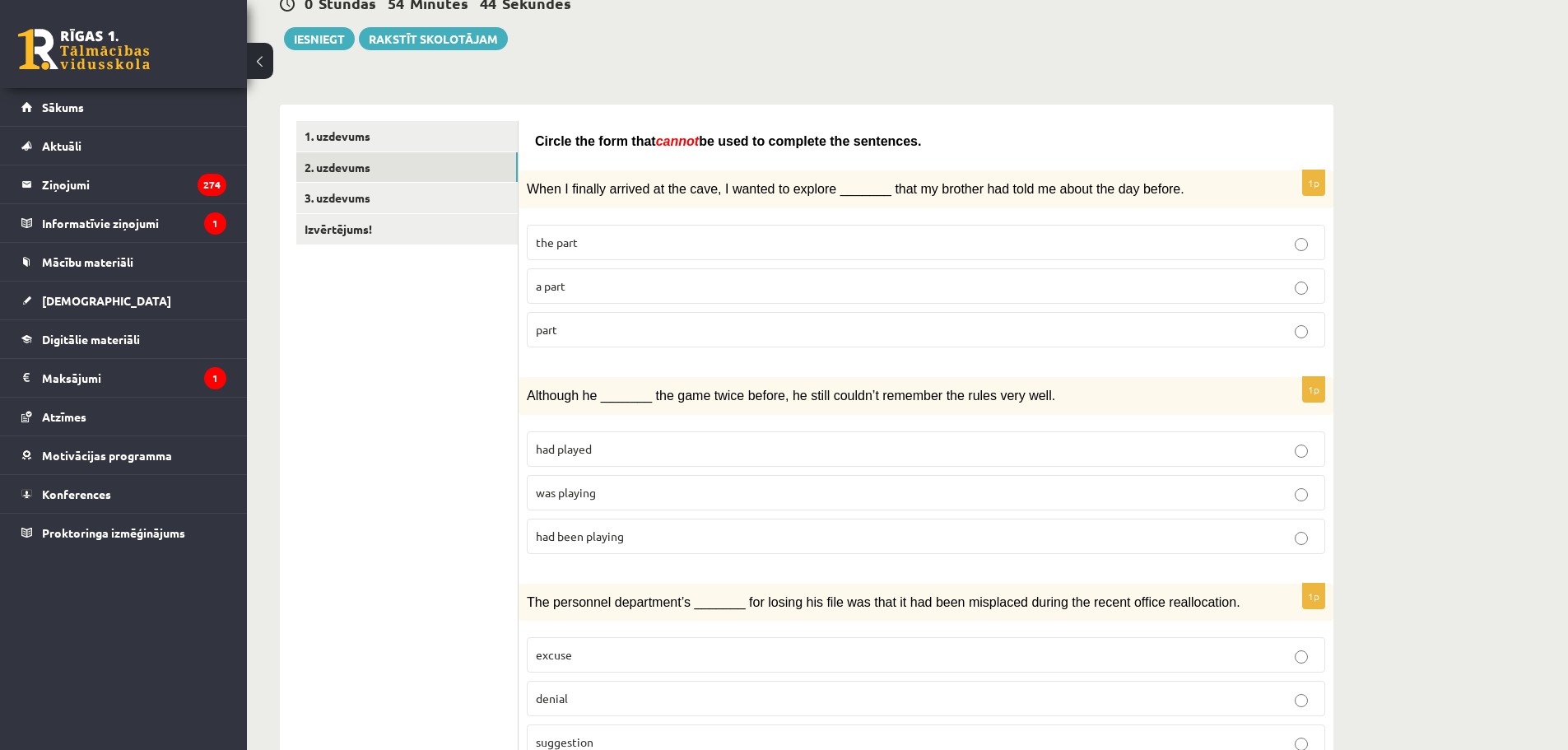
scroll to position [247, 0]
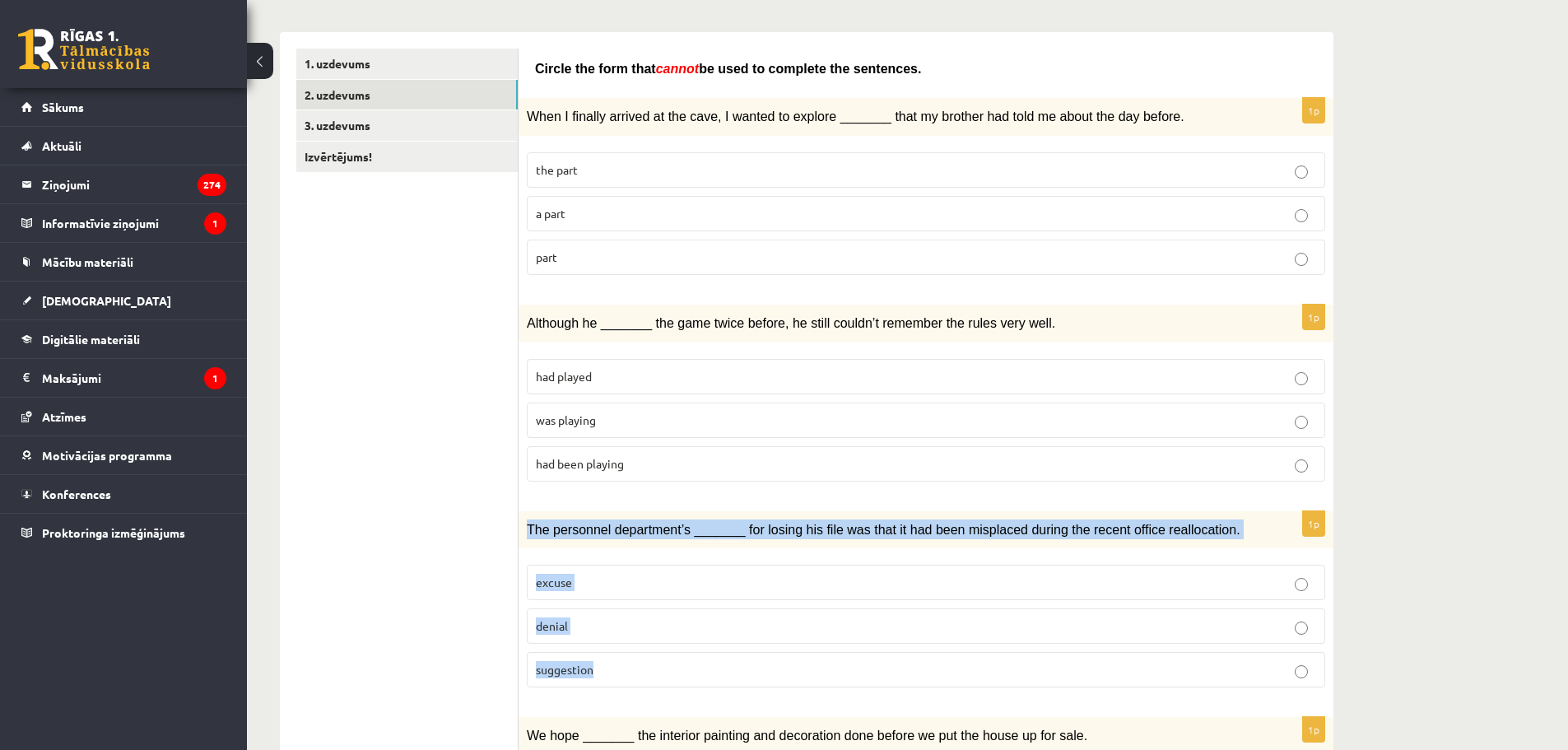
drag, startPoint x: 528, startPoint y: 526, endPoint x: 655, endPoint y: 660, distance: 184.6
click at [655, 660] on div "1p The personnel department’s _______ for losing his file was that it had been …" at bounding box center [926, 606] width 815 height 190
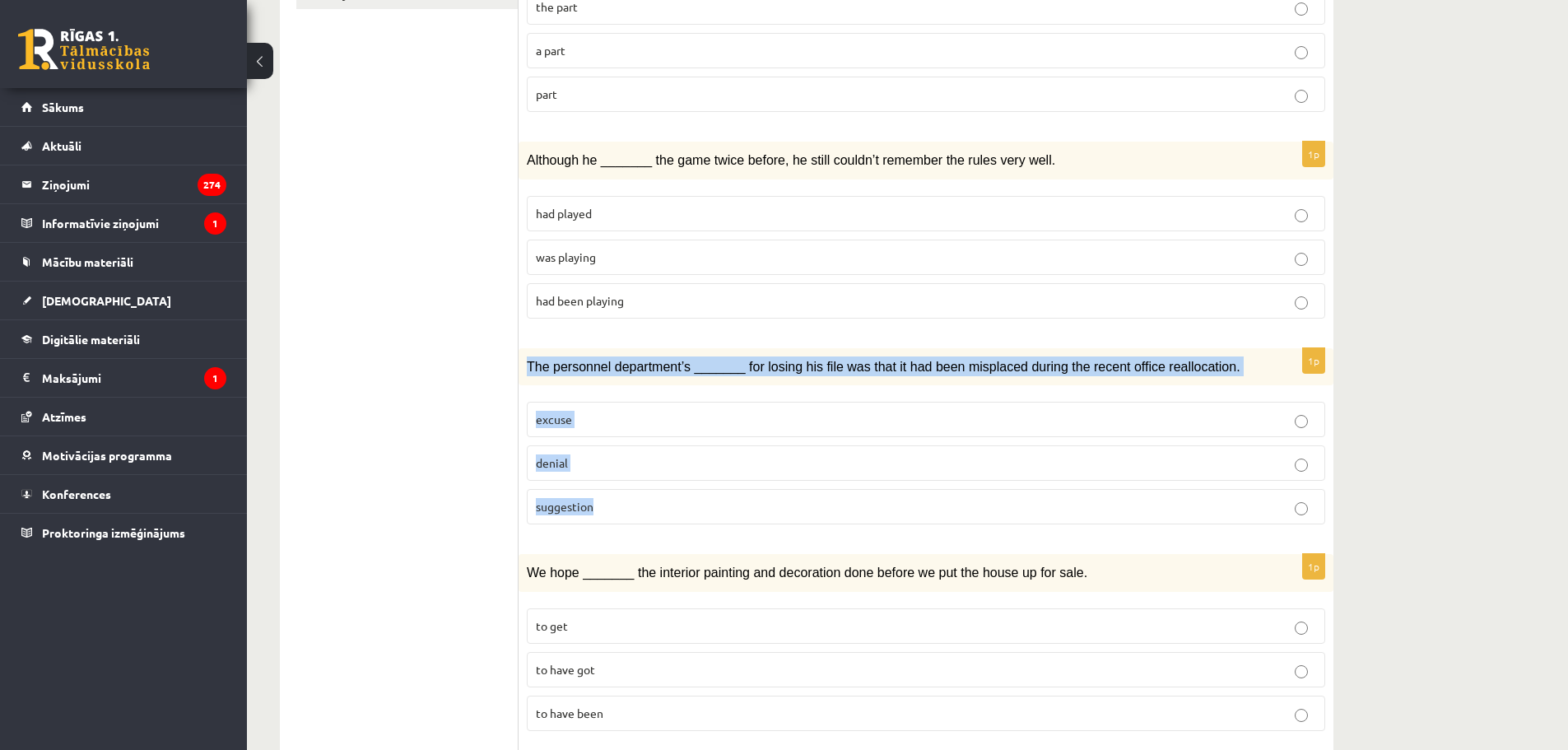
scroll to position [412, 0]
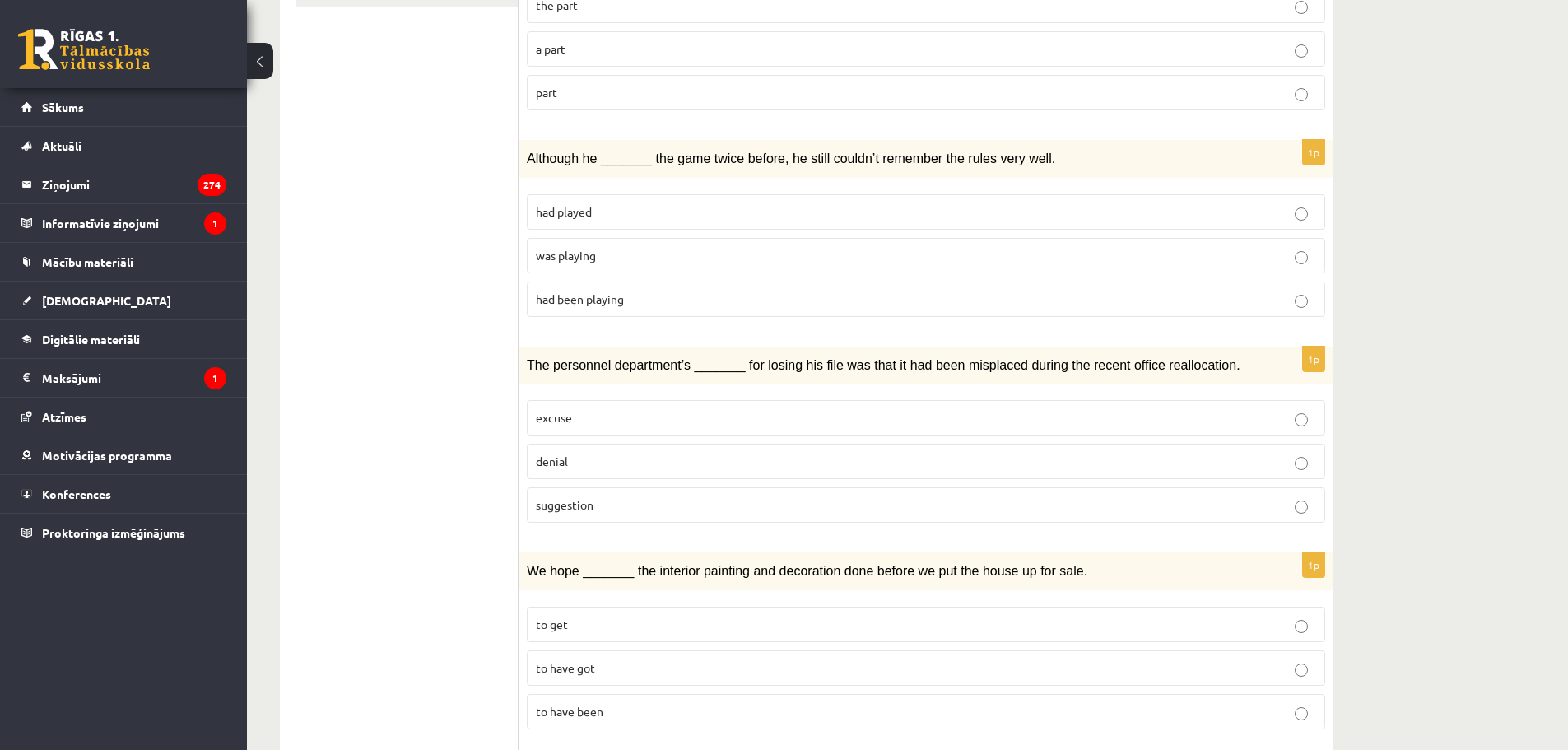
drag, startPoint x: 397, startPoint y: 435, endPoint x: 411, endPoint y: 443, distance: 16.1
click at [552, 448] on label "denial" at bounding box center [926, 462] width 798 height 36
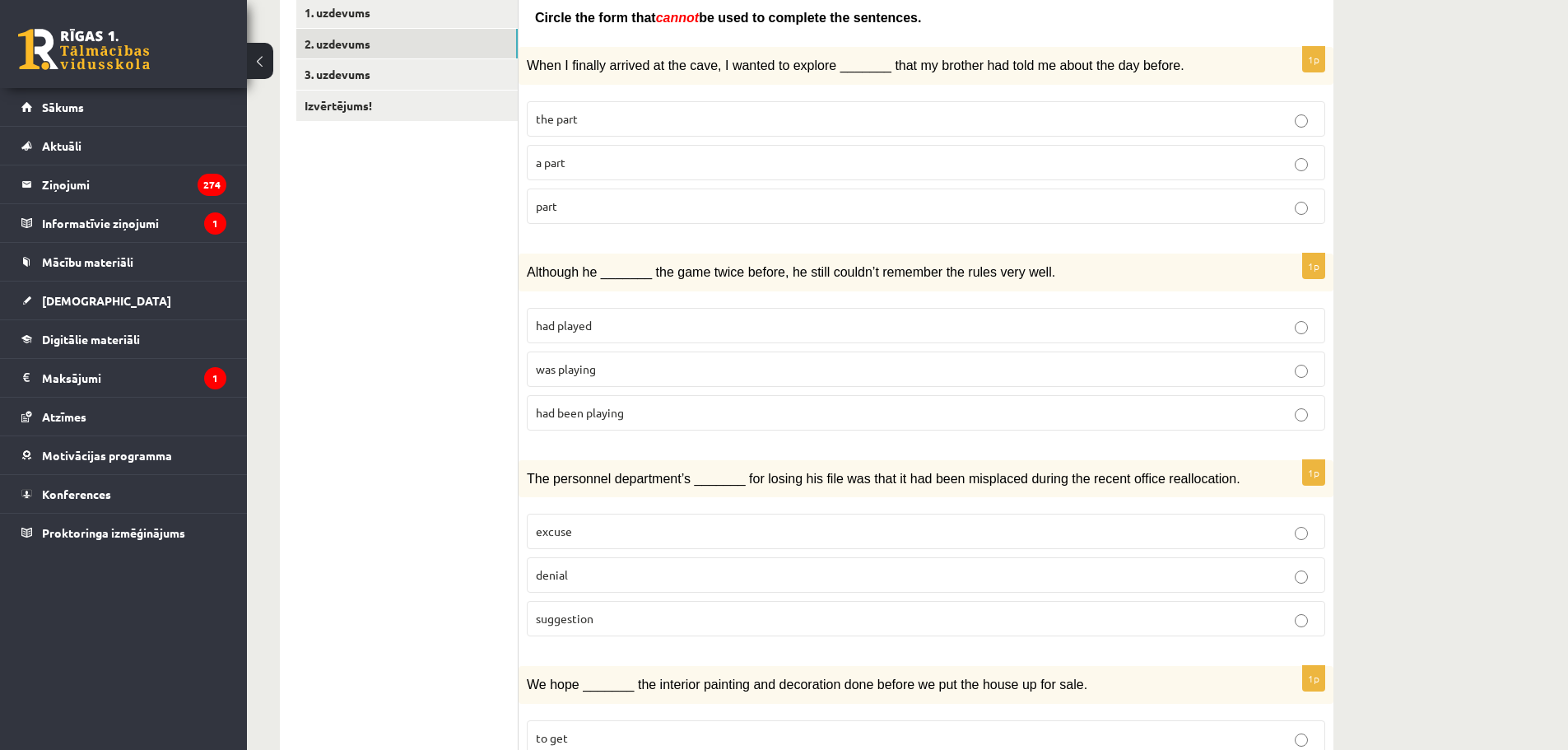
scroll to position [165, 0]
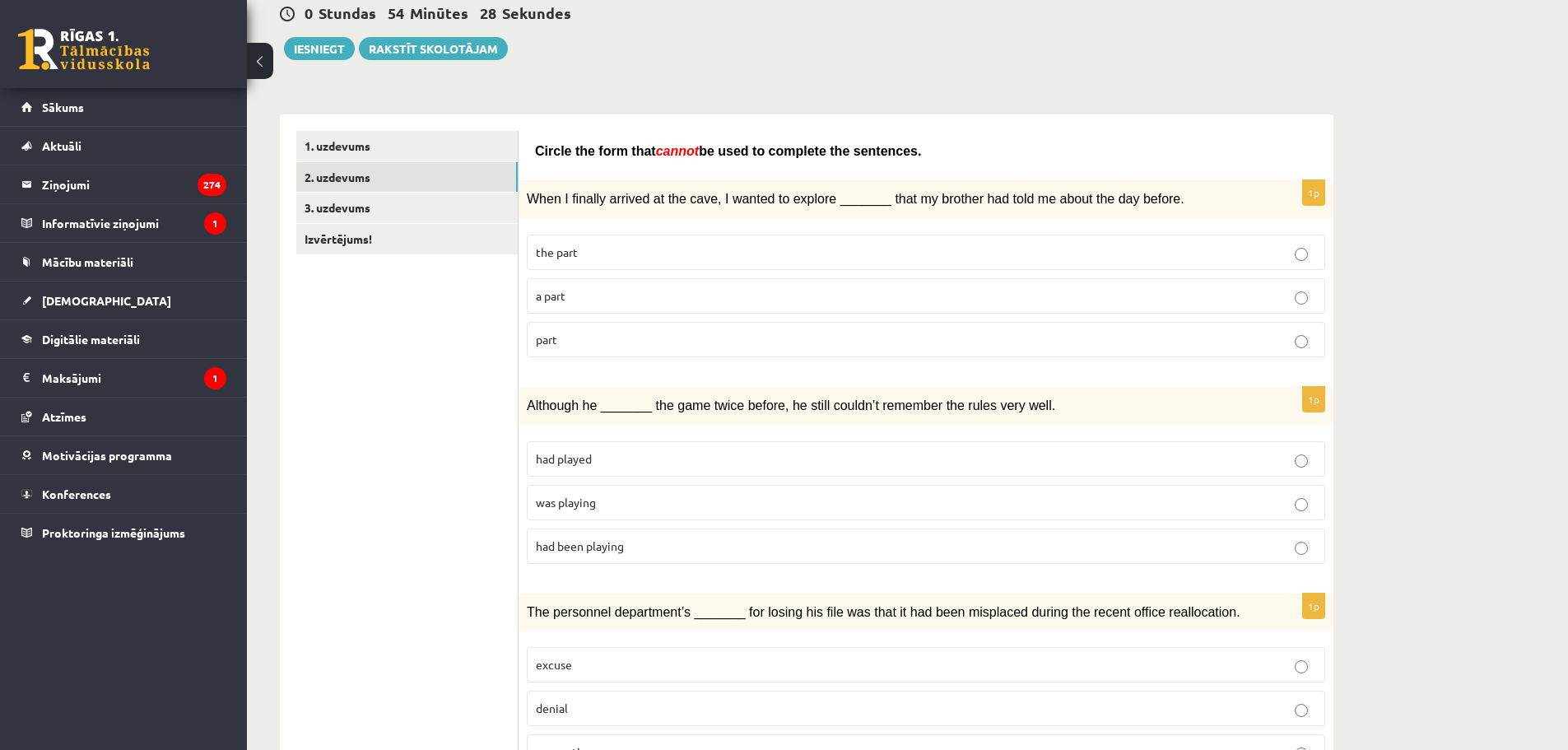
drag, startPoint x: 529, startPoint y: 151, endPoint x: 918, endPoint y: 136, distance: 389.3
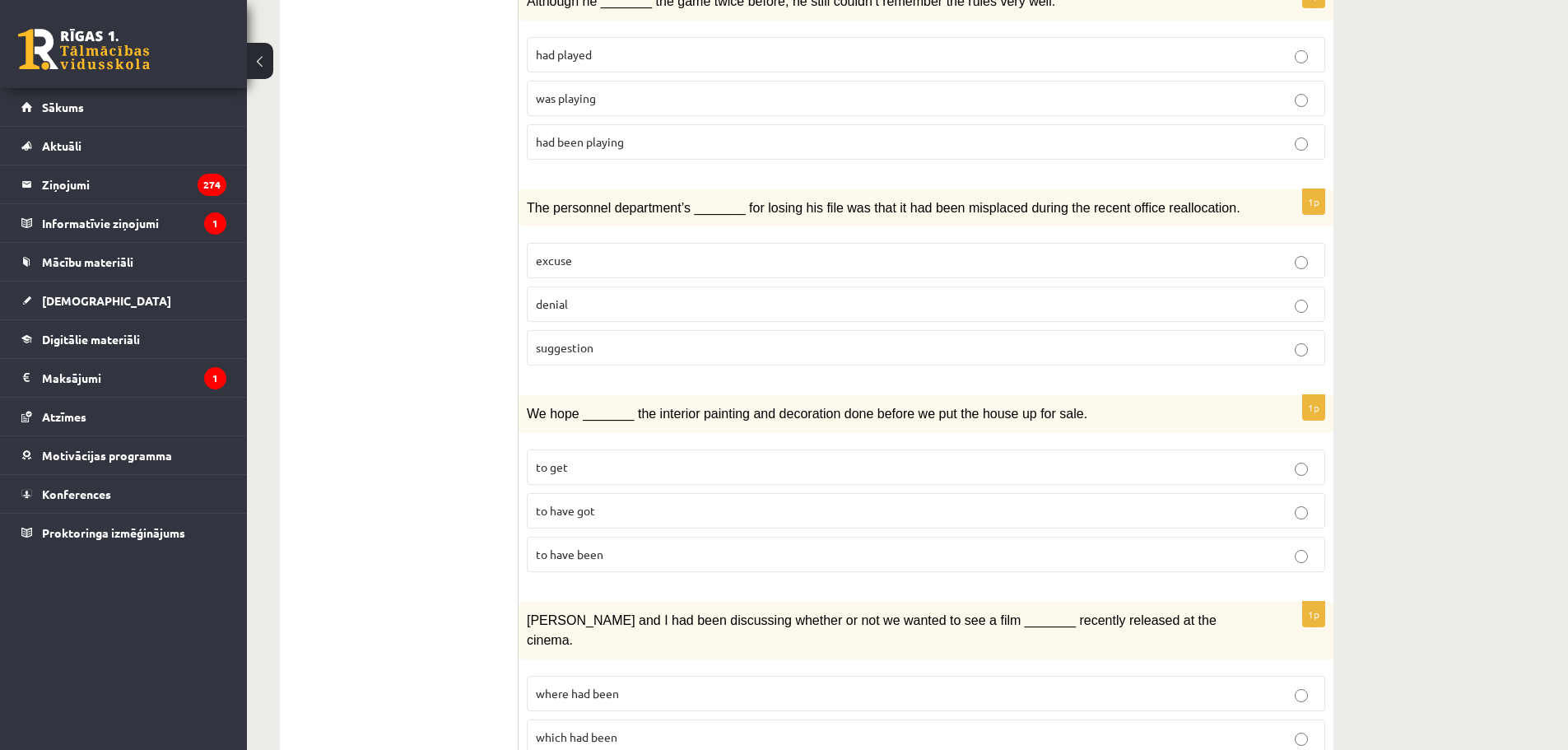
scroll to position [576, 0]
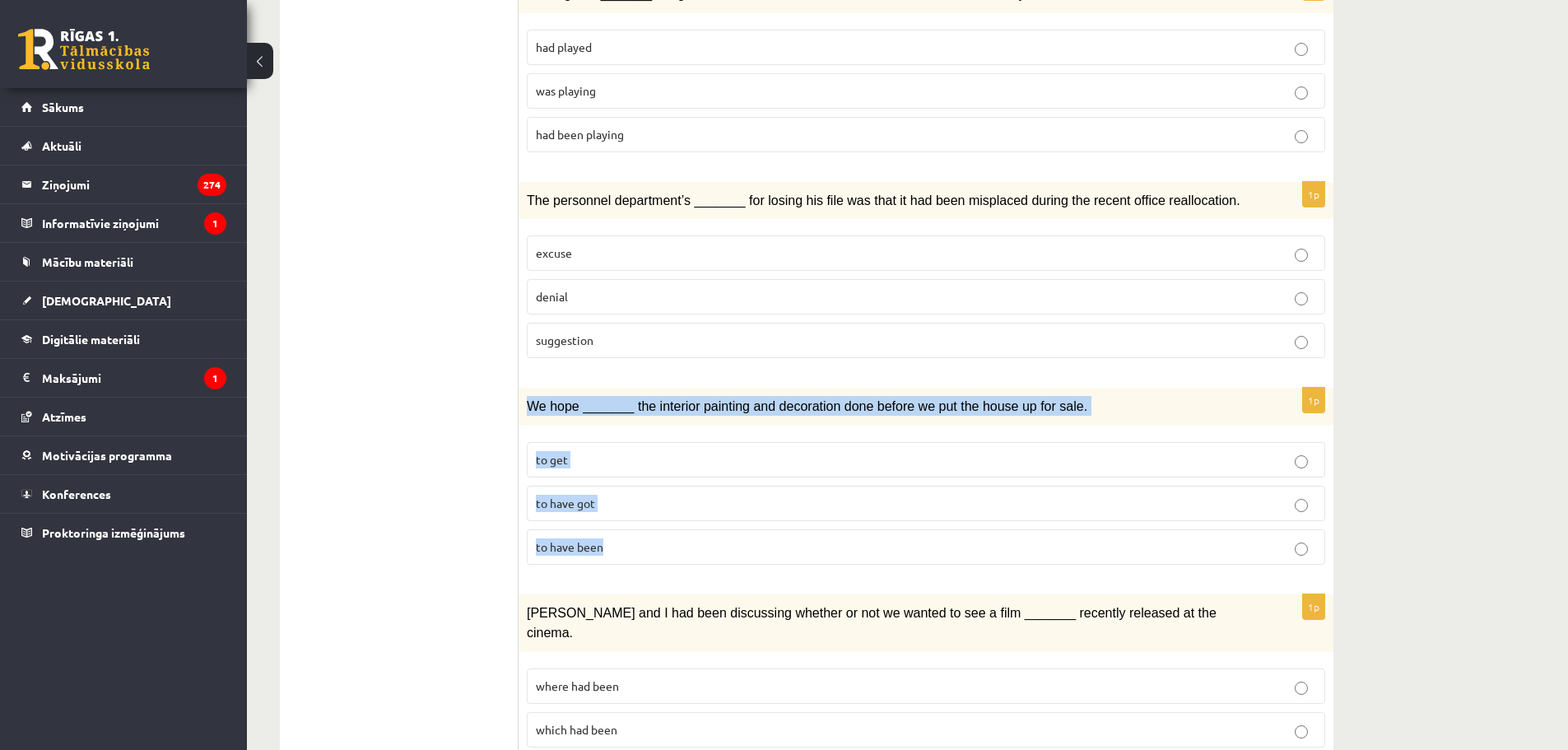
drag, startPoint x: 523, startPoint y: 398, endPoint x: 680, endPoint y: 531, distance: 205.8
click at [681, 531] on div "1p We hope _______ the interior painting and decoration done before we put the …" at bounding box center [926, 483] width 815 height 190
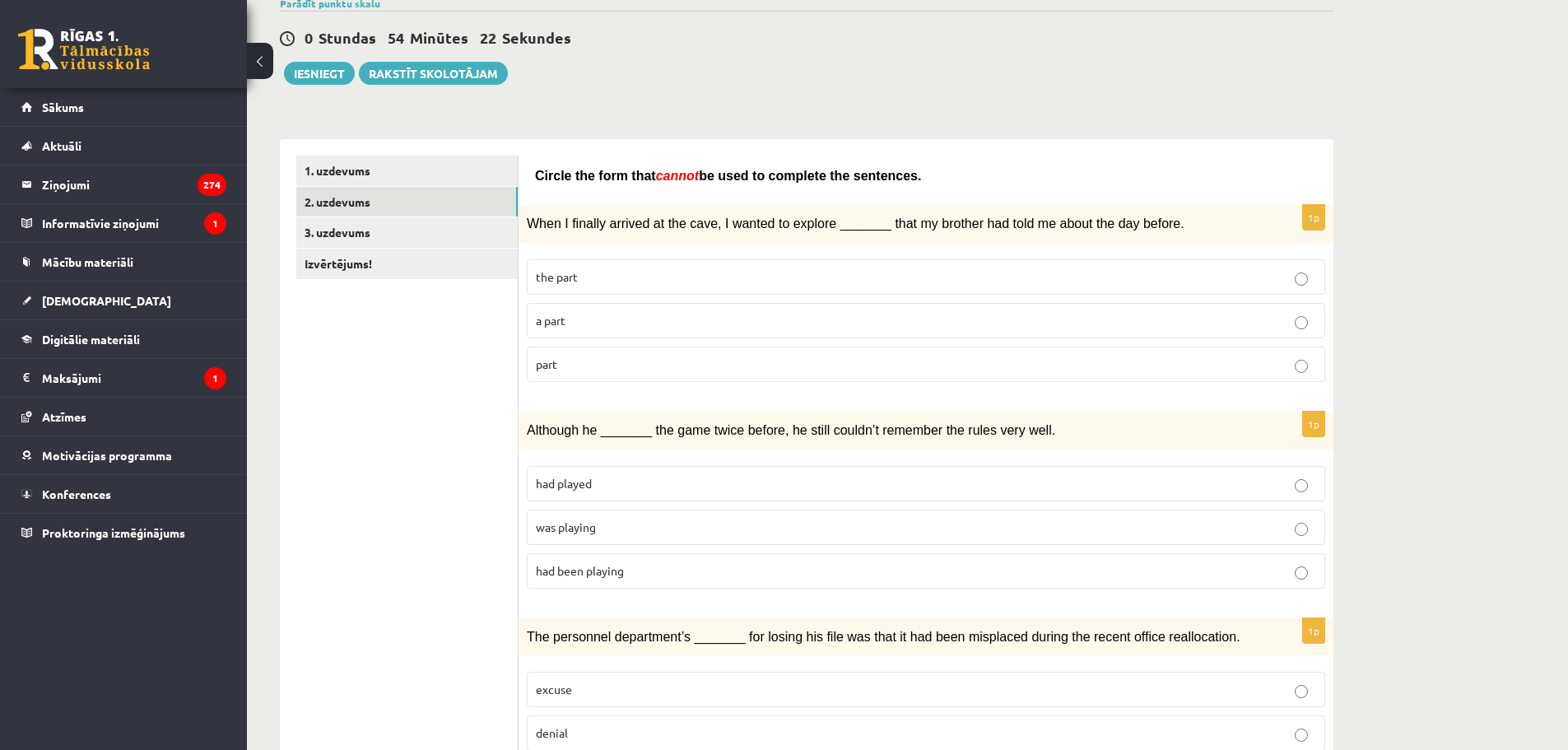
scroll to position [82, 0]
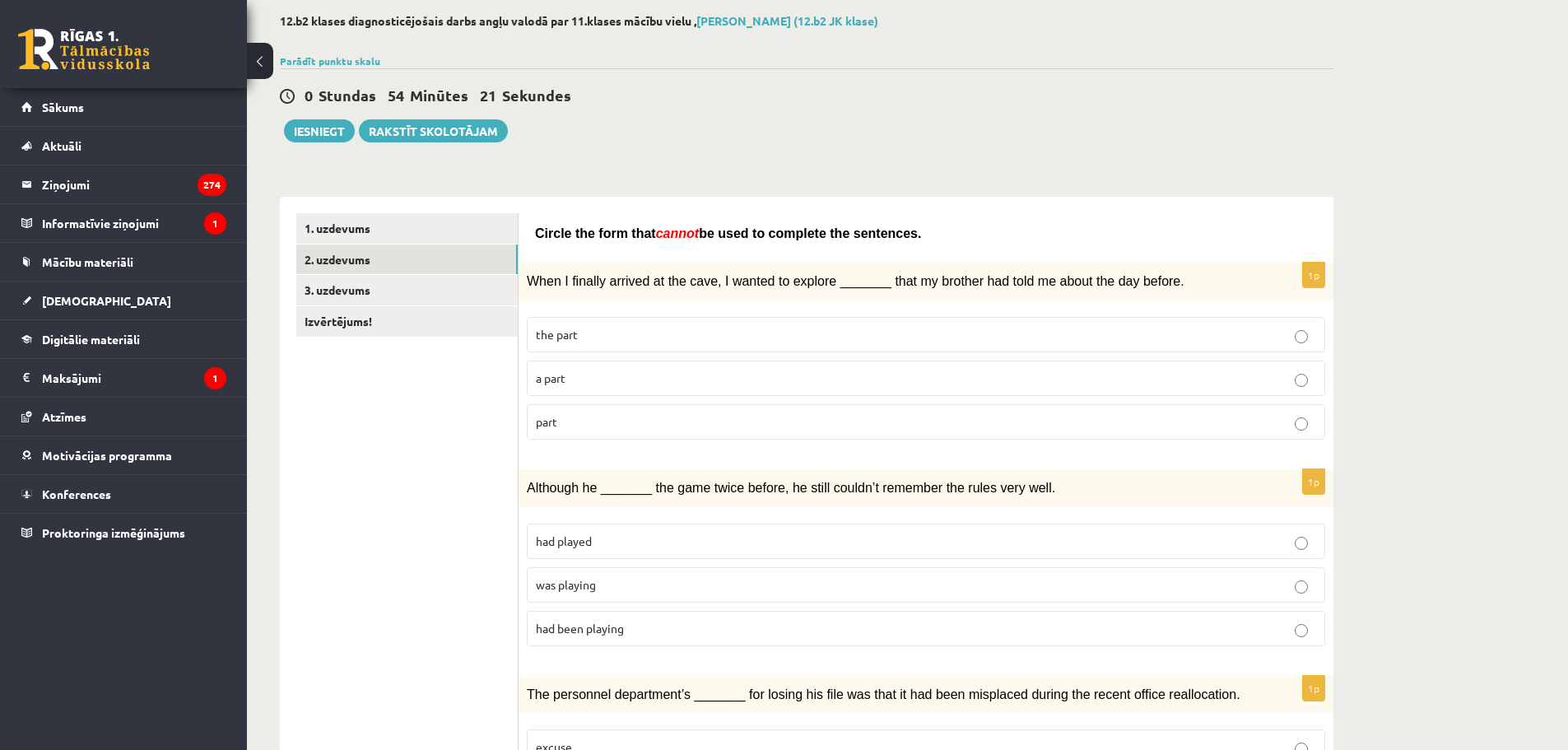
drag, startPoint x: 537, startPoint y: 230, endPoint x: 1001, endPoint y: 226, distance: 464.0
click at [986, 231] on p "Circle the form that cannot be used to complete the sentences." at bounding box center [926, 233] width 782 height 20
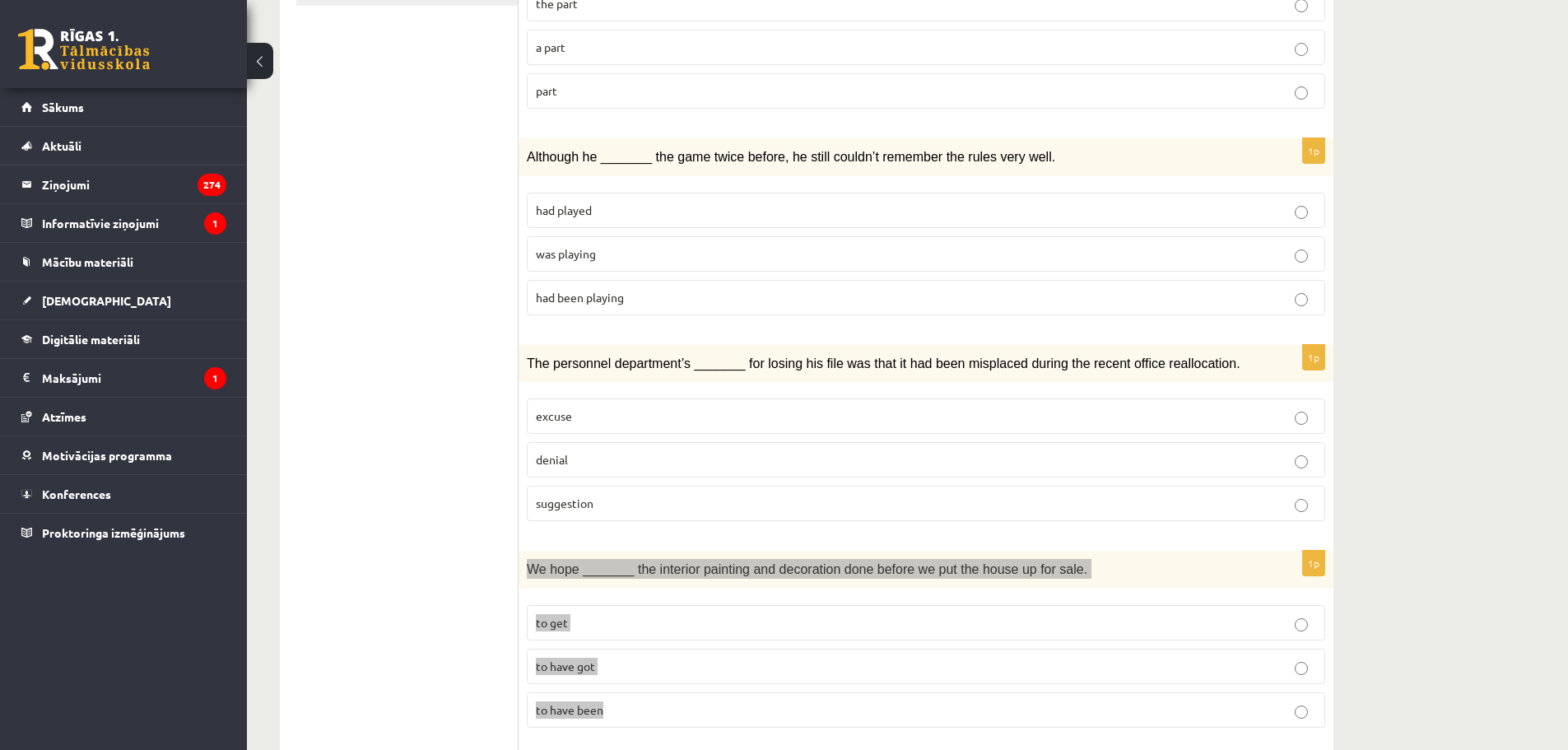
scroll to position [493, 0]
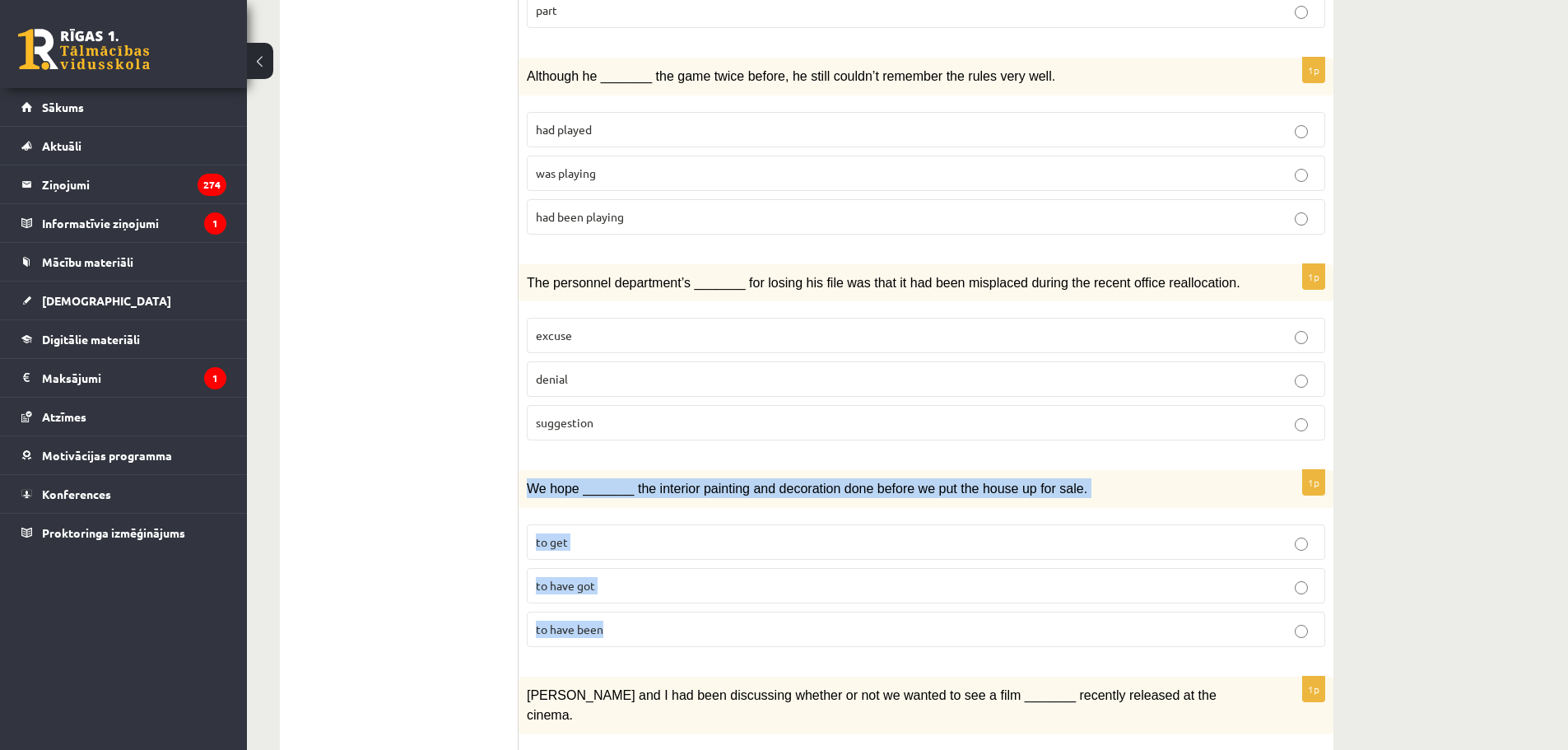
drag, startPoint x: 532, startPoint y: 488, endPoint x: 637, endPoint y: 626, distance: 173.4
click at [637, 627] on div "1p We hope _______ the interior painting and decoration done before we put the …" at bounding box center [926, 564] width 815 height 190
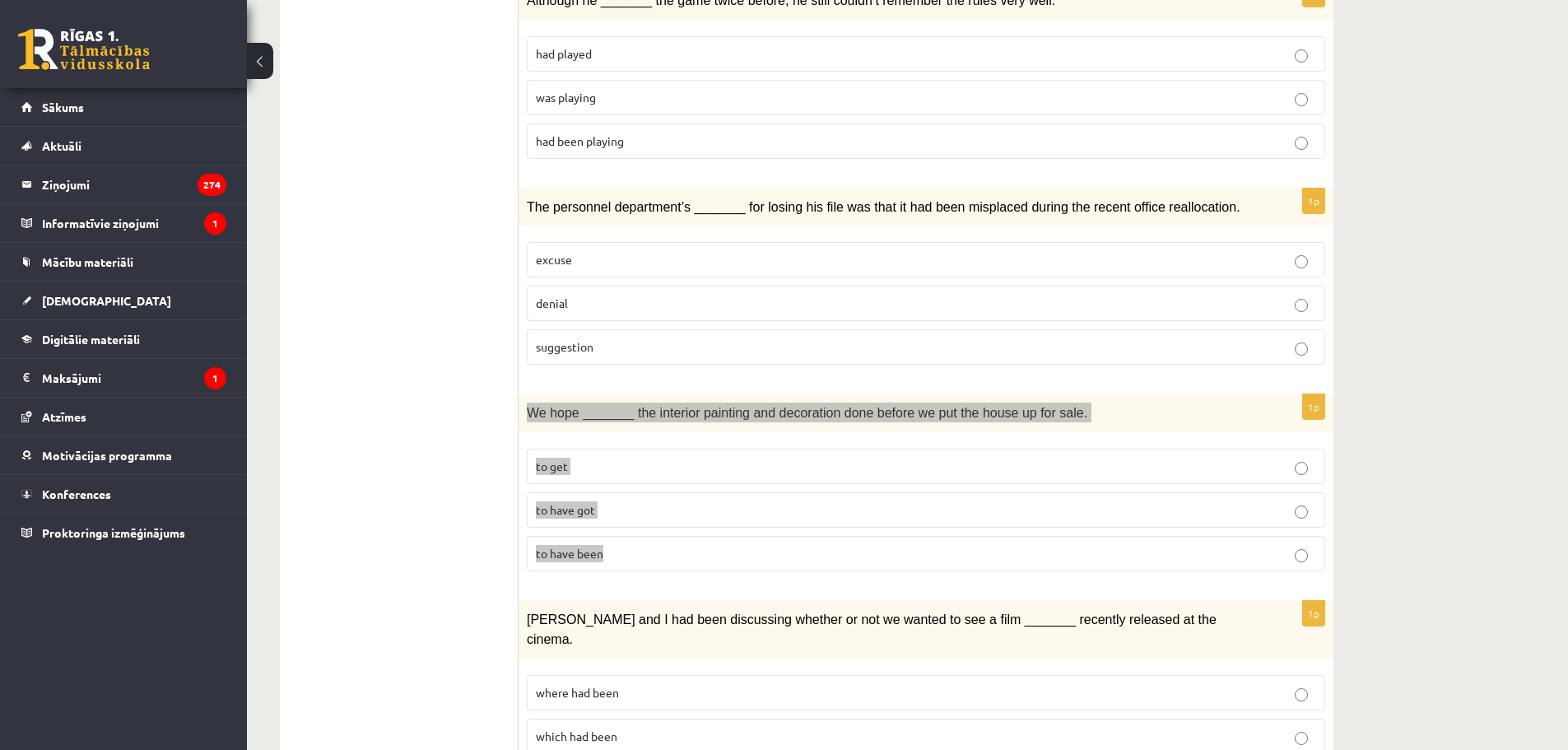
scroll to position [576, 0]
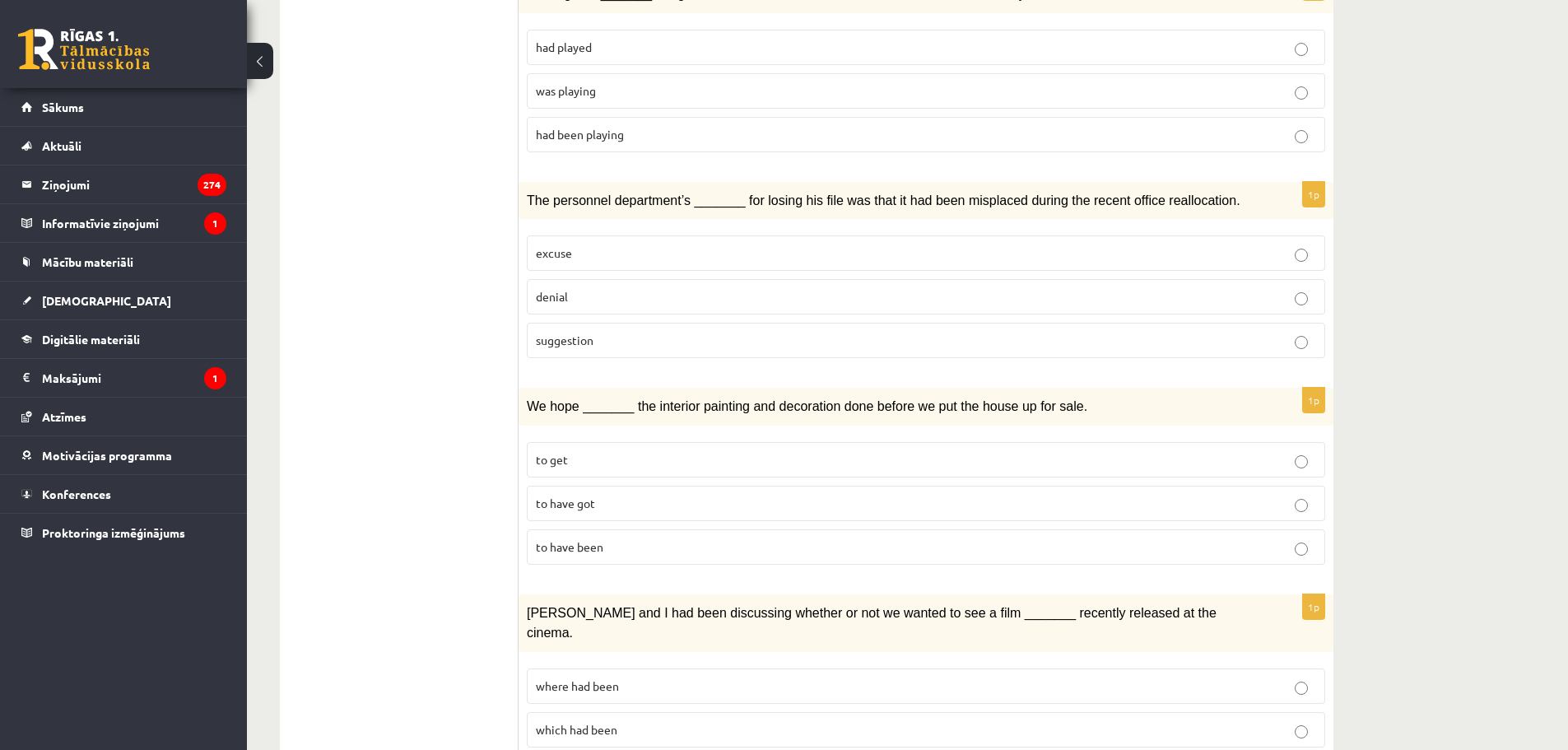
click at [622, 543] on p "to have been" at bounding box center [926, 547] width 781 height 18
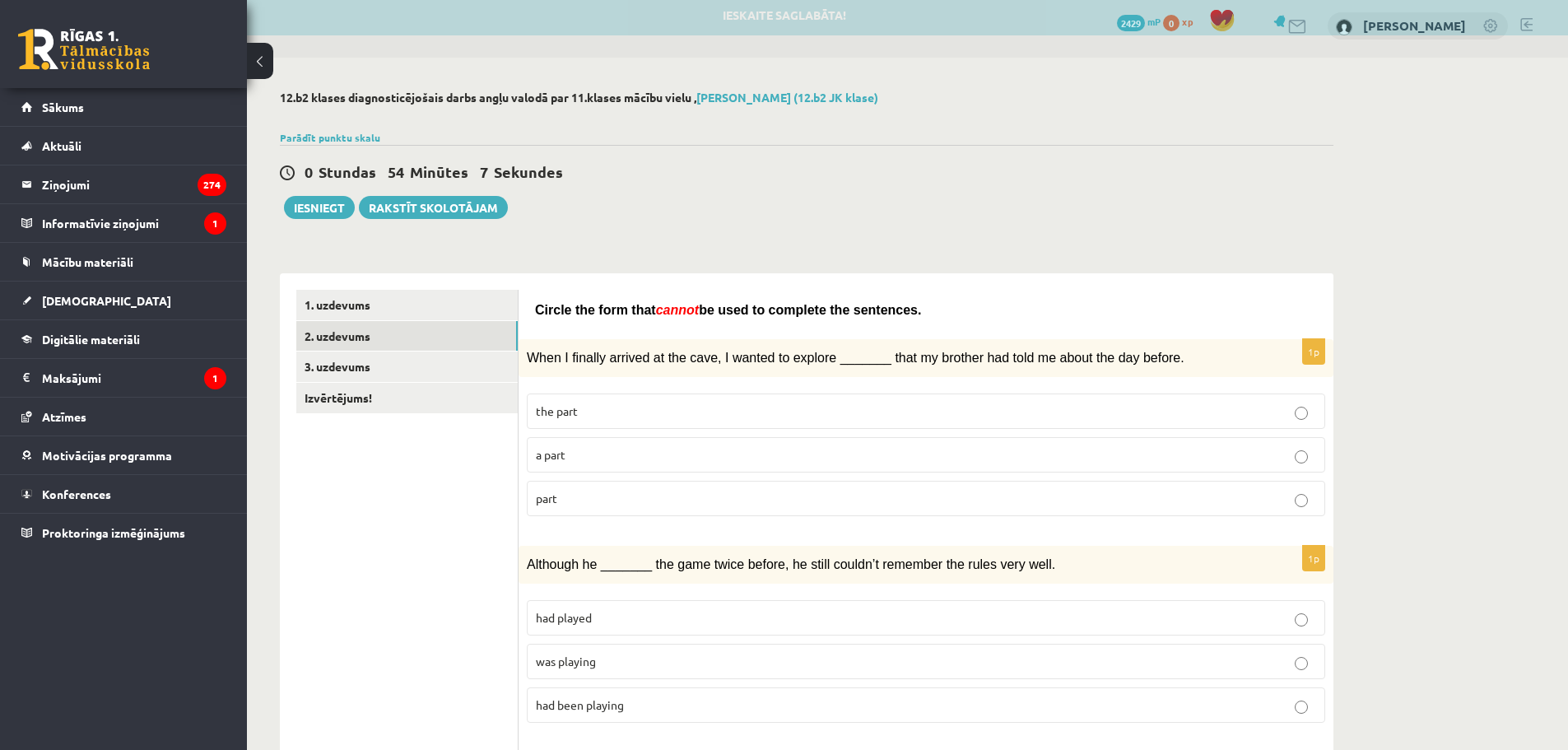
scroll to position [0, 0]
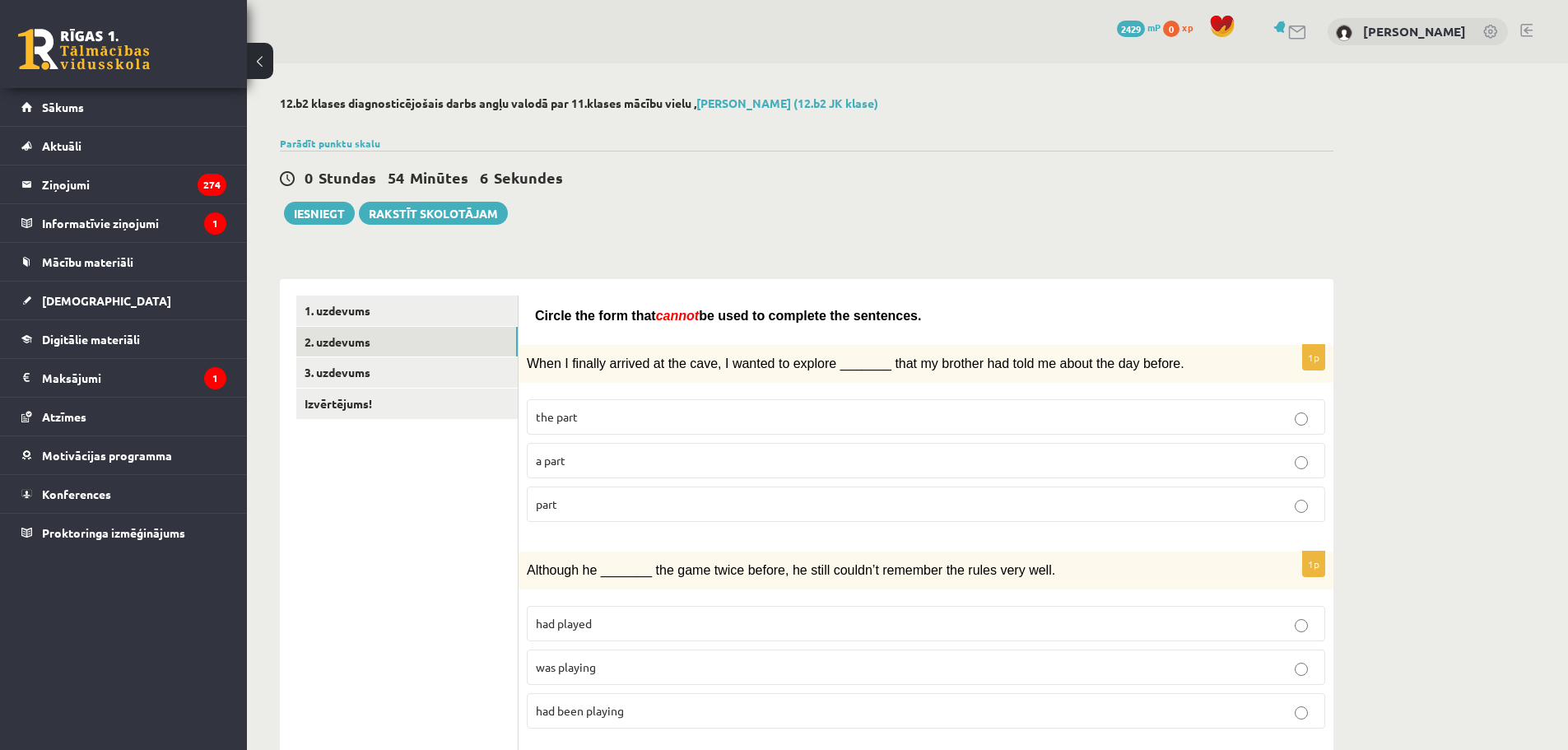
drag, startPoint x: 565, startPoint y: 306, endPoint x: 952, endPoint y: 294, distance: 387.2
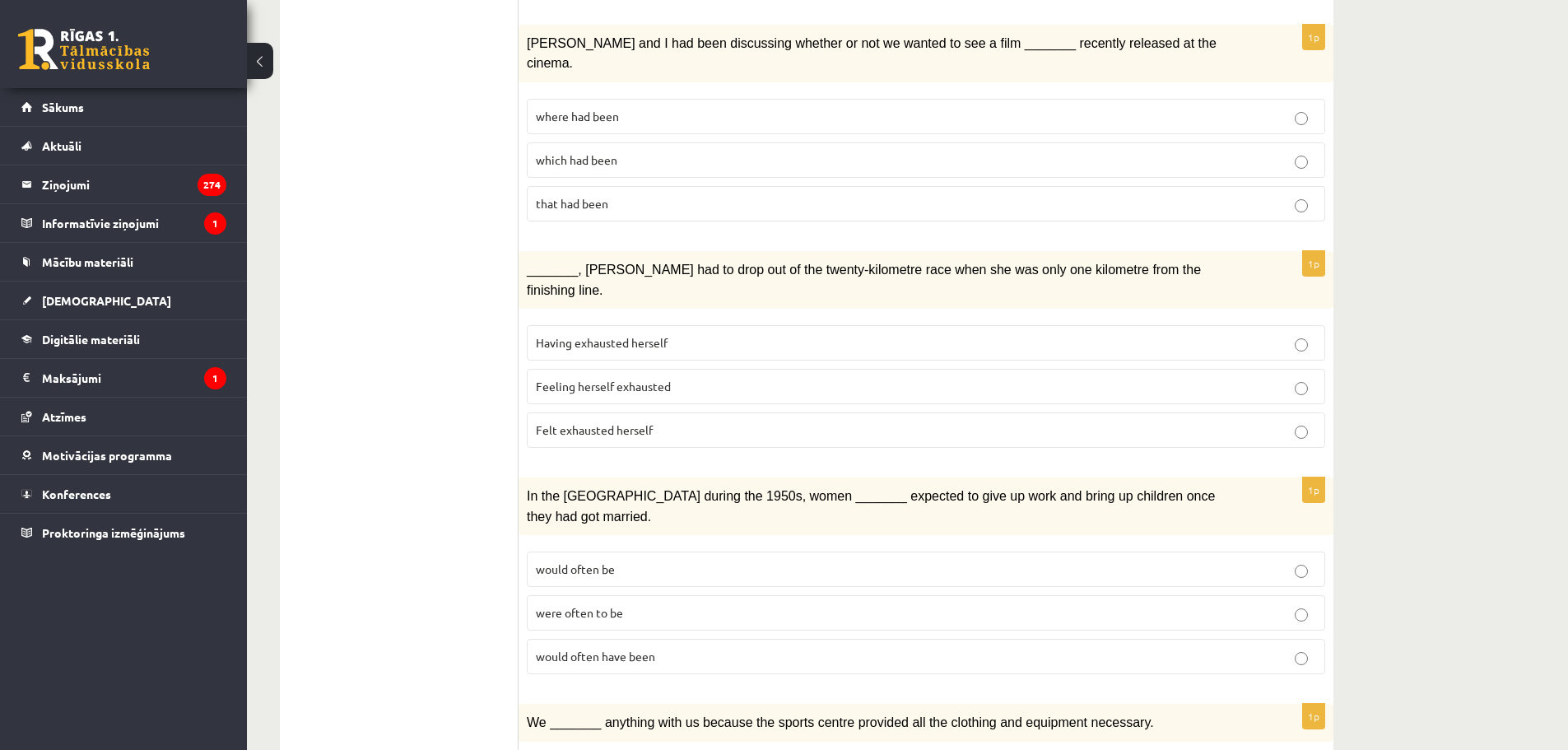
scroll to position [1024, 0]
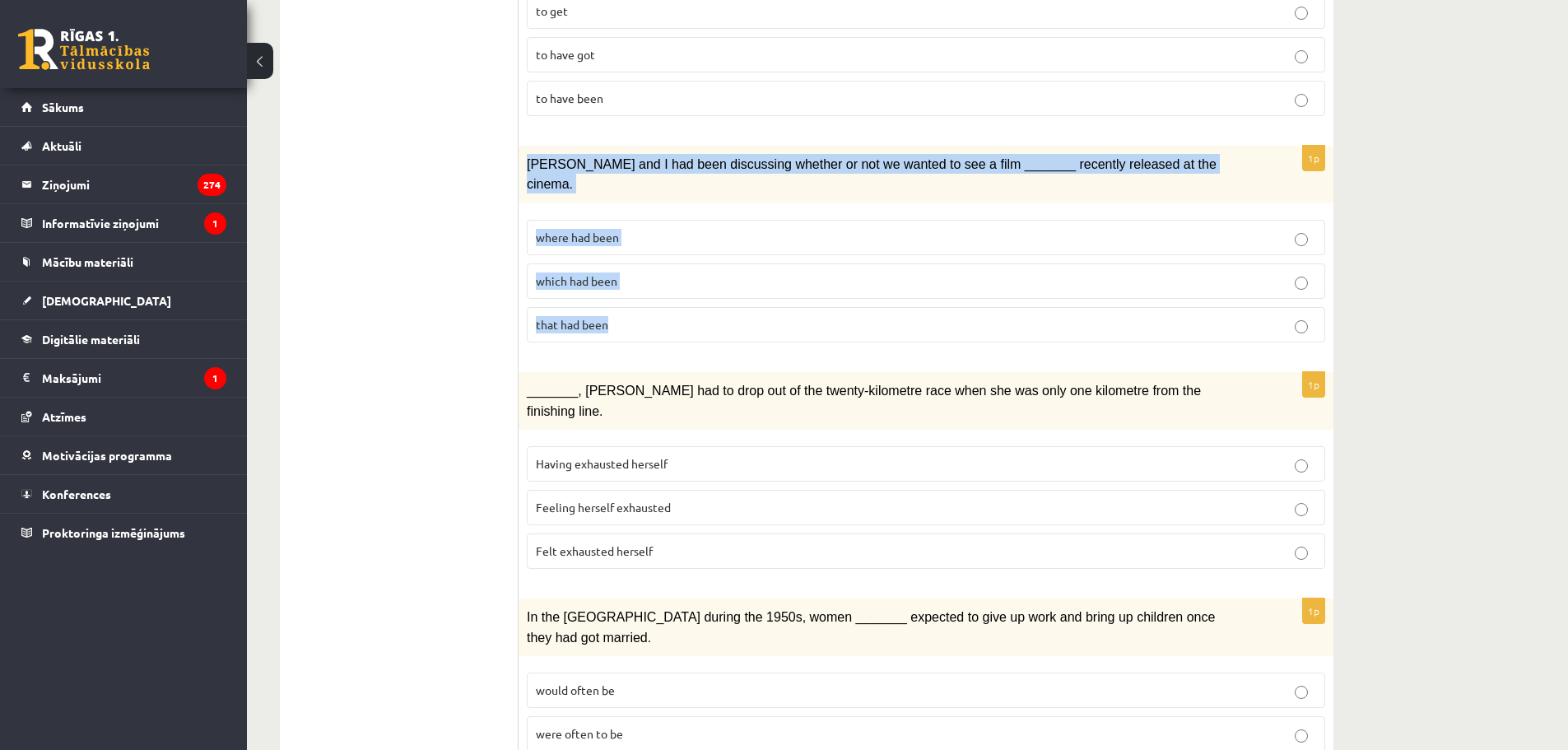
drag, startPoint x: 530, startPoint y: 156, endPoint x: 685, endPoint y: 290, distance: 204.9
click at [684, 290] on div "1p [PERSON_NAME] and I had been discussing whether or not we wanted to see a fi…" at bounding box center [926, 251] width 815 height 210
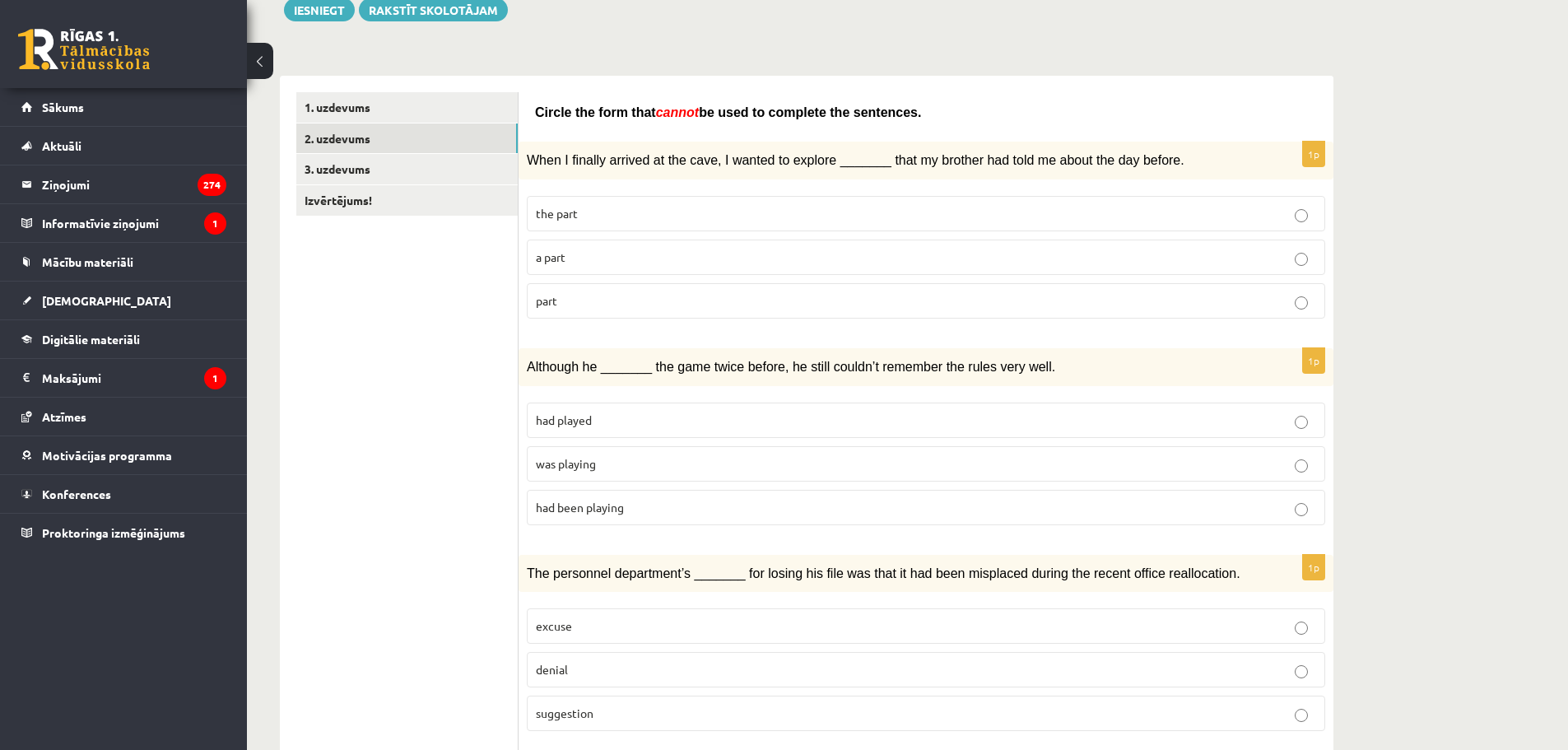
scroll to position [201, 0]
drag, startPoint x: 890, startPoint y: 108, endPoint x: 533, endPoint y: 97, distance: 357.2
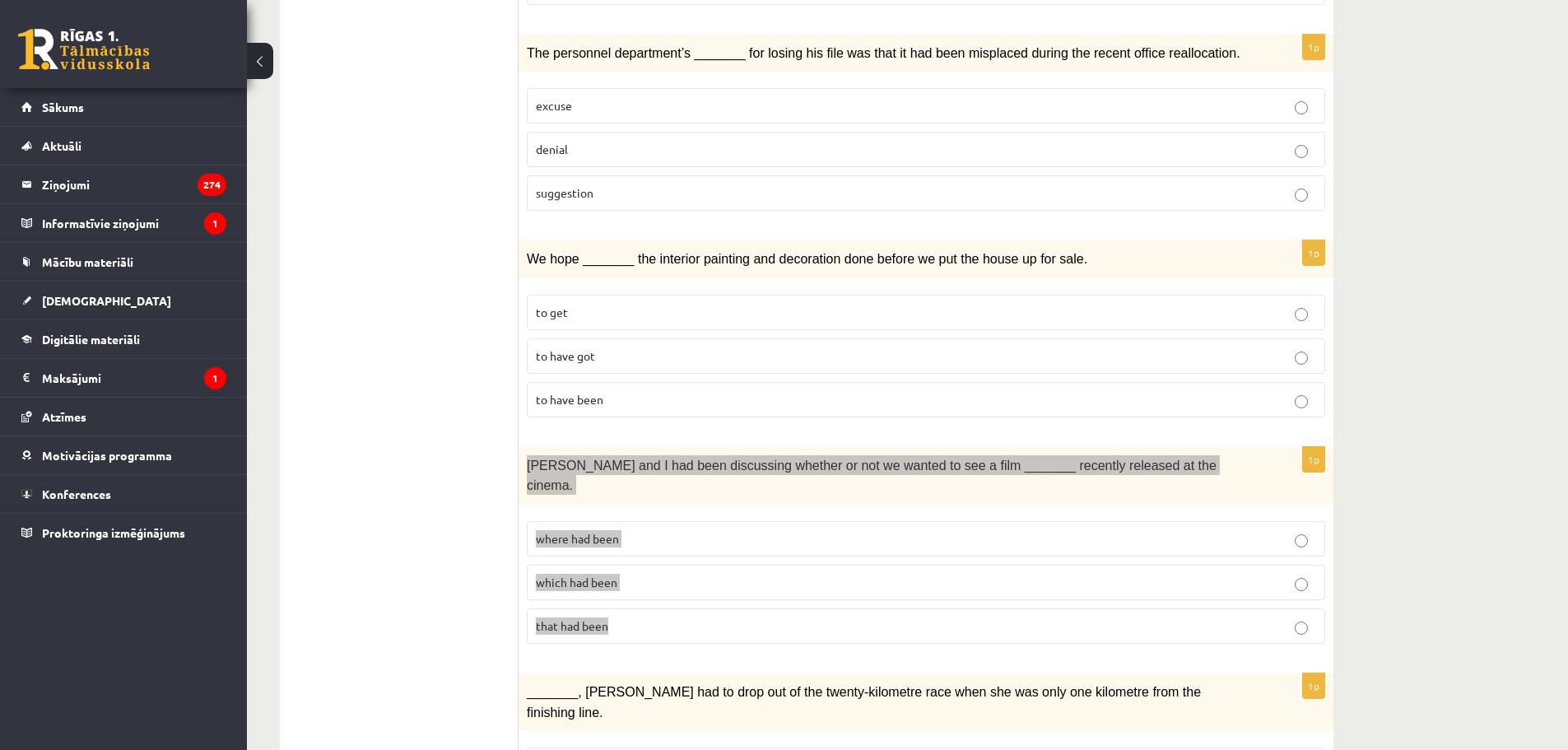
scroll to position [861, 0]
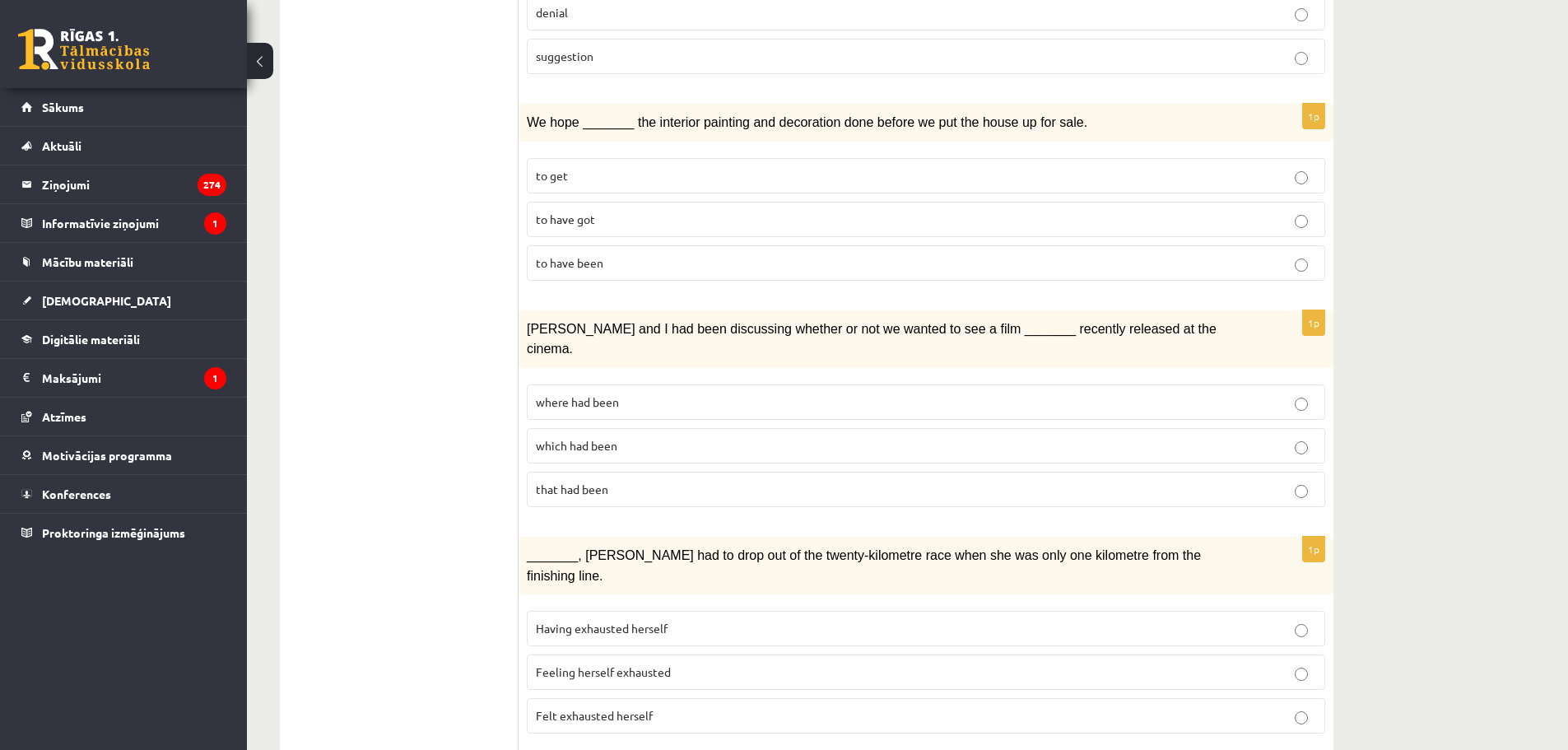
click at [614, 395] on span "where had been" at bounding box center [577, 402] width 83 height 15
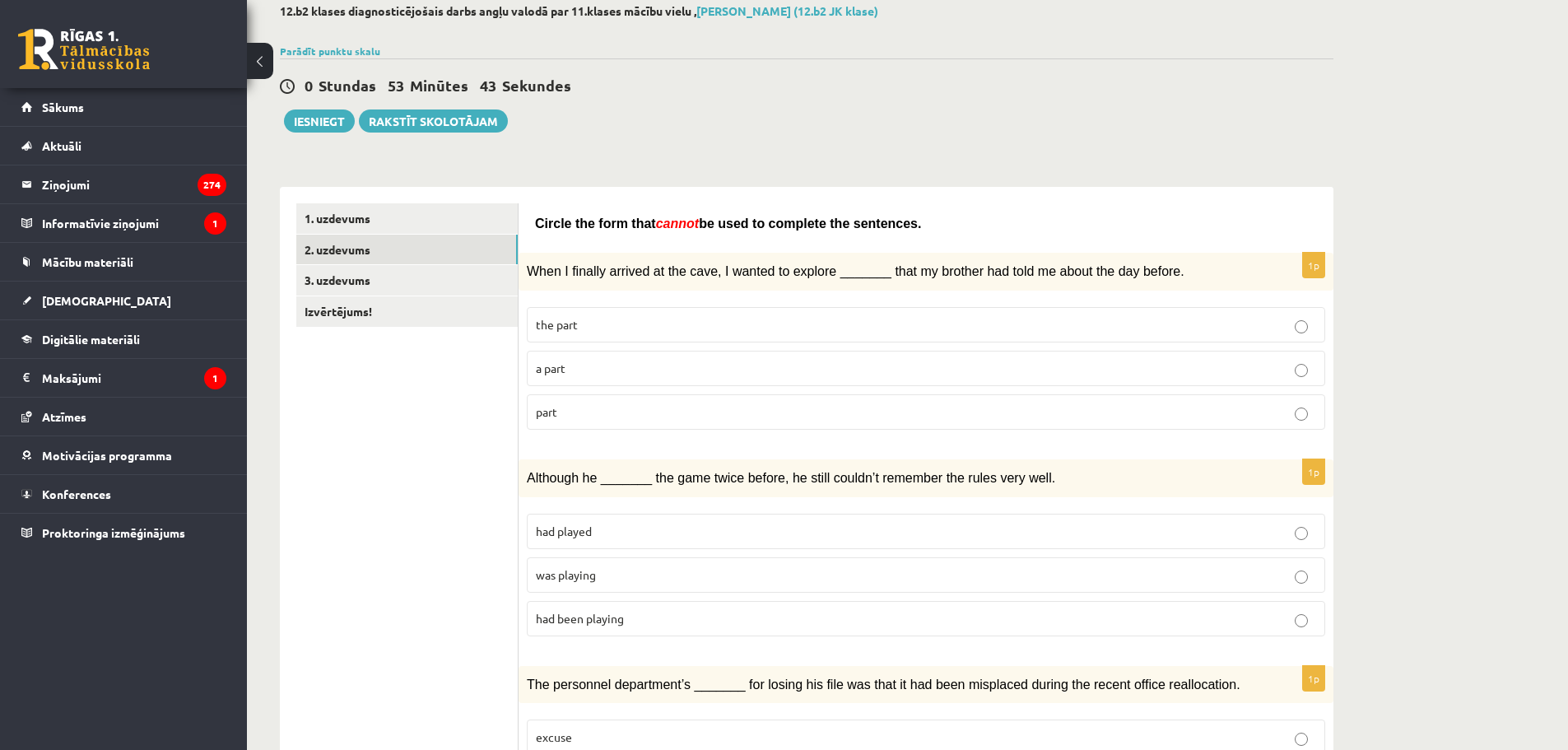
scroll to position [38, 0]
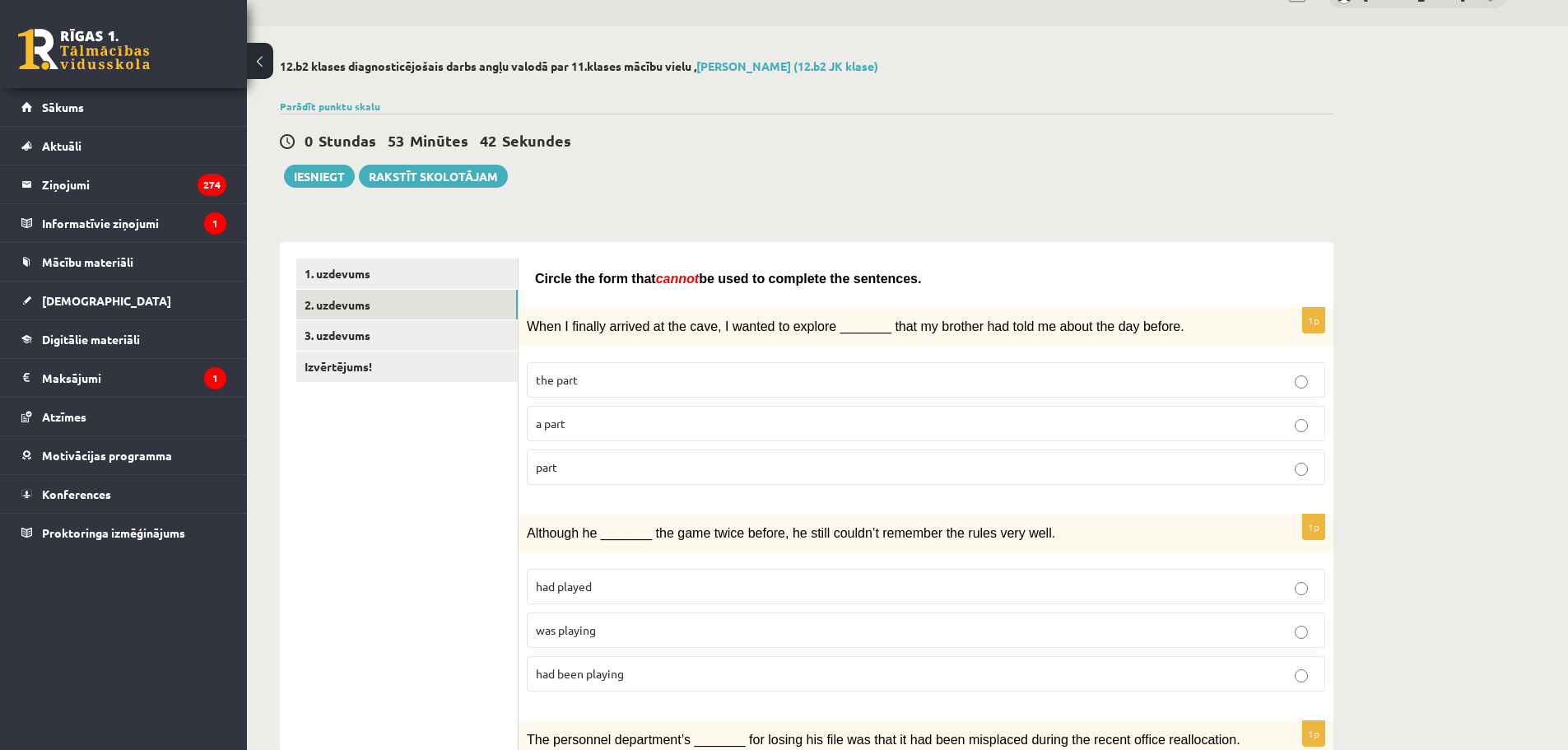
drag, startPoint x: 536, startPoint y: 280, endPoint x: 1015, endPoint y: 264, distance: 479.3
click at [1000, 274] on p "Circle the form that cannot be used to complete the sentences." at bounding box center [926, 278] width 782 height 20
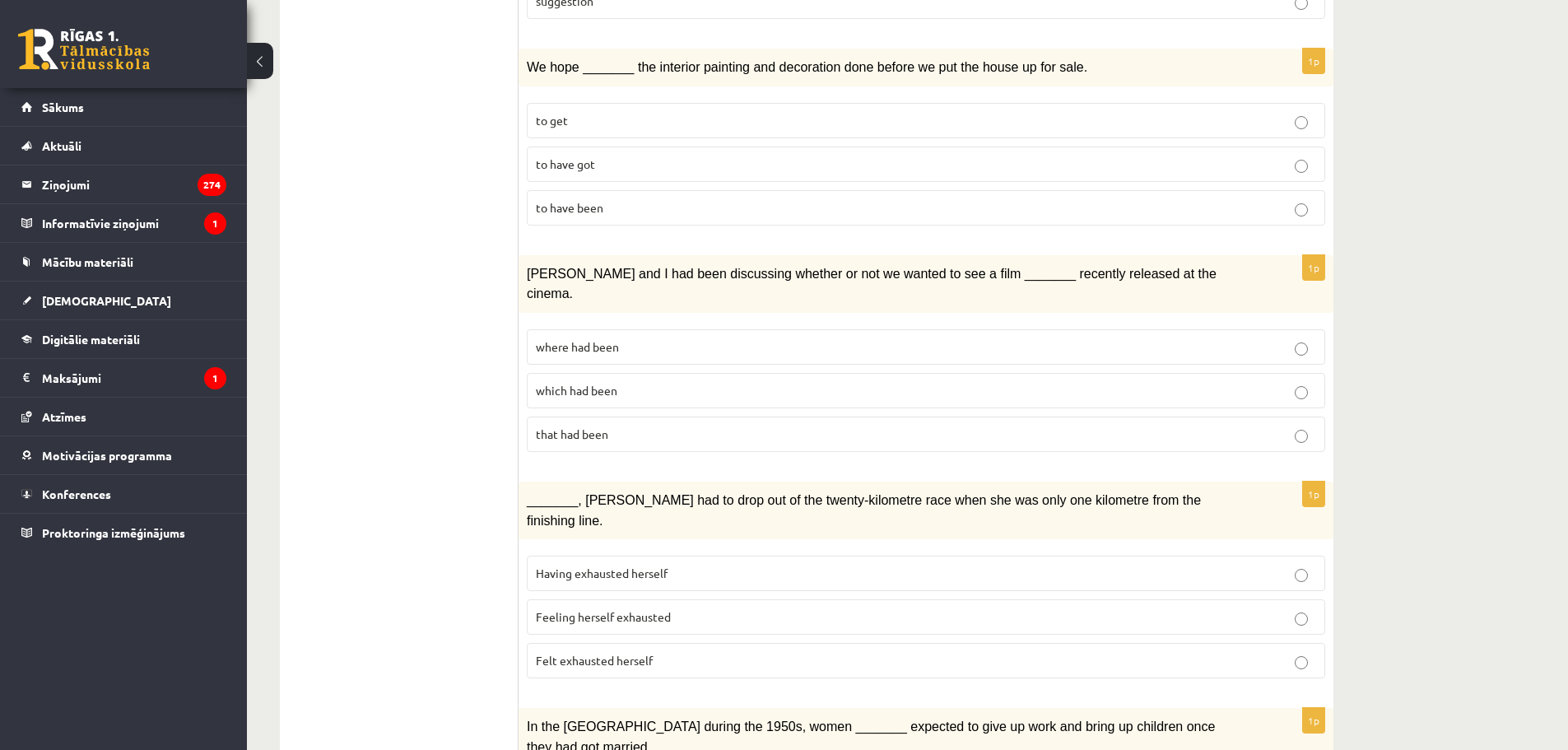
scroll to position [942, 0]
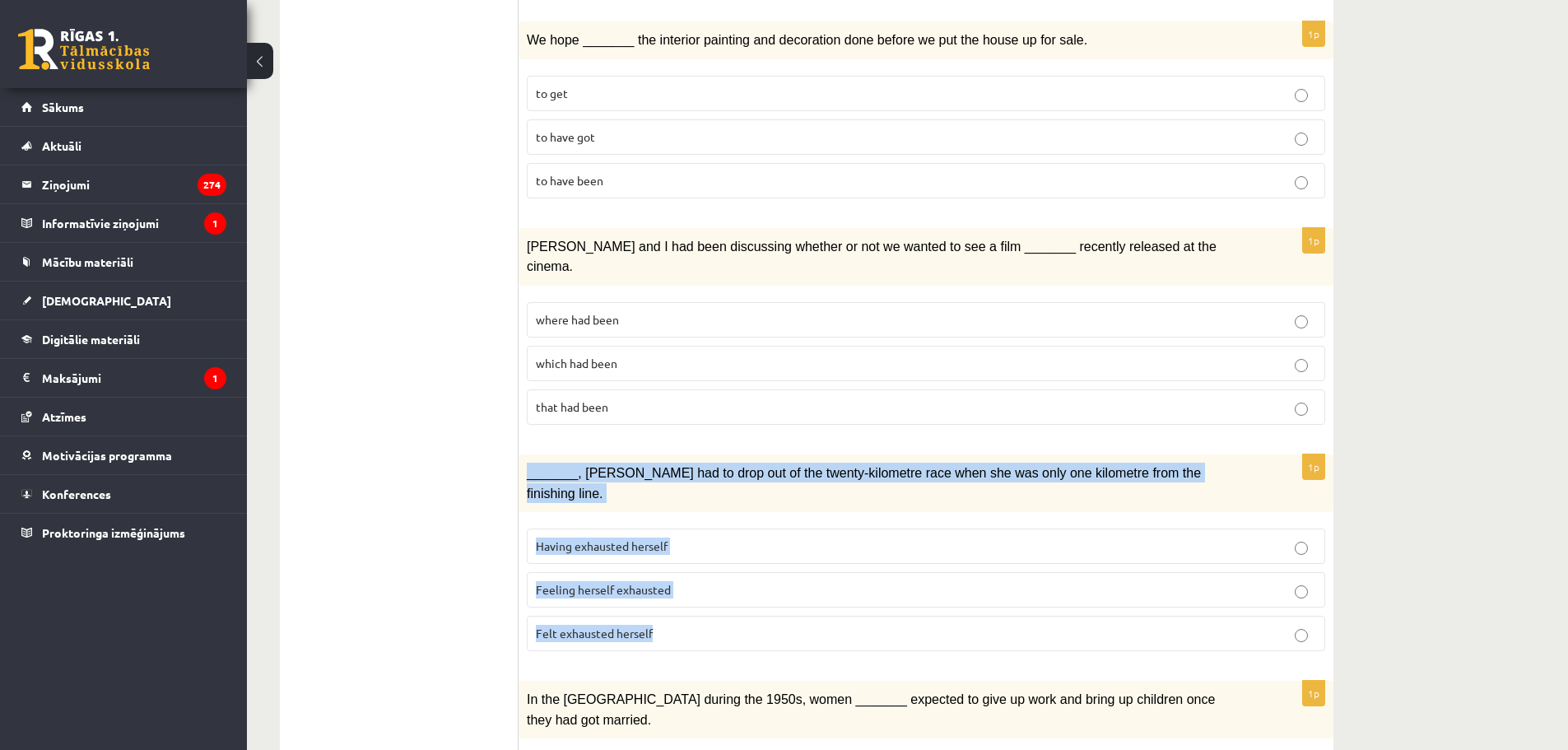
drag, startPoint x: 527, startPoint y: 448, endPoint x: 767, endPoint y: 565, distance: 267.0
click at [767, 568] on div "1p _______, [PERSON_NAME] had to drop out of the twenty-kilometre race when she…" at bounding box center [926, 559] width 815 height 210
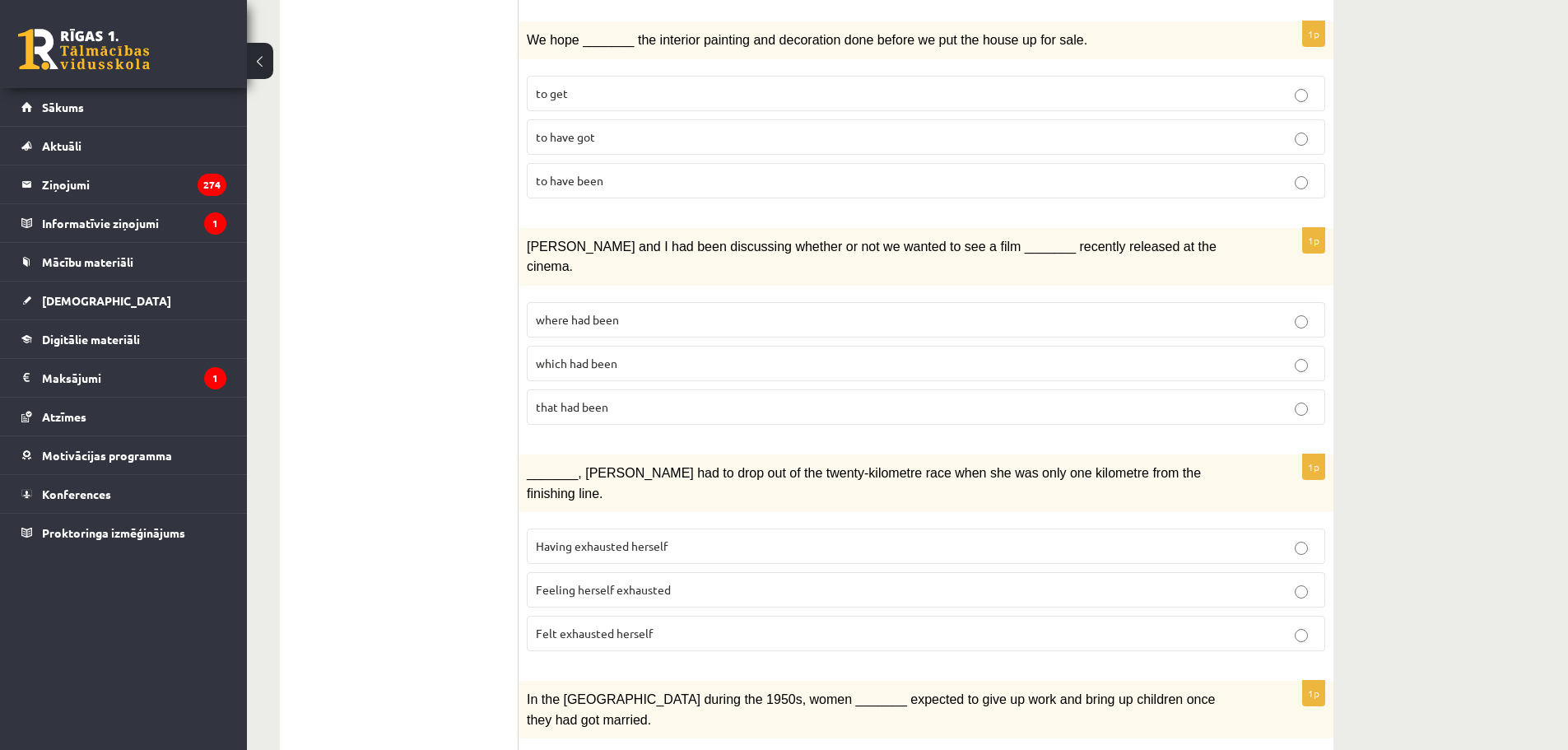
click at [395, 568] on ul "1. uzdevums 2. uzdevums 3. uzdevums Izvērtējums!" at bounding box center [407, 431] width 222 height 2157
click at [630, 538] on span "Having exhausted herself" at bounding box center [601, 545] width 131 height 15
click at [637, 626] on span "Felt exhausted herself" at bounding box center [594, 633] width 116 height 15
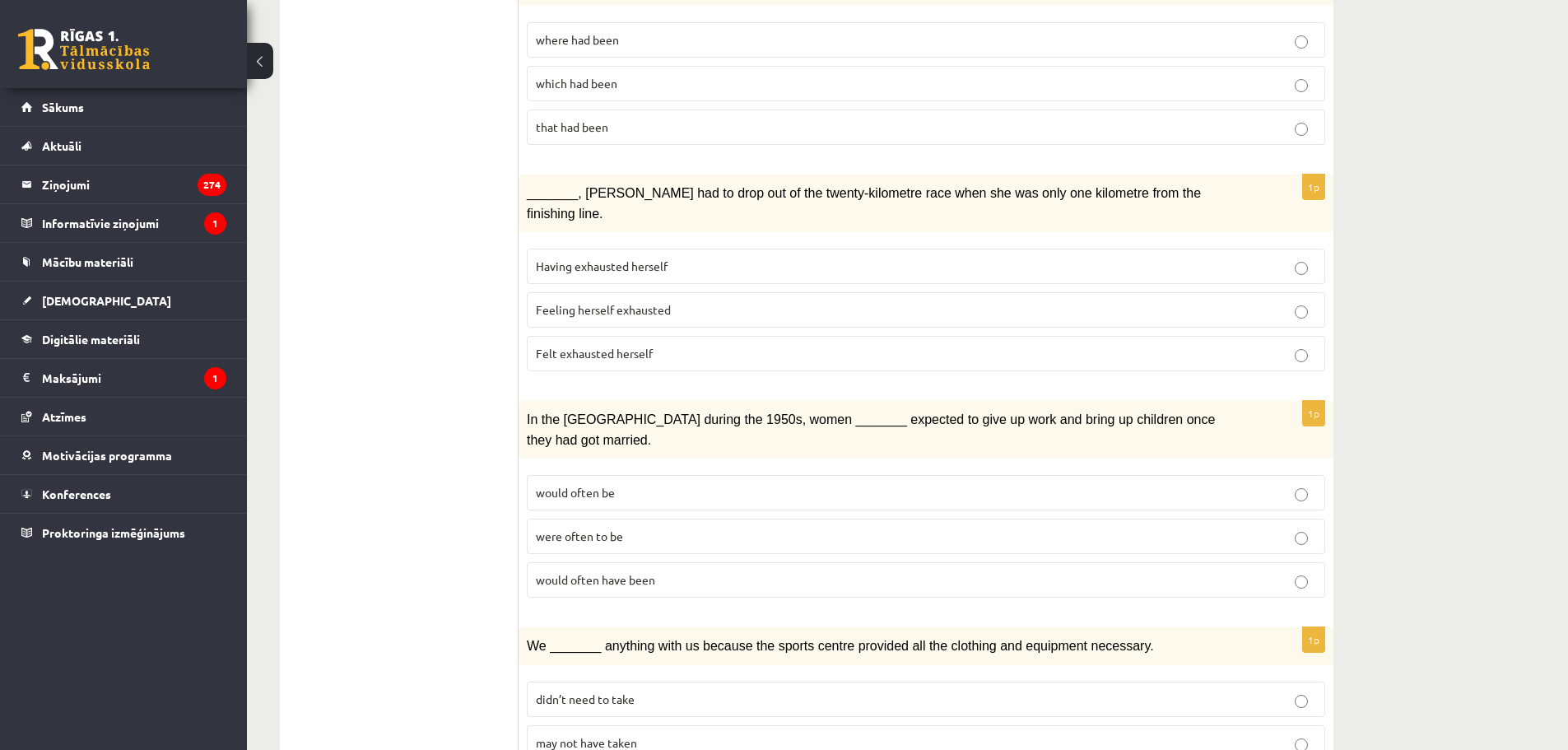
scroll to position [1272, 0]
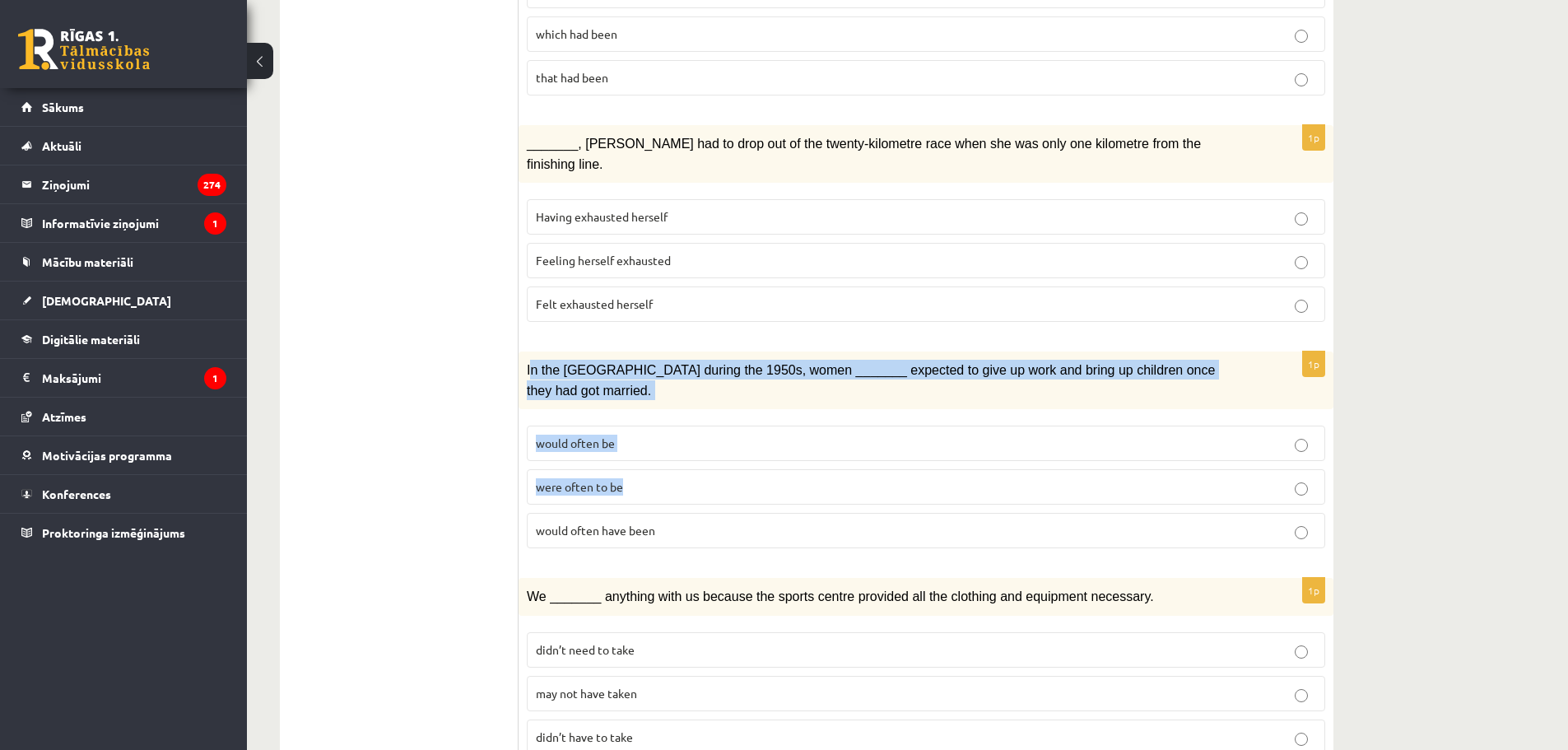
drag, startPoint x: 529, startPoint y: 321, endPoint x: 772, endPoint y: 424, distance: 263.9
click at [772, 424] on div "1p In the [GEOGRAPHIC_DATA] during the 1950s, women _______ expected to give up…" at bounding box center [926, 456] width 815 height 210
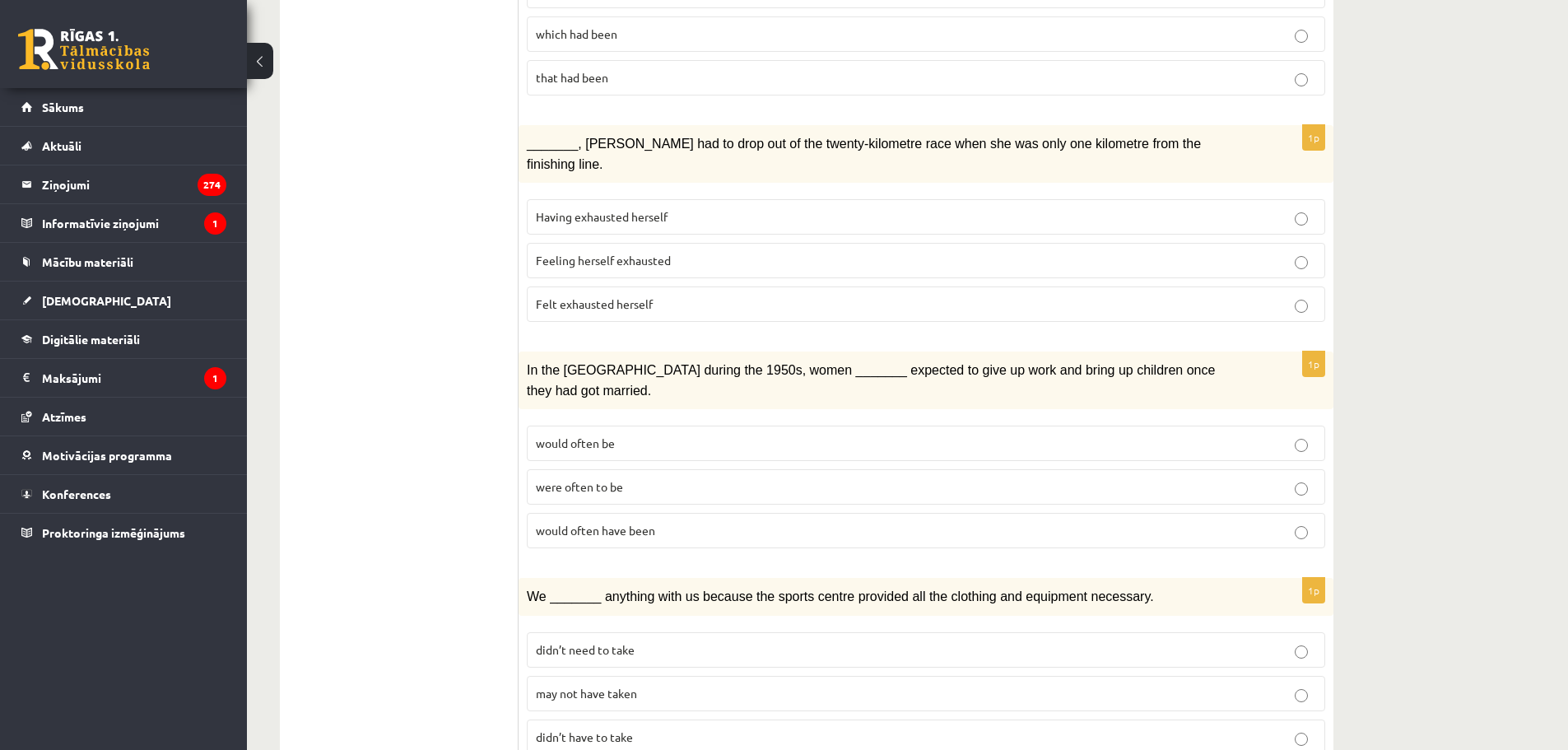
click at [467, 349] on ul "1. uzdevums 2. uzdevums 3. uzdevums Izvērtējums!" at bounding box center [407, 103] width 222 height 2157
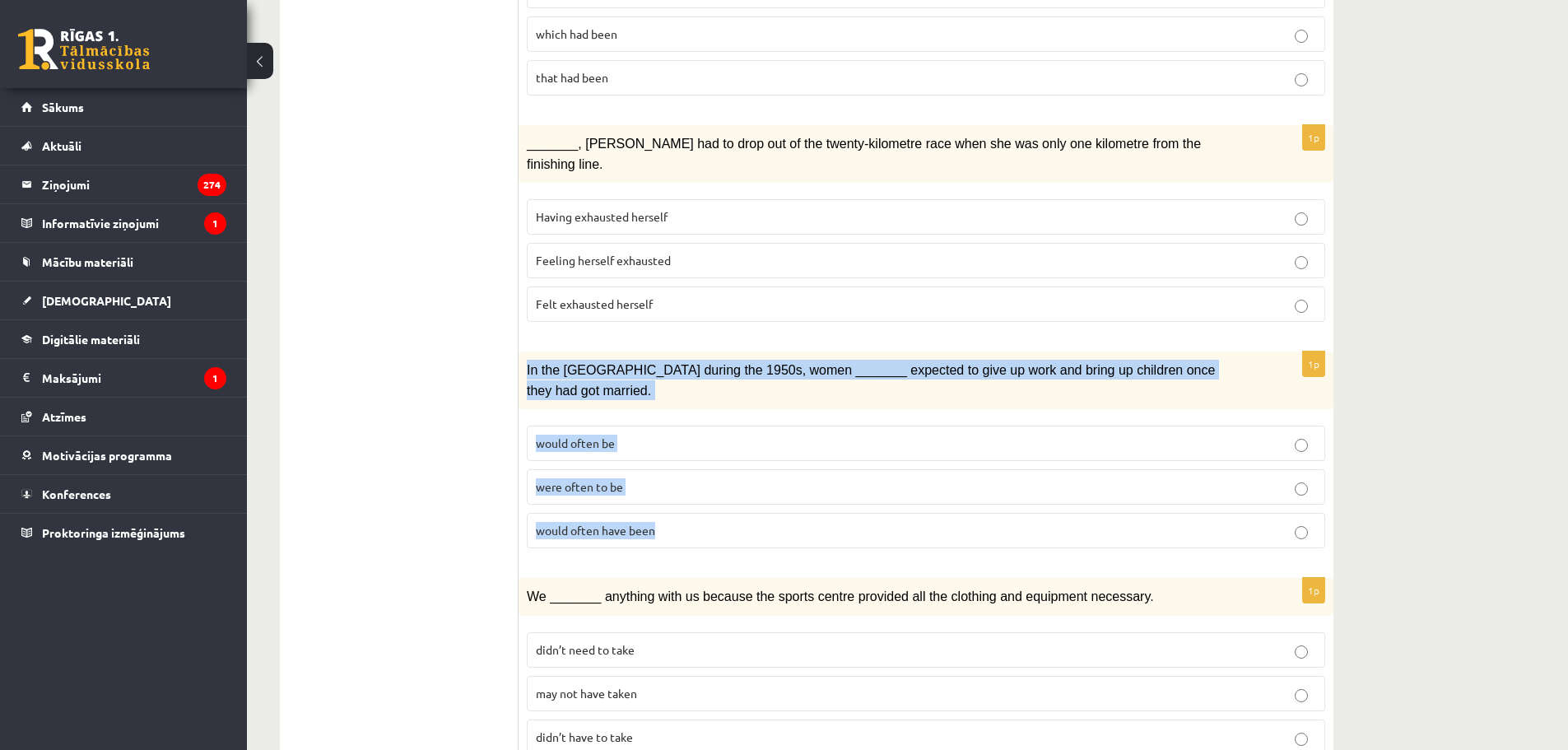
drag, startPoint x: 521, startPoint y: 327, endPoint x: 703, endPoint y: 461, distance: 226.0
click at [702, 452] on div "1p In the [GEOGRAPHIC_DATA] during the 1950s, women _______ expected to give up…" at bounding box center [926, 456] width 815 height 210
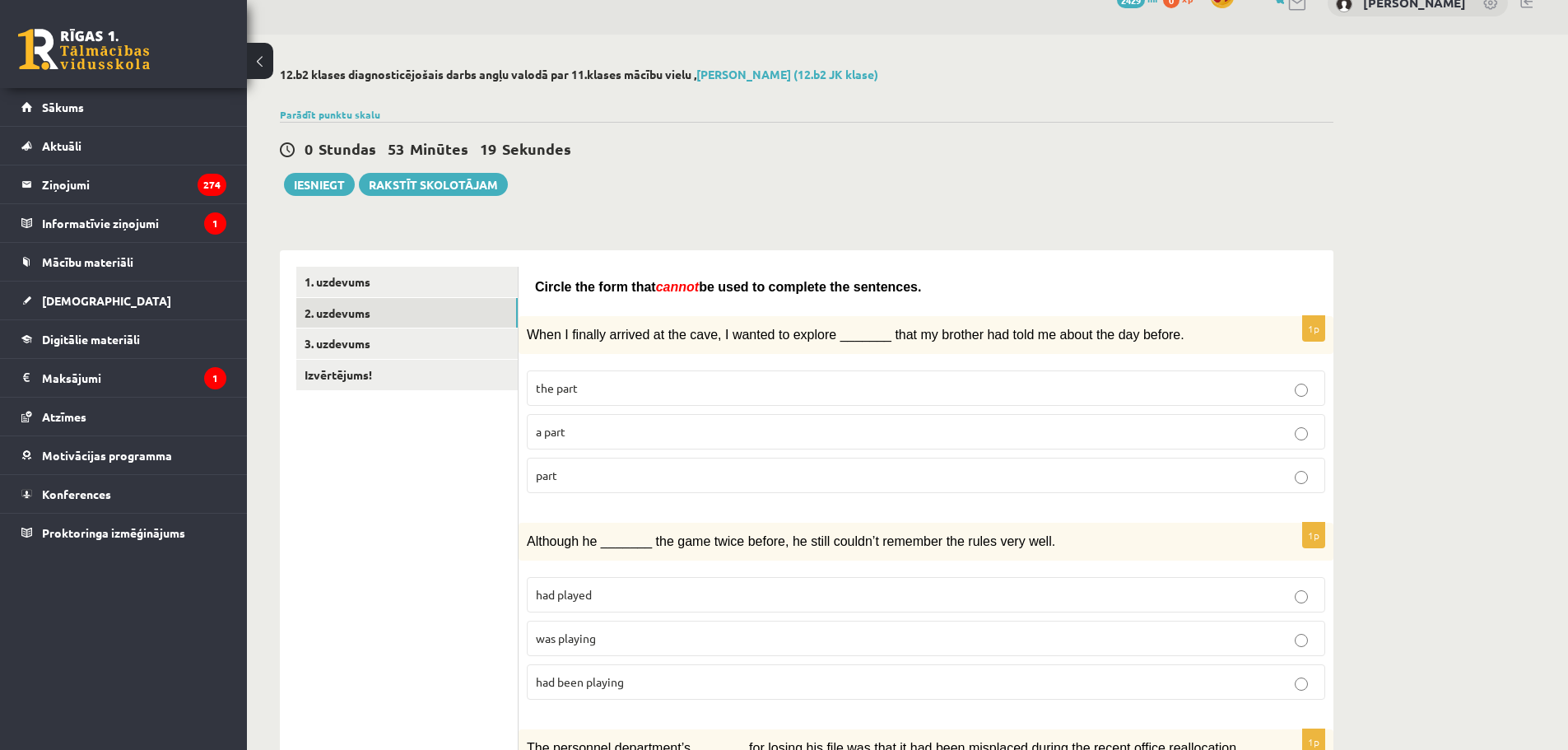
scroll to position [0, 0]
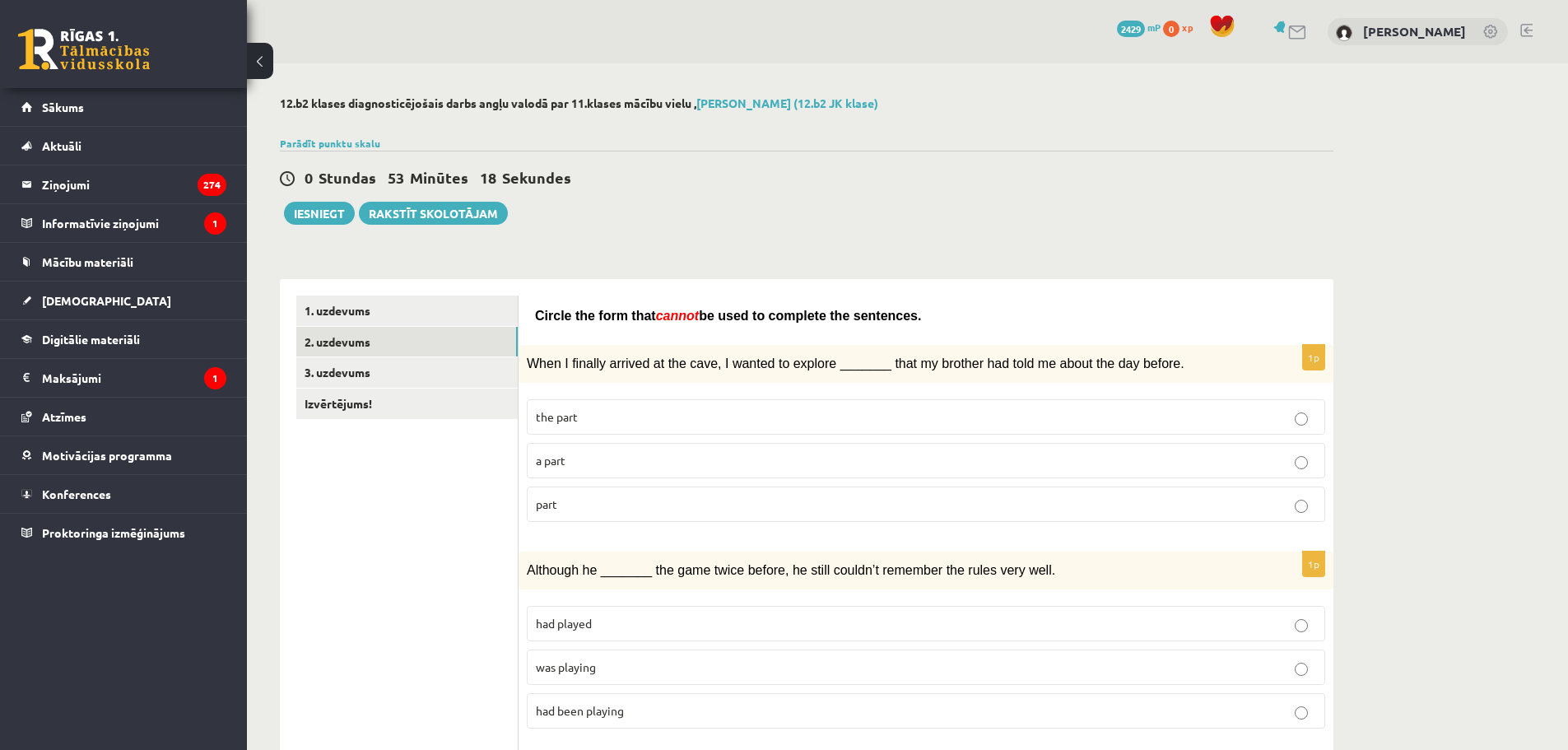
drag, startPoint x: 532, startPoint y: 315, endPoint x: 992, endPoint y: 307, distance: 460.1
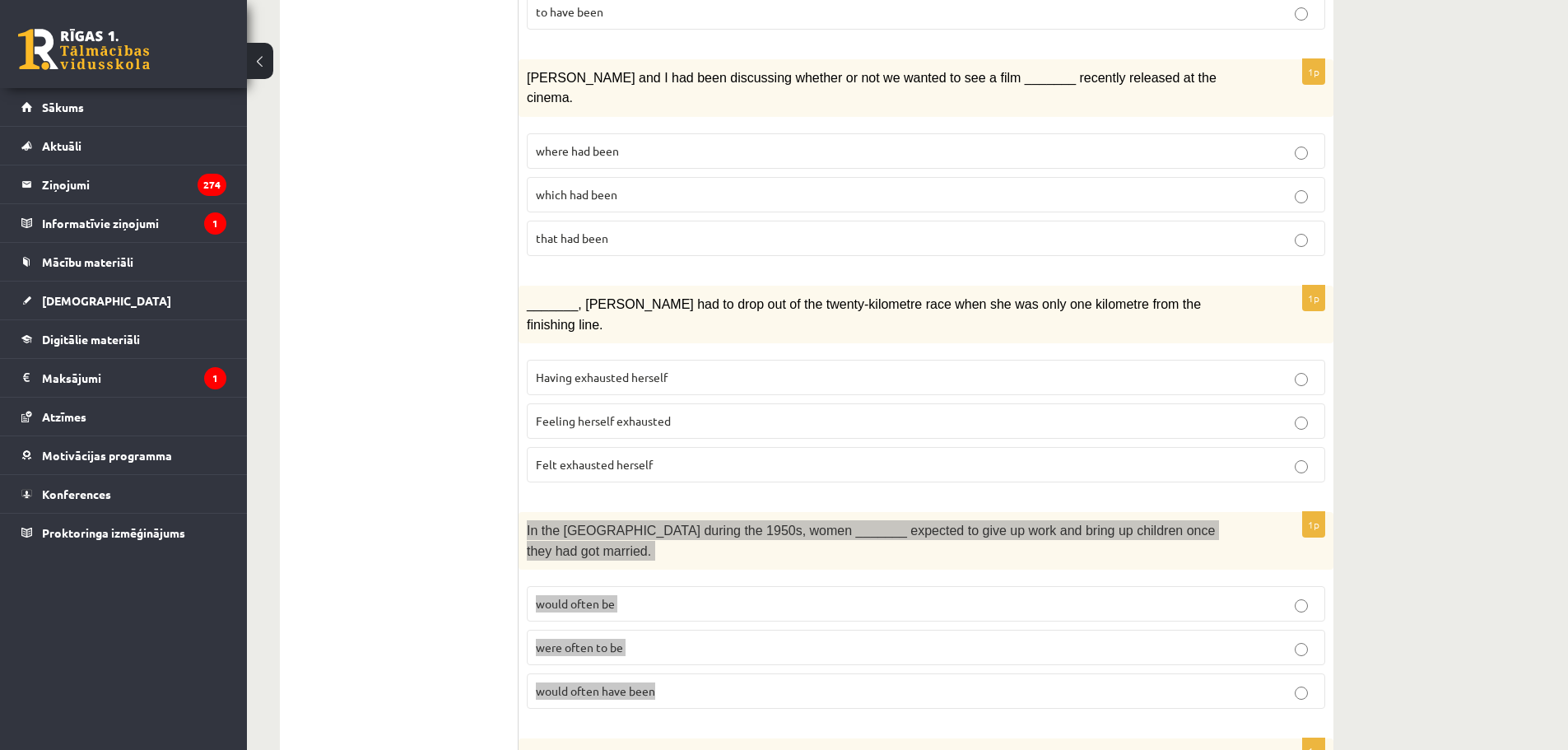
scroll to position [1235, 0]
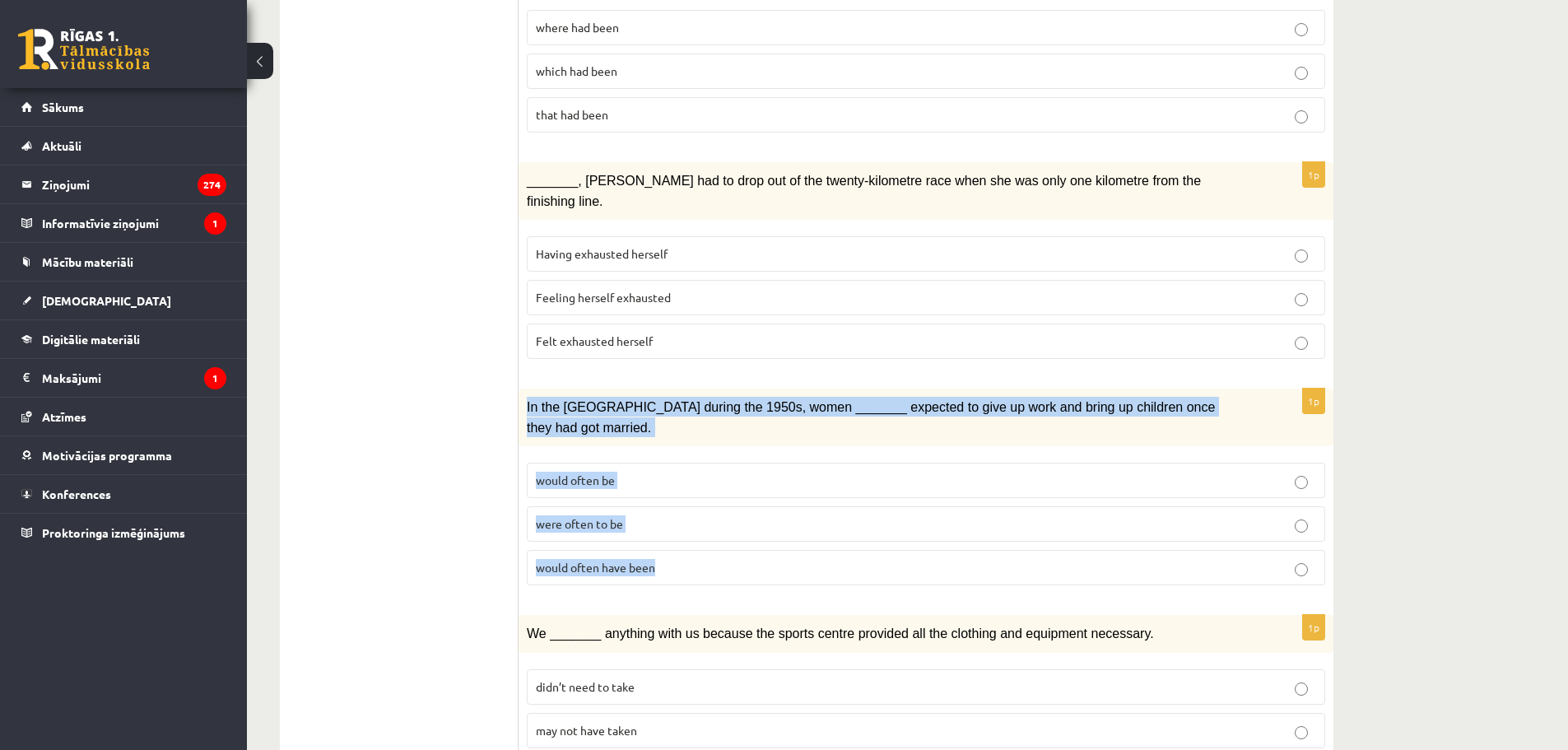
drag, startPoint x: 526, startPoint y: 363, endPoint x: 709, endPoint y: 492, distance: 223.9
click at [709, 493] on div "1p In the [GEOGRAPHIC_DATA] during the 1950s, women _______ expected to give up…" at bounding box center [926, 493] width 815 height 210
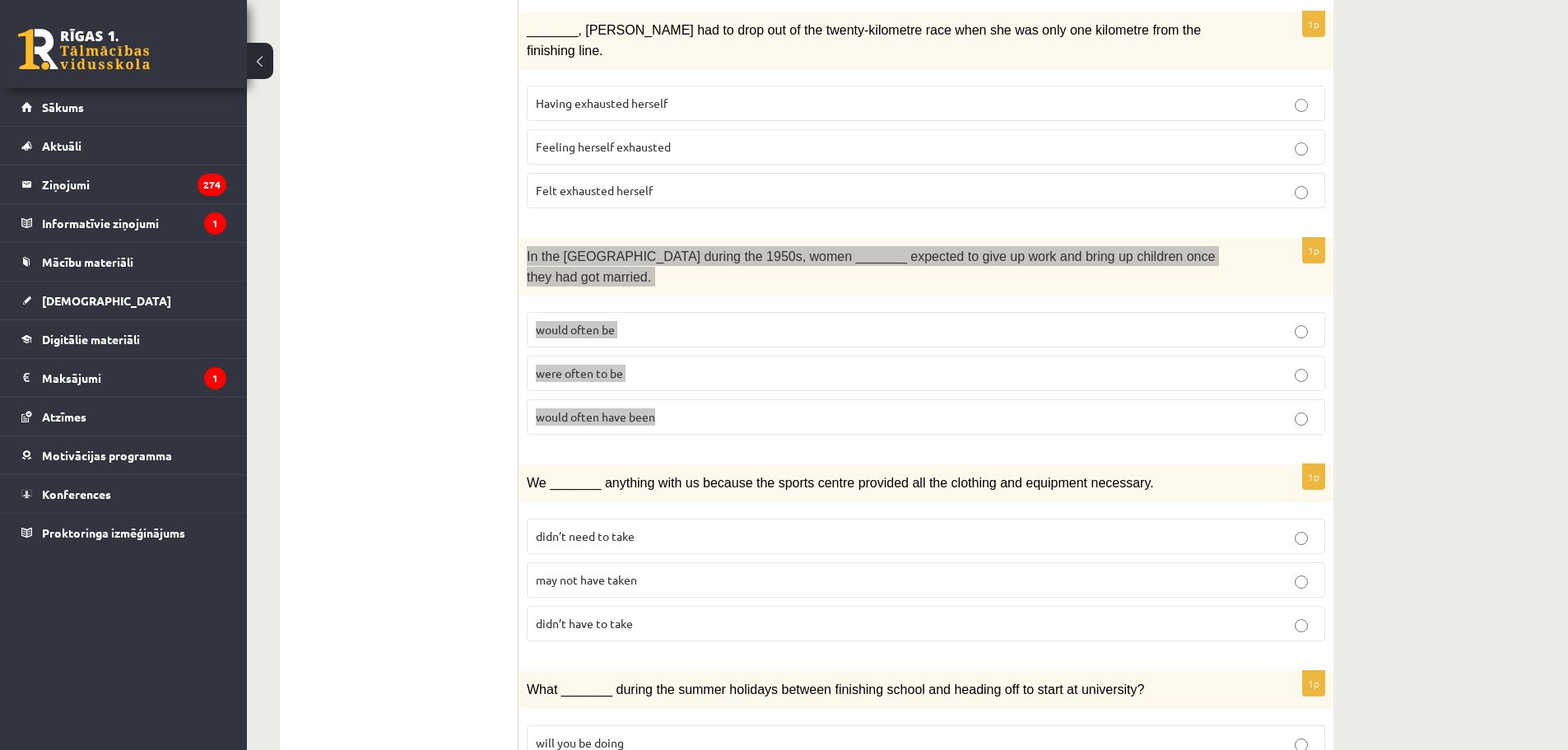
scroll to position [1399, 0]
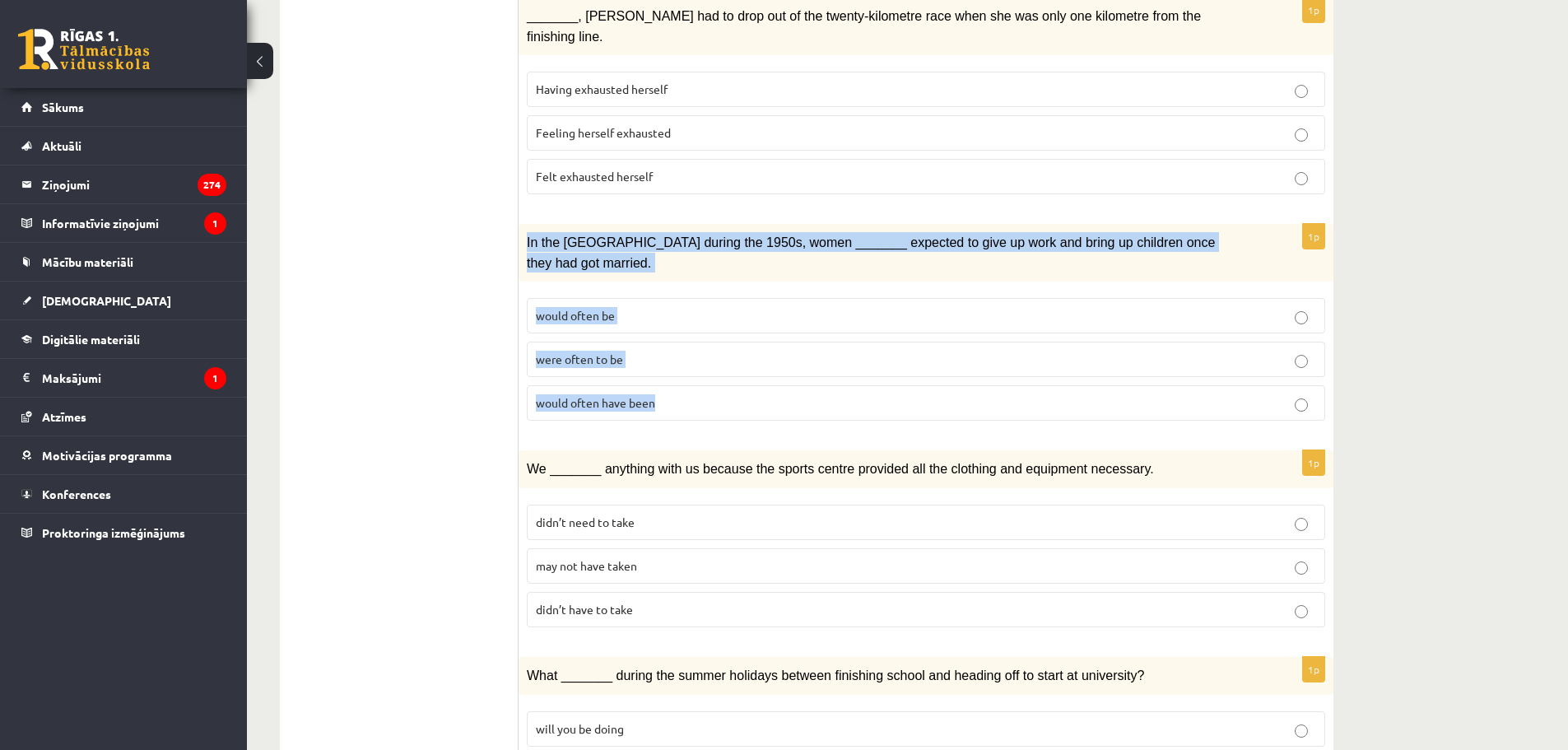
click at [596, 395] on span "would often have been" at bounding box center [595, 402] width 119 height 15
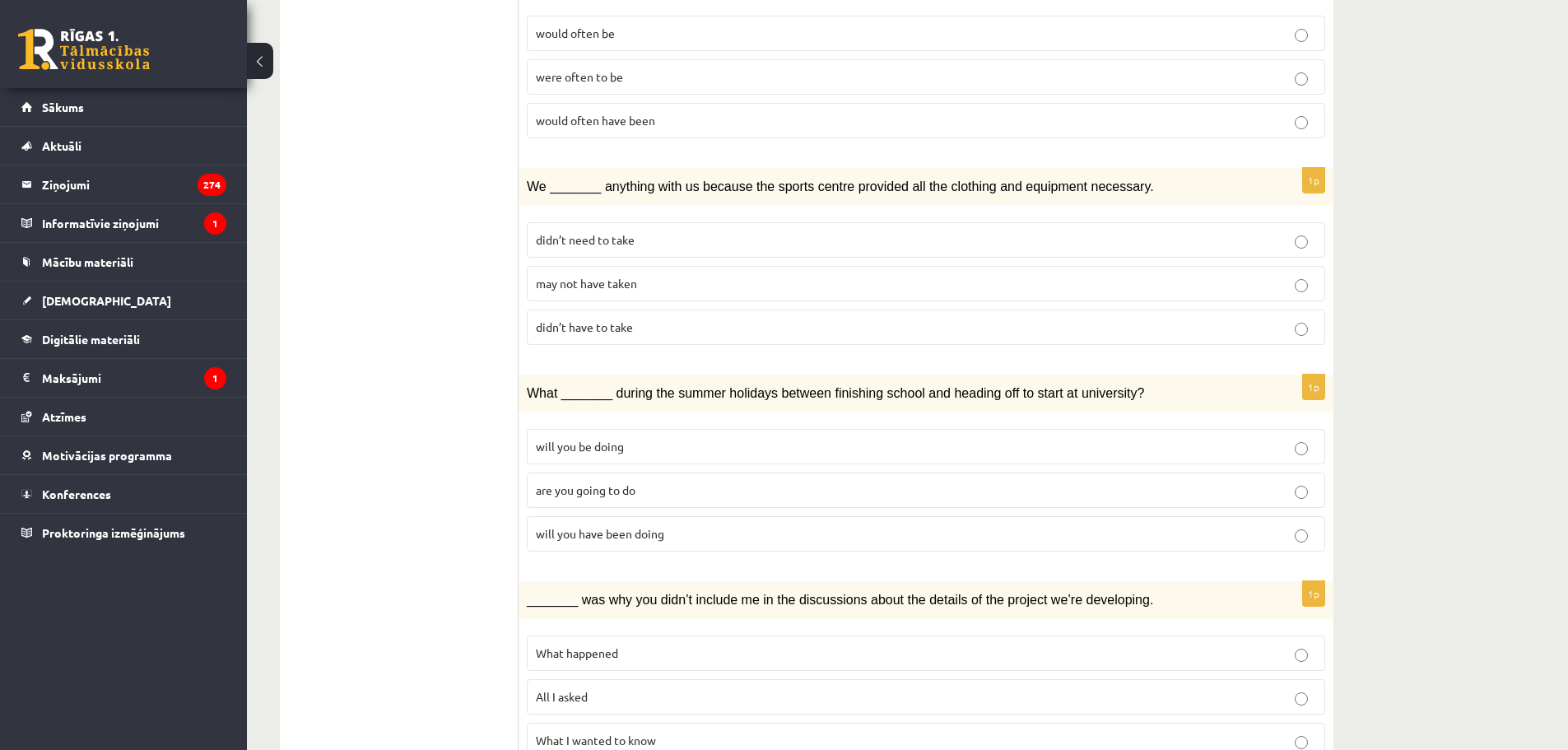
scroll to position [1684, 0]
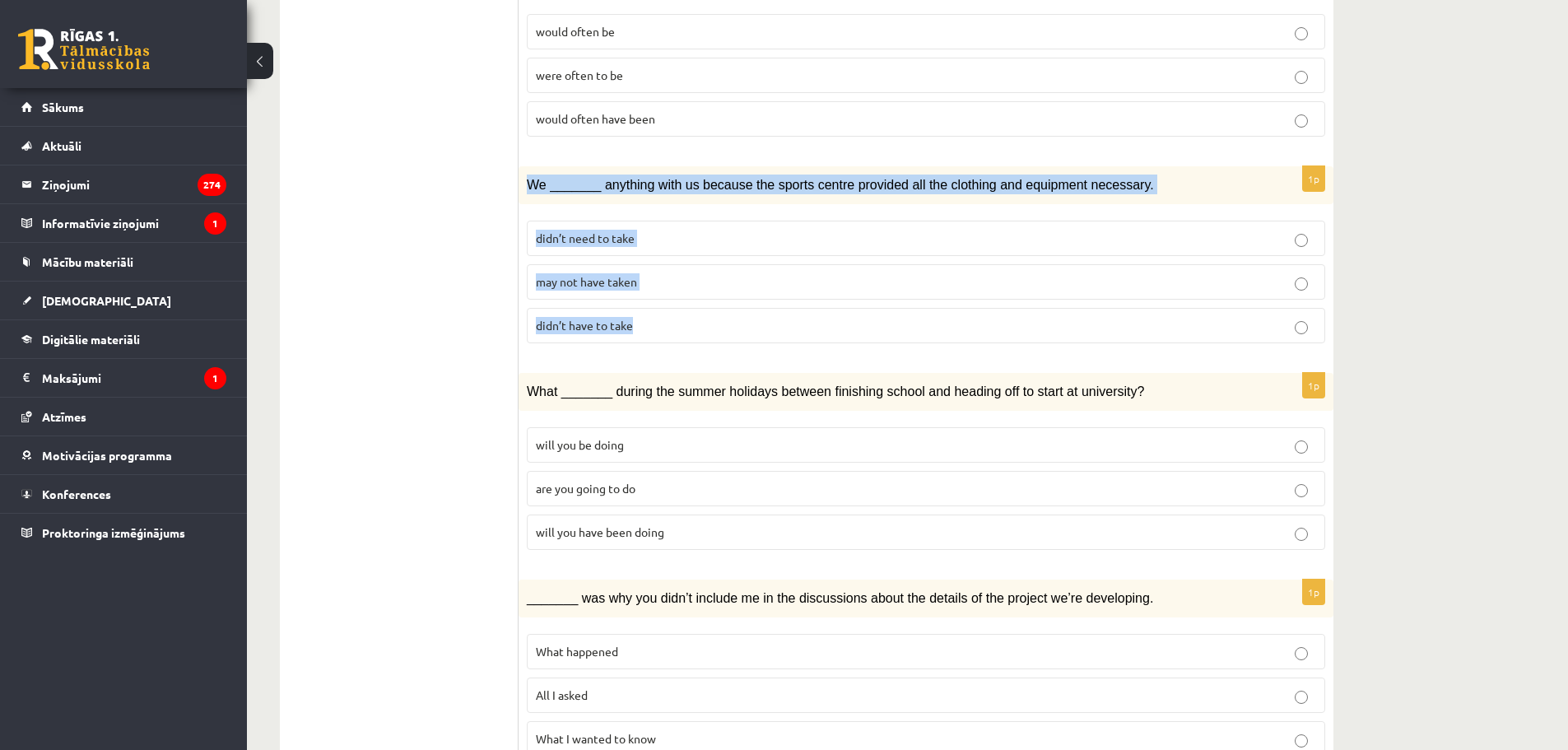
drag, startPoint x: 528, startPoint y: 114, endPoint x: 711, endPoint y: 242, distance: 223.3
click at [711, 242] on div "1p We _______ anything with us because the sports centre provided all the cloth…" at bounding box center [926, 261] width 815 height 190
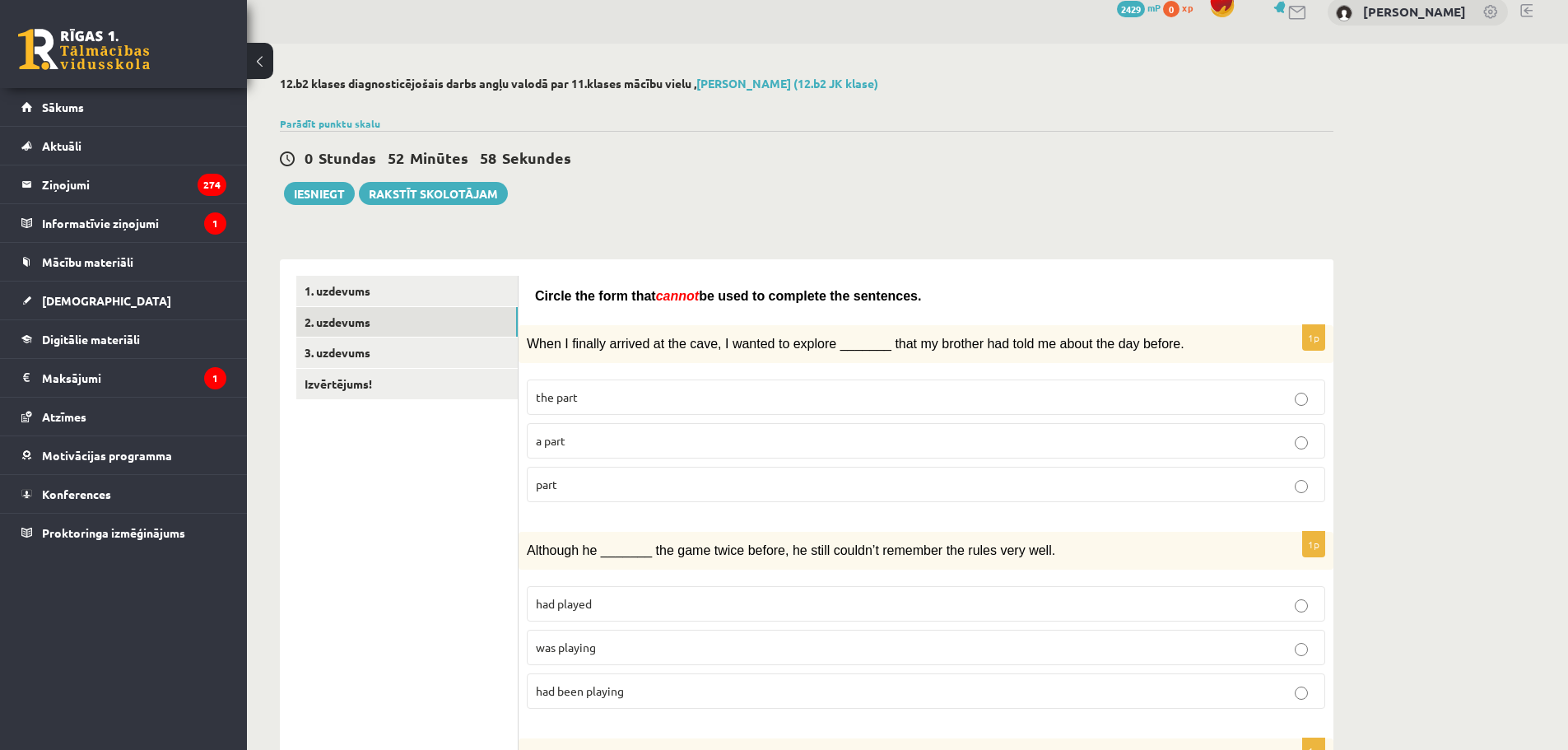
scroll to position [0, 0]
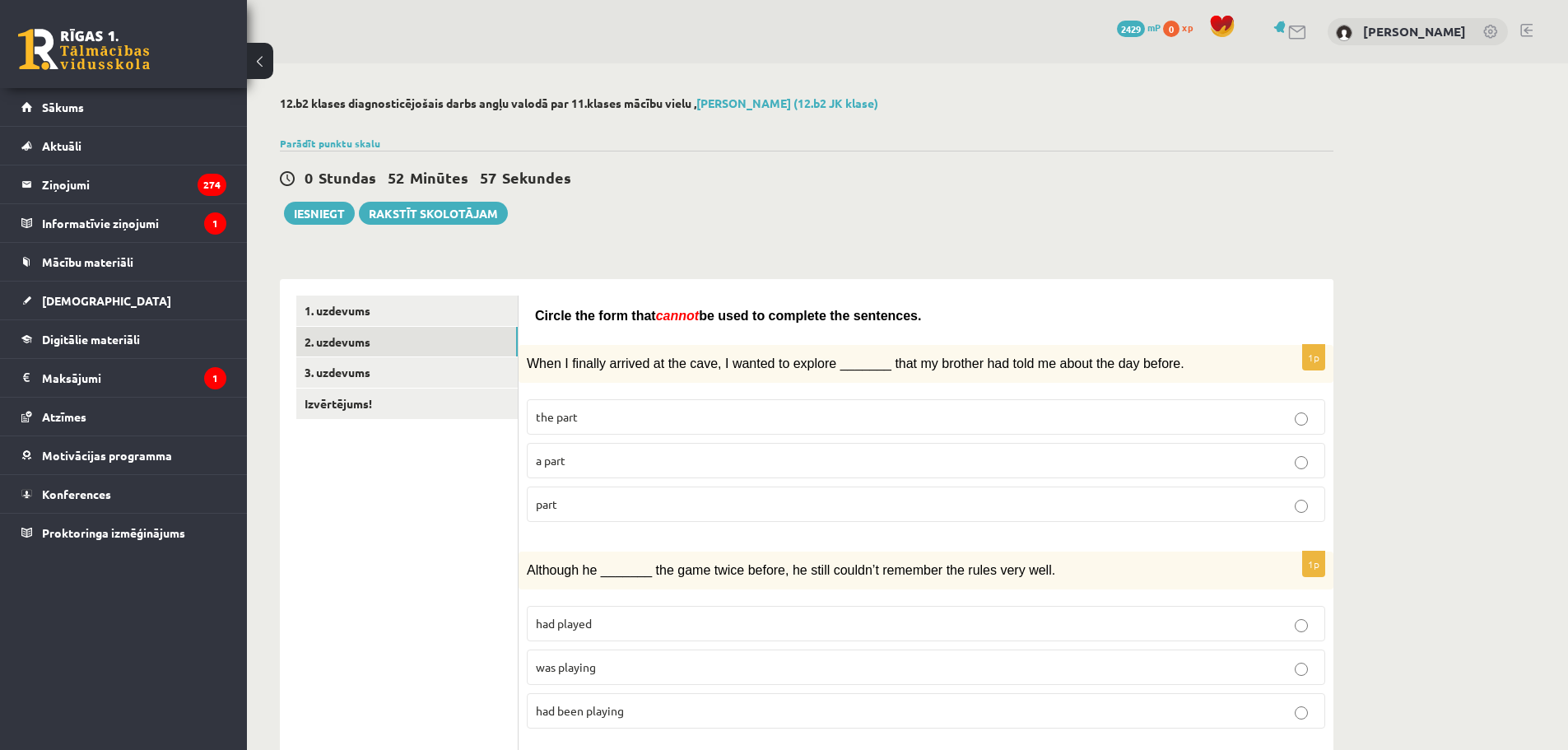
drag, startPoint x: 538, startPoint y: 319, endPoint x: 970, endPoint y: 309, distance: 432.1
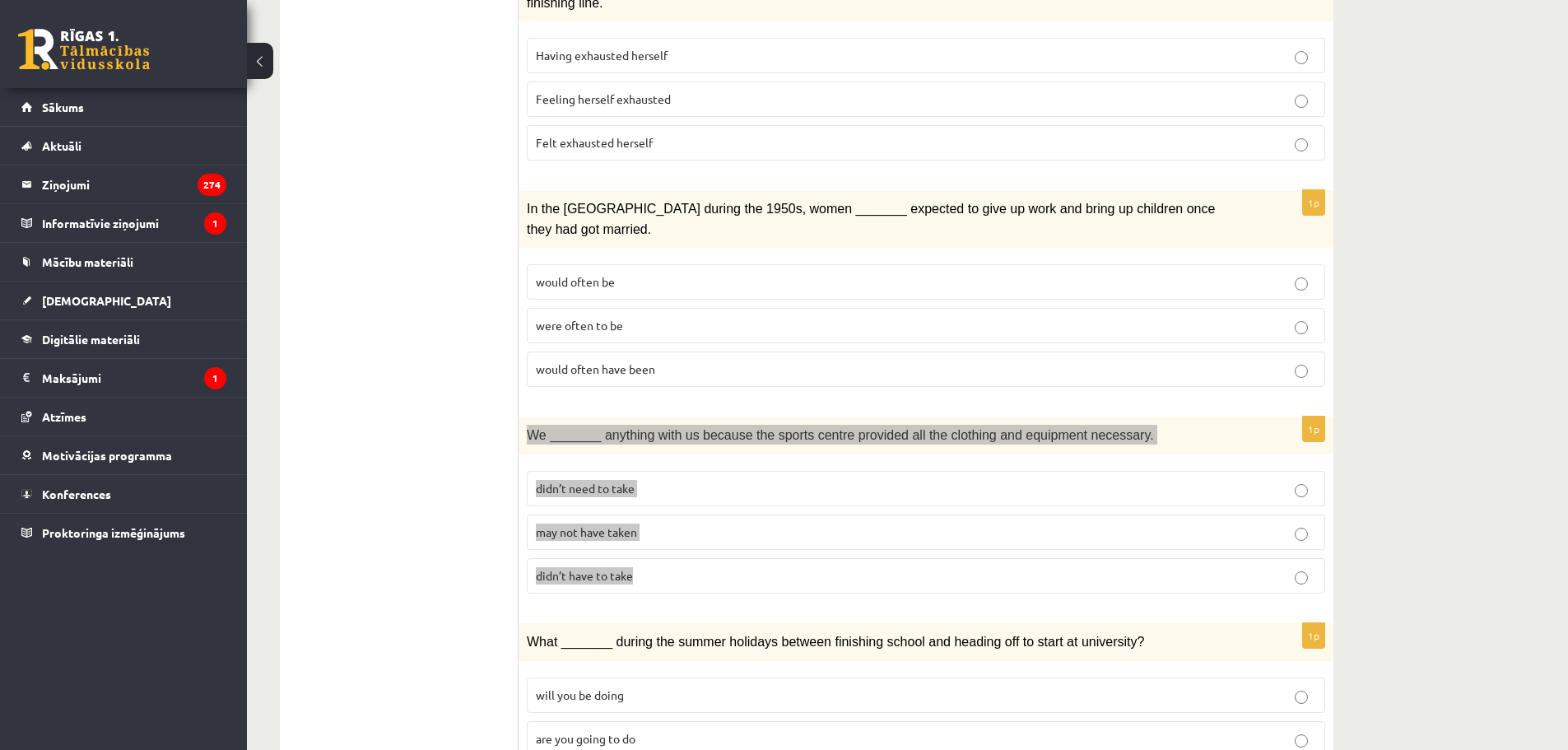
scroll to position [1684, 0]
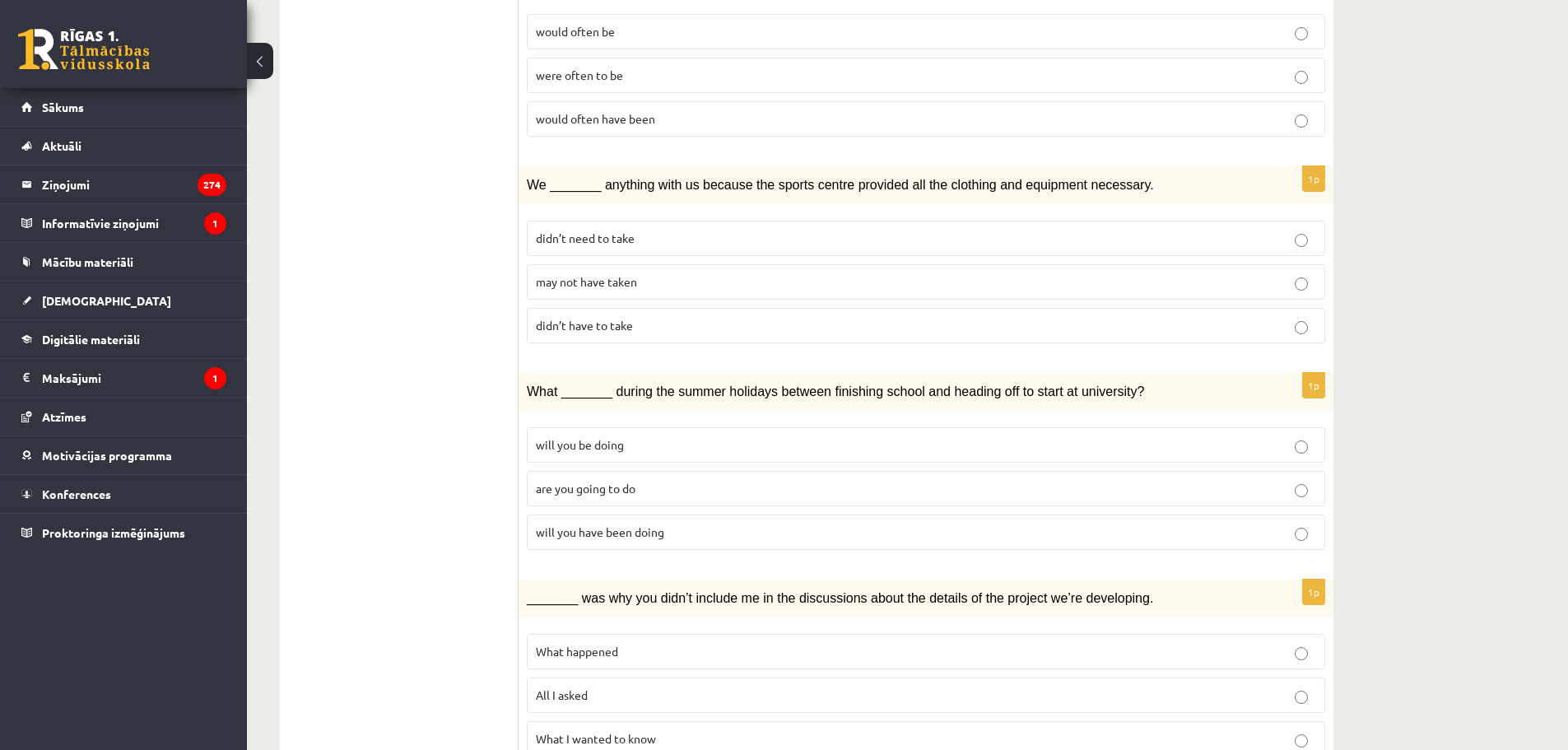
click at [598, 274] on span "may not have taken" at bounding box center [586, 281] width 102 height 15
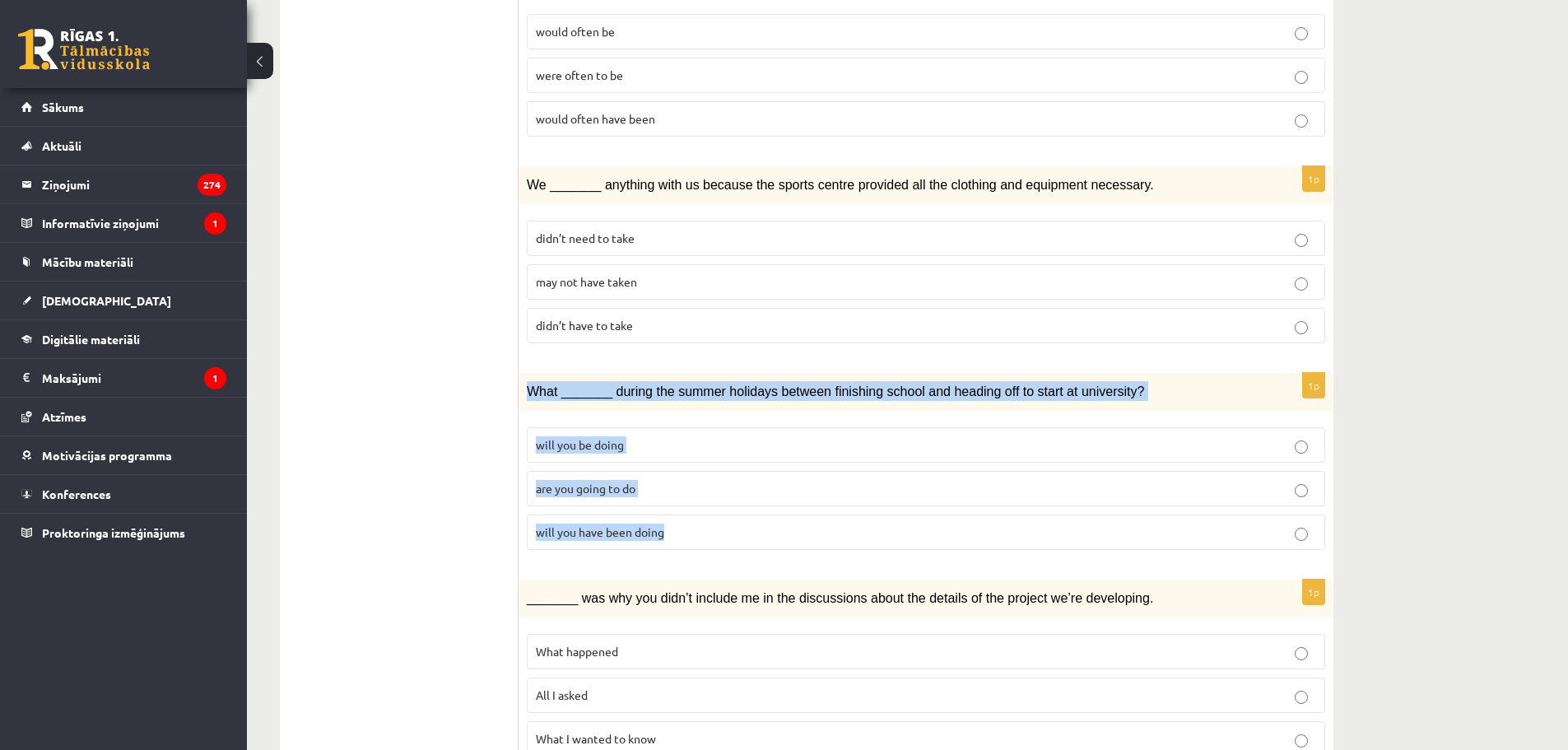
drag, startPoint x: 528, startPoint y: 319, endPoint x: 754, endPoint y: 459, distance: 265.8
click at [754, 459] on div "1p What _______ during the summer holidays between finishing school and heading…" at bounding box center [926, 468] width 815 height 190
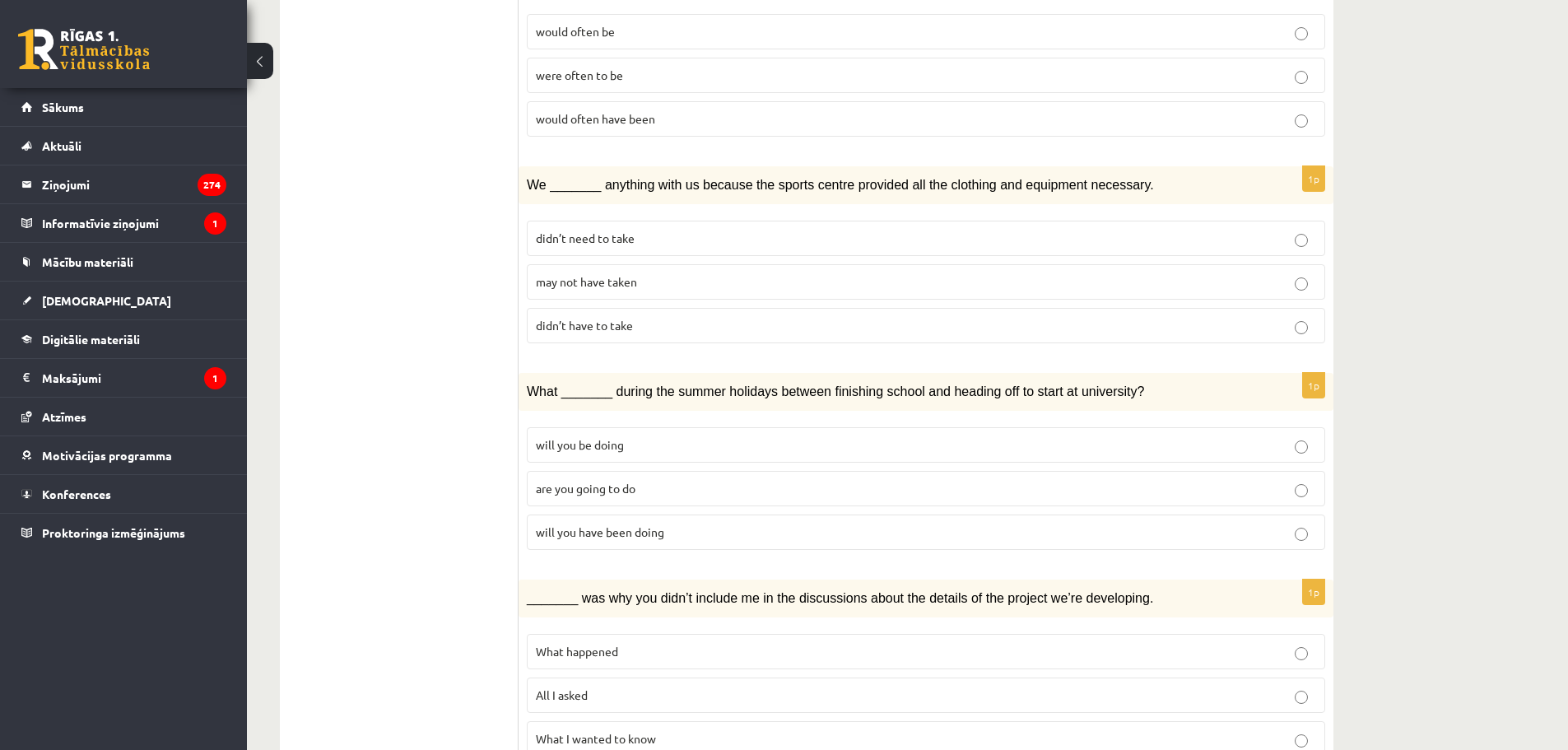
drag, startPoint x: 627, startPoint y: 464, endPoint x: 608, endPoint y: 480, distance: 24.8
click at [628, 524] on span "will you have been doing" at bounding box center [600, 531] width 128 height 15
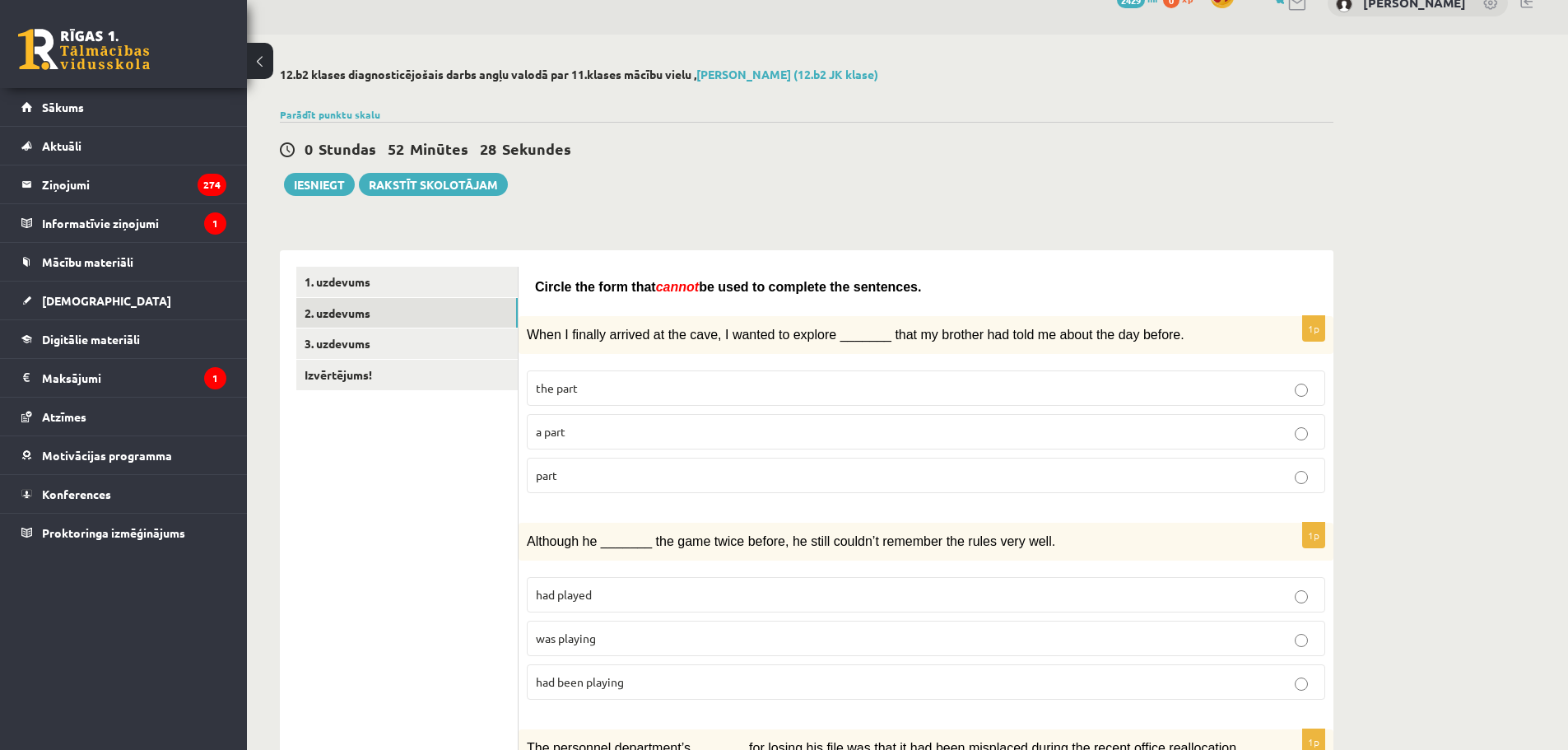
scroll to position [0, 0]
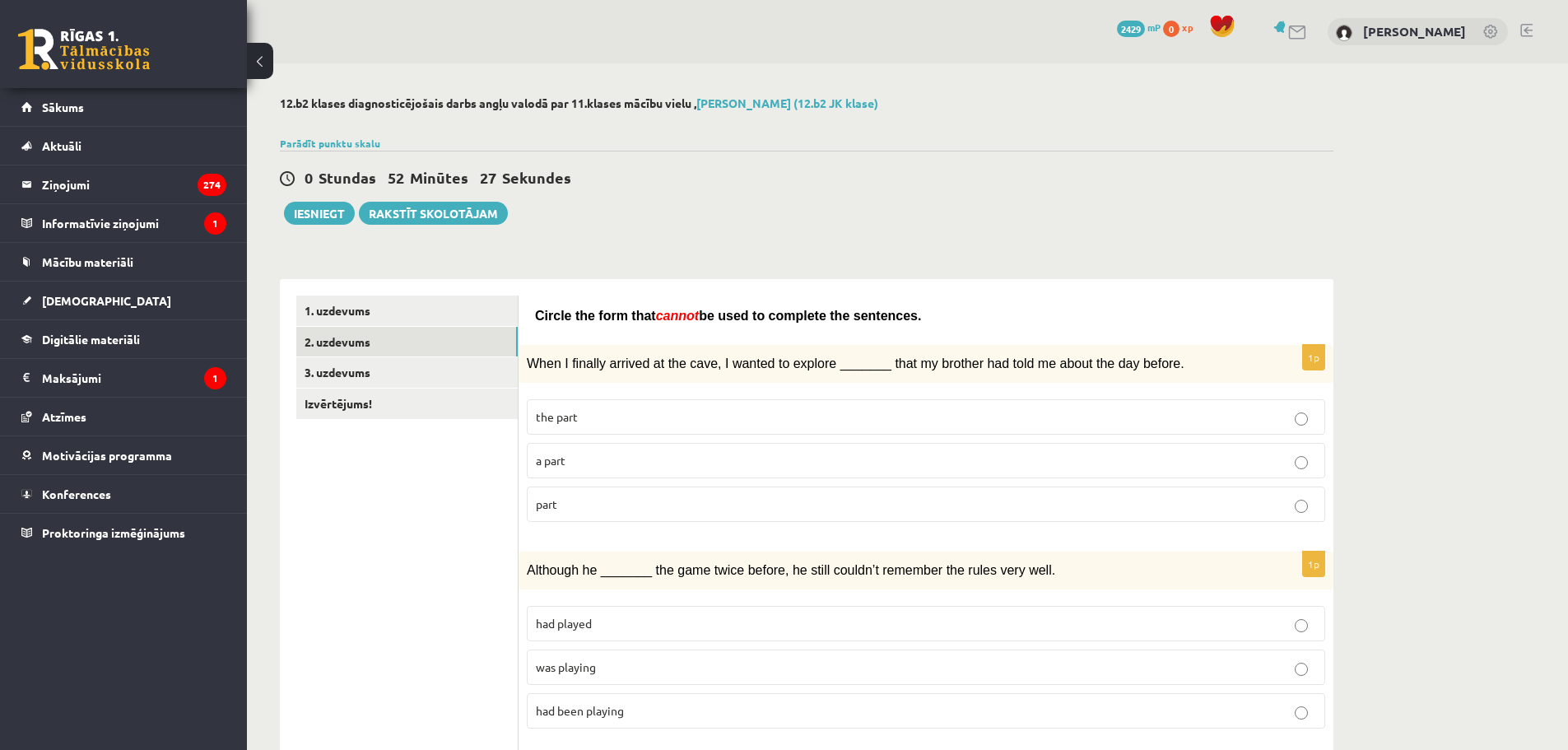
drag, startPoint x: 838, startPoint y: 320, endPoint x: 535, endPoint y: 313, distance: 303.1
click at [535, 313] on p "Circle the form that cannot be used to complete the sentences." at bounding box center [926, 315] width 782 height 20
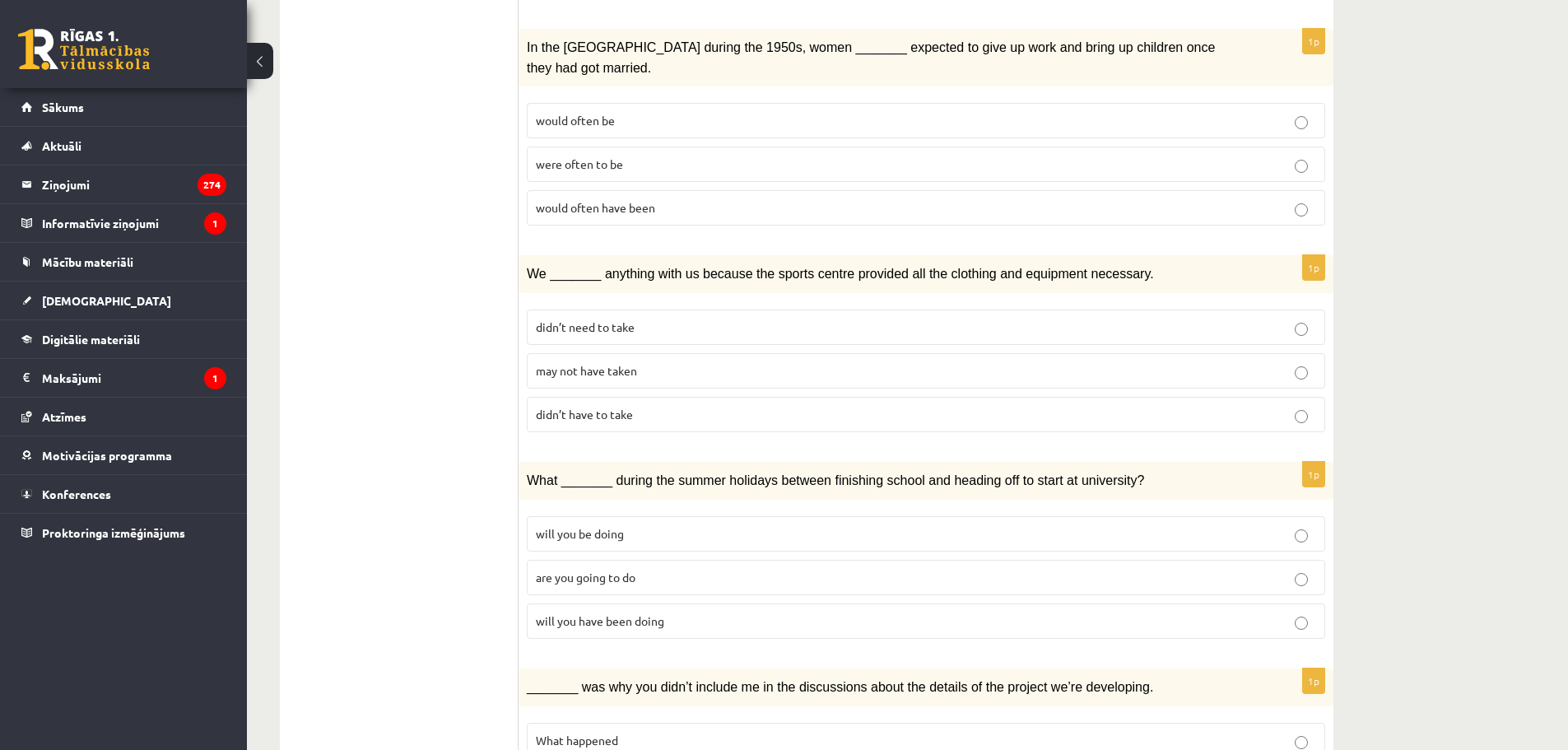
scroll to position [1684, 0]
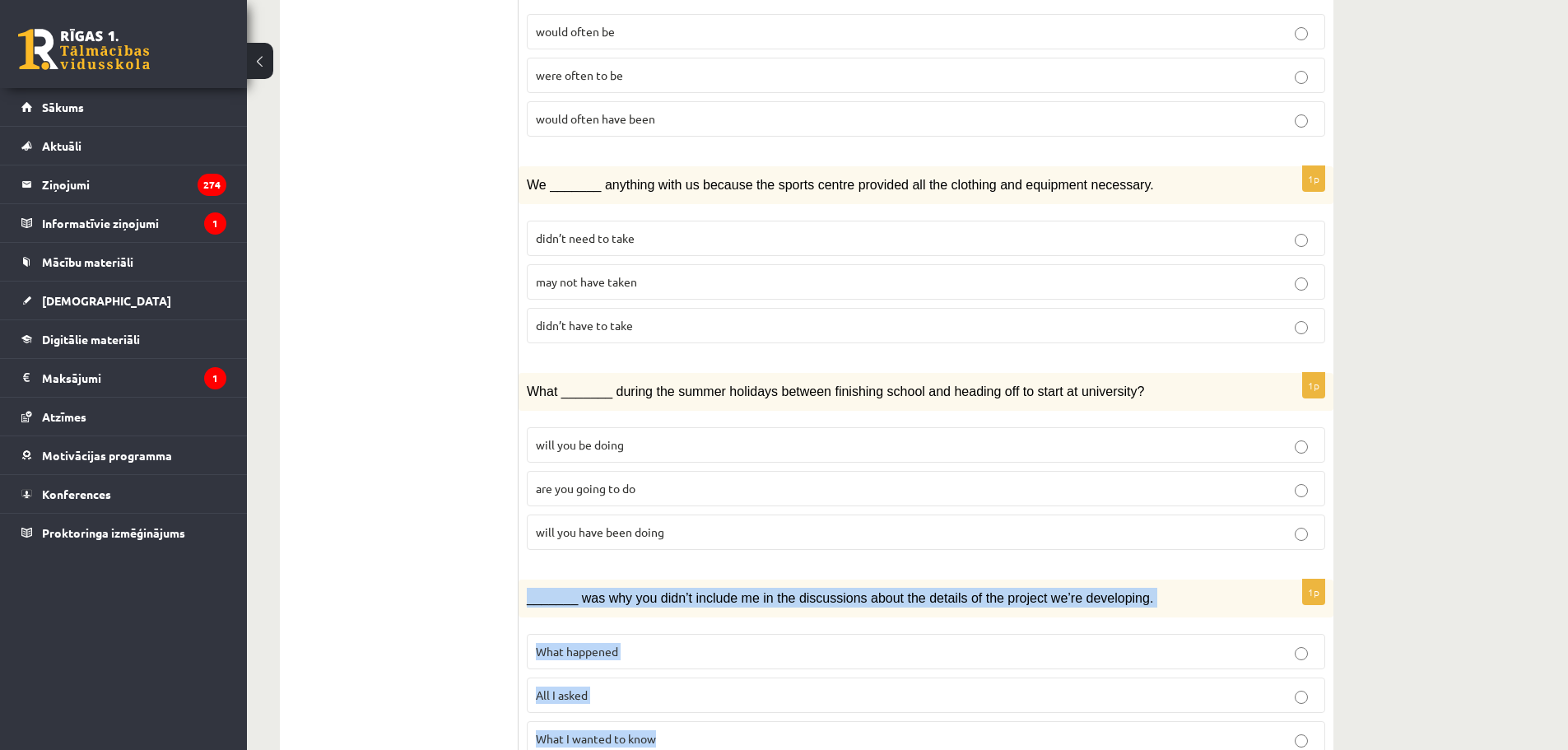
drag, startPoint x: 525, startPoint y: 532, endPoint x: 1106, endPoint y: 649, distance: 592.7
click at [1093, 662] on div "1p _______ was why you didn’t include me in the discussions about the details o…" at bounding box center [926, 674] width 815 height 190
click at [623, 687] on p "All I asked" at bounding box center [926, 696] width 781 height 18
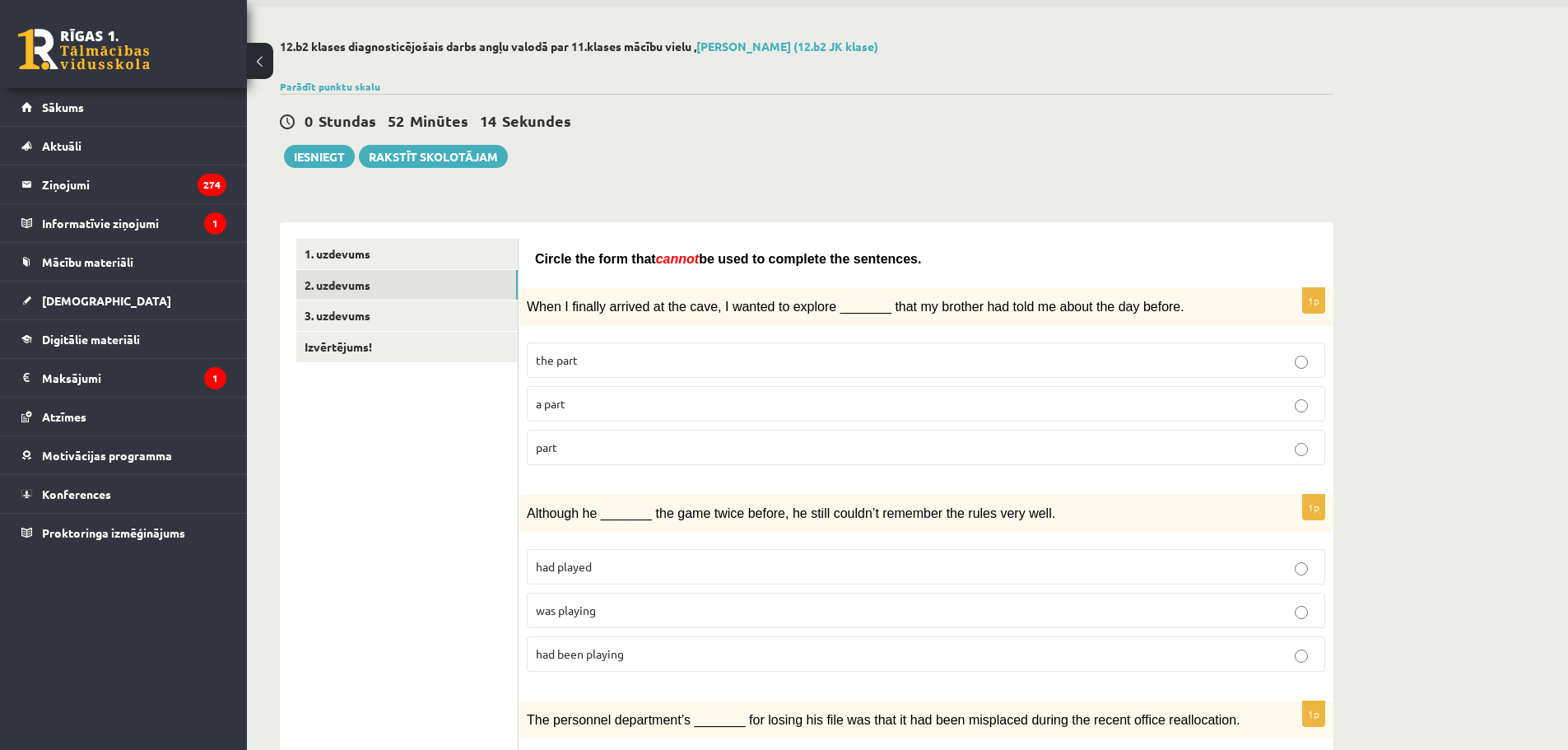
scroll to position [0, 0]
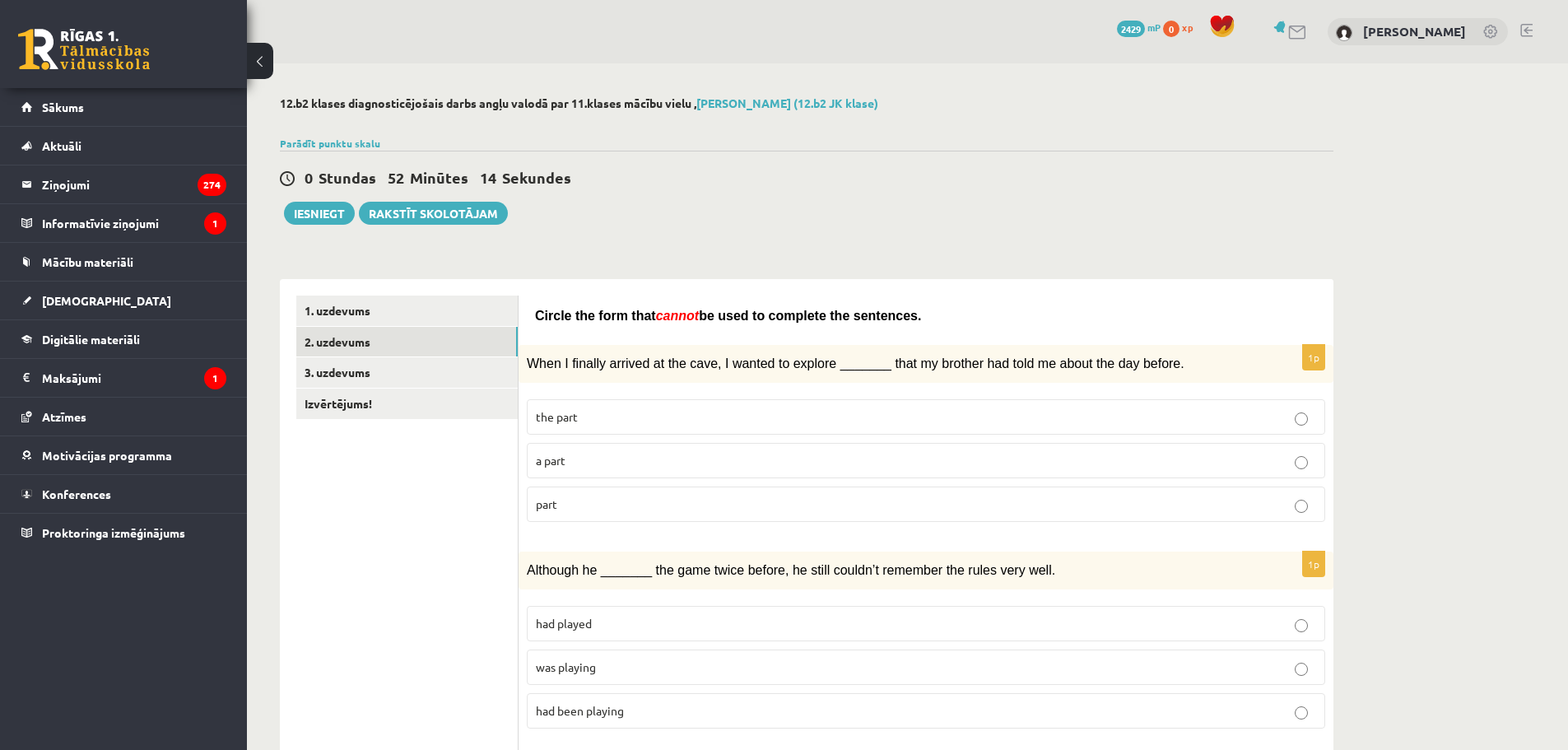
drag, startPoint x: 443, startPoint y: 357, endPoint x: 405, endPoint y: 116, distance: 244.0
click at [342, 365] on link "3. uzdevums" at bounding box center [407, 372] width 221 height 31
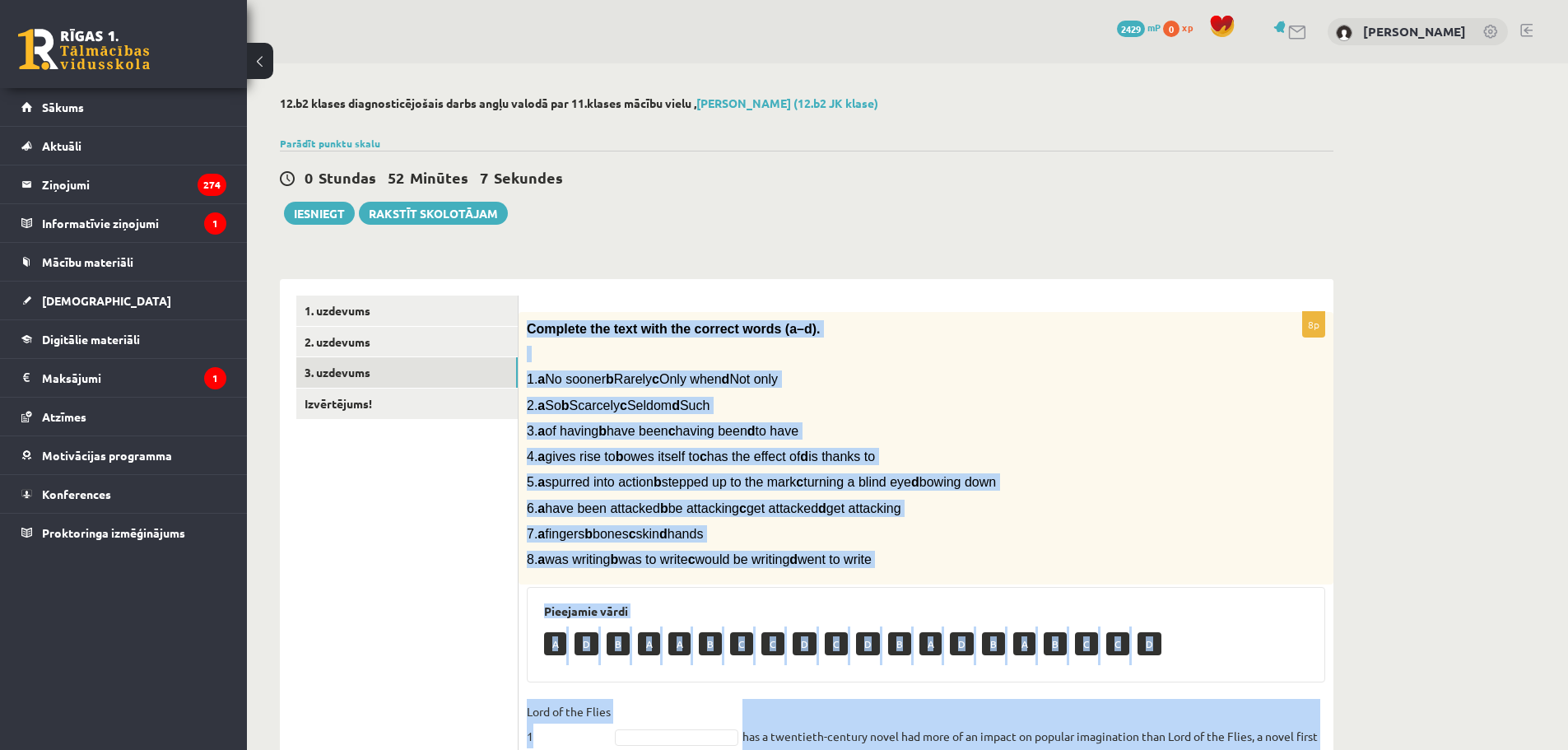
scroll to position [334, 0]
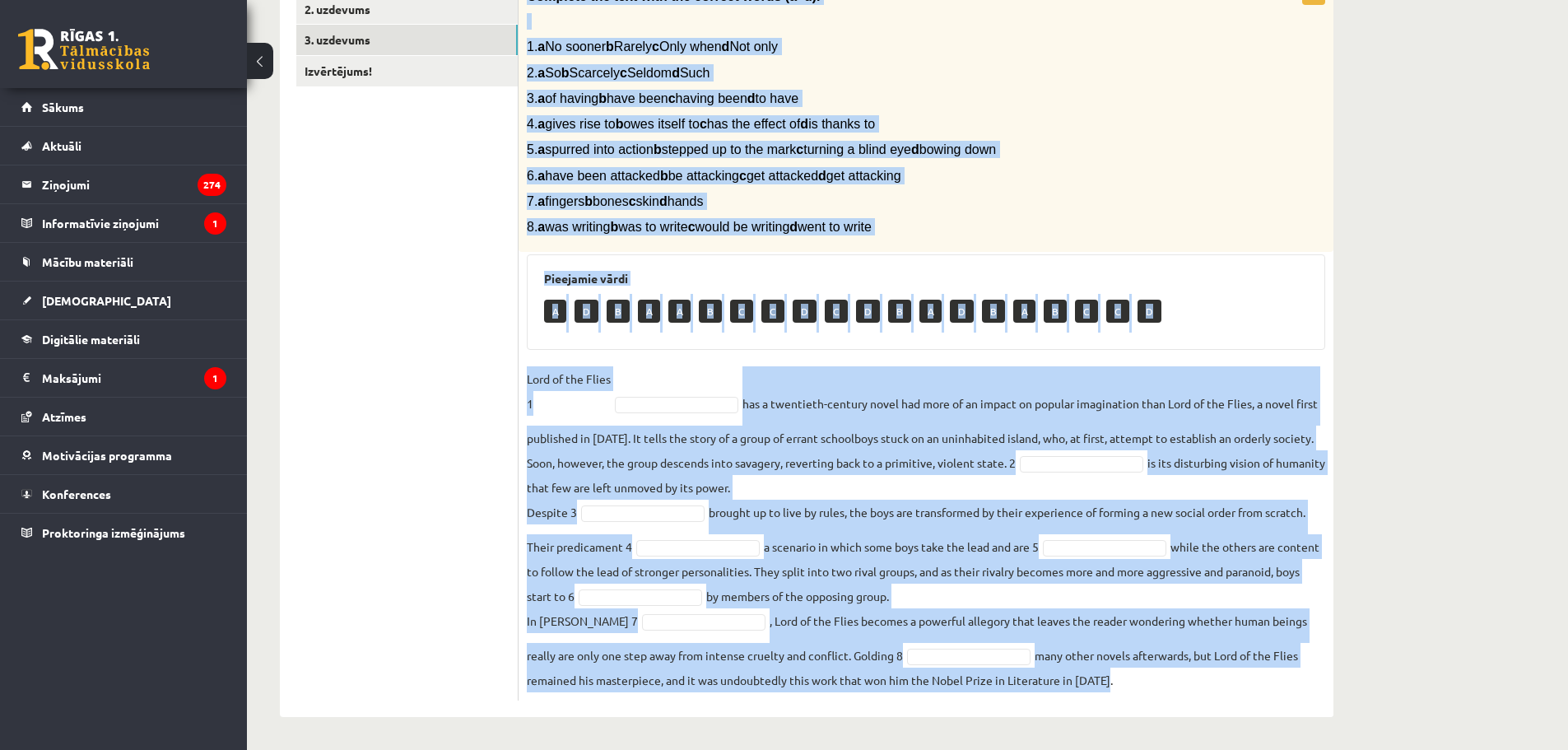
drag, startPoint x: 525, startPoint y: 326, endPoint x: 1213, endPoint y: 692, distance: 779.3
click at [1213, 692] on div "8p Complete the text with the correct words (a–d). 1. a No sooner b Rarely c On…" at bounding box center [926, 339] width 815 height 721
click at [1345, 356] on div "12.b2 klases diagnosticējošais darbs angļu valodā par 11.klases mācību vielu , …" at bounding box center [806, 240] width 1119 height 1019
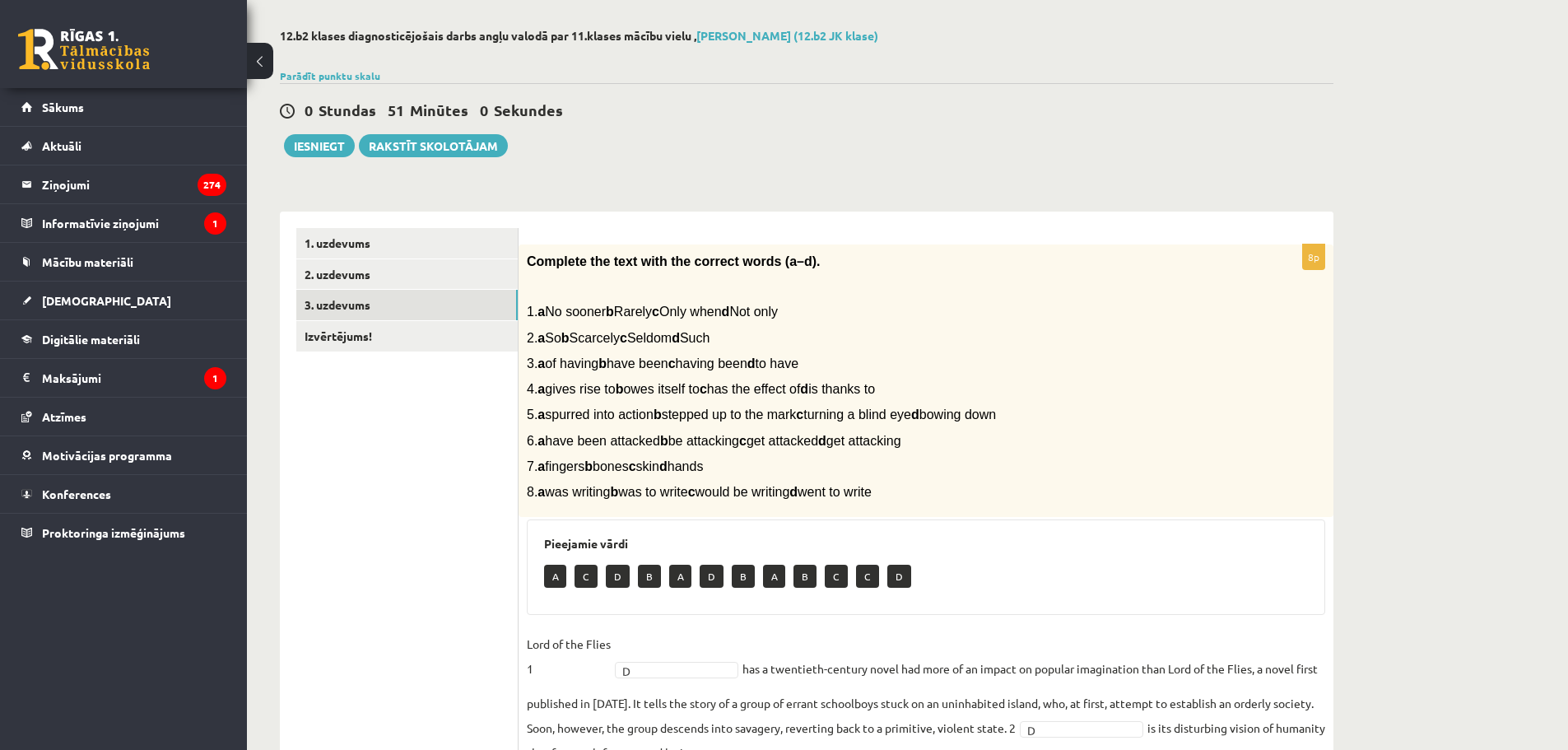
scroll to position [0, 0]
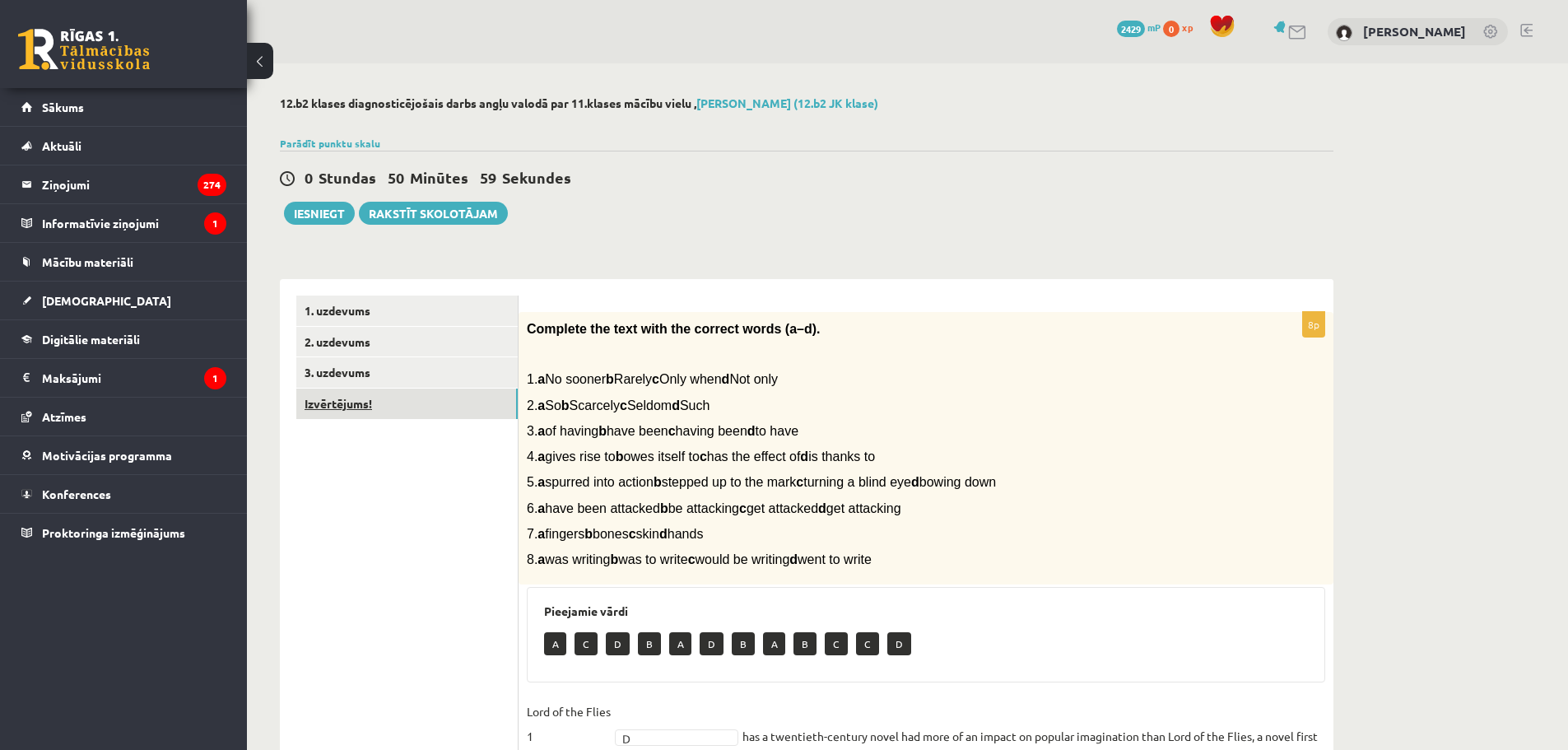
click at [332, 407] on link "Izvērtējums!" at bounding box center [407, 404] width 221 height 31
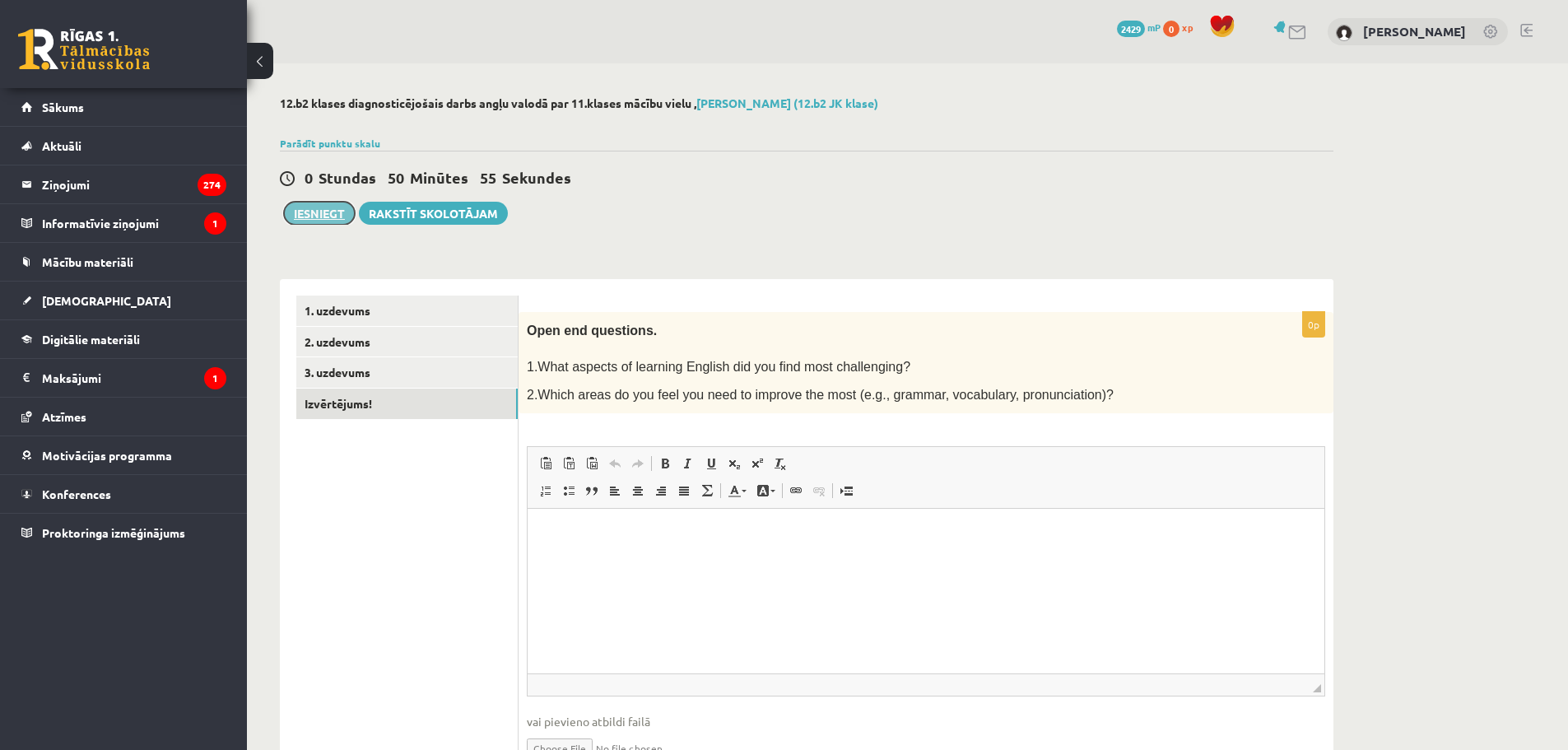
click at [328, 215] on button "Iesniegt" at bounding box center [320, 212] width 71 height 23
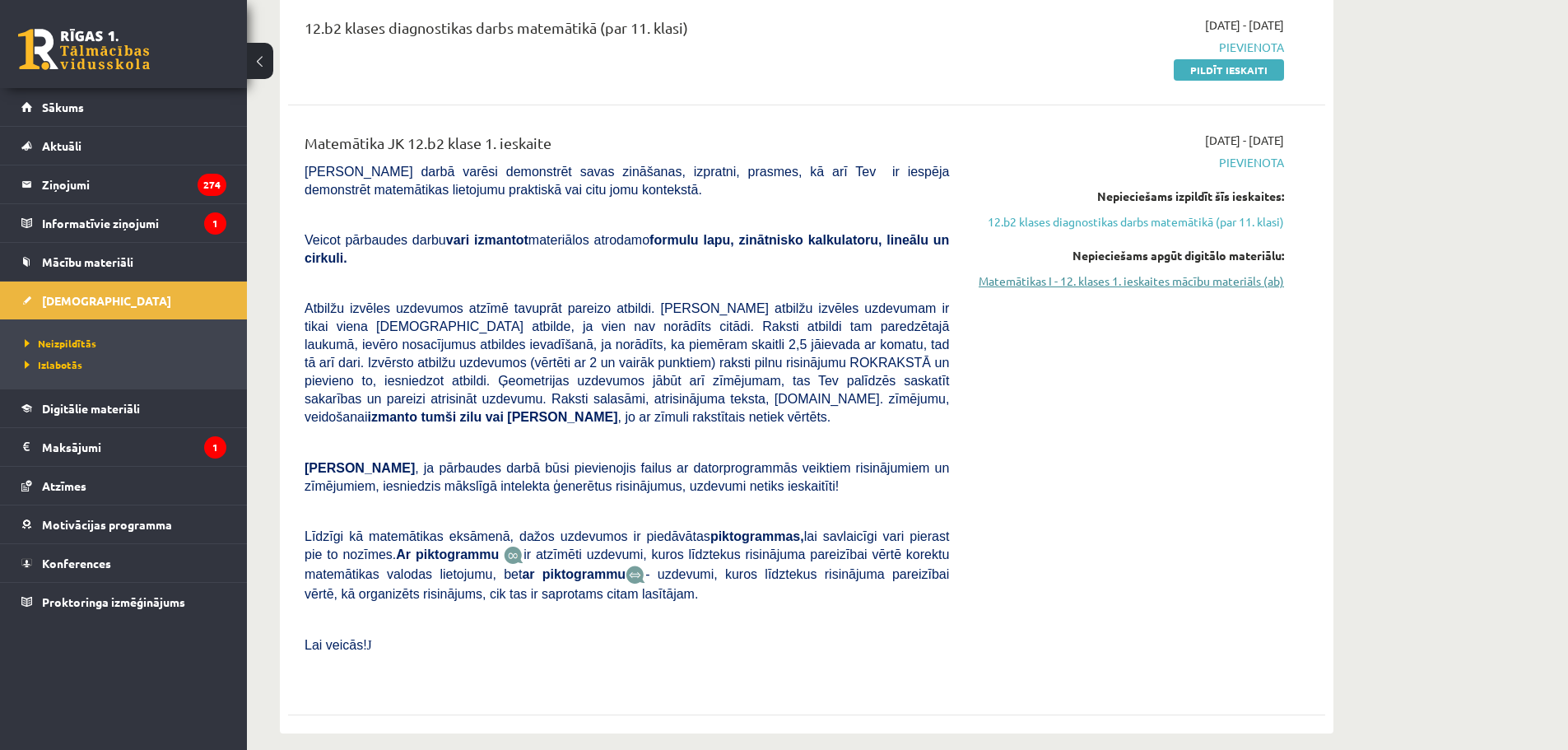
click at [1096, 278] on link "Matemātikas I - 12. klases 1. ieskaites mācību materiāls (ab)" at bounding box center [1129, 281] width 310 height 18
